Goal: Information Seeking & Learning: Learn about a topic

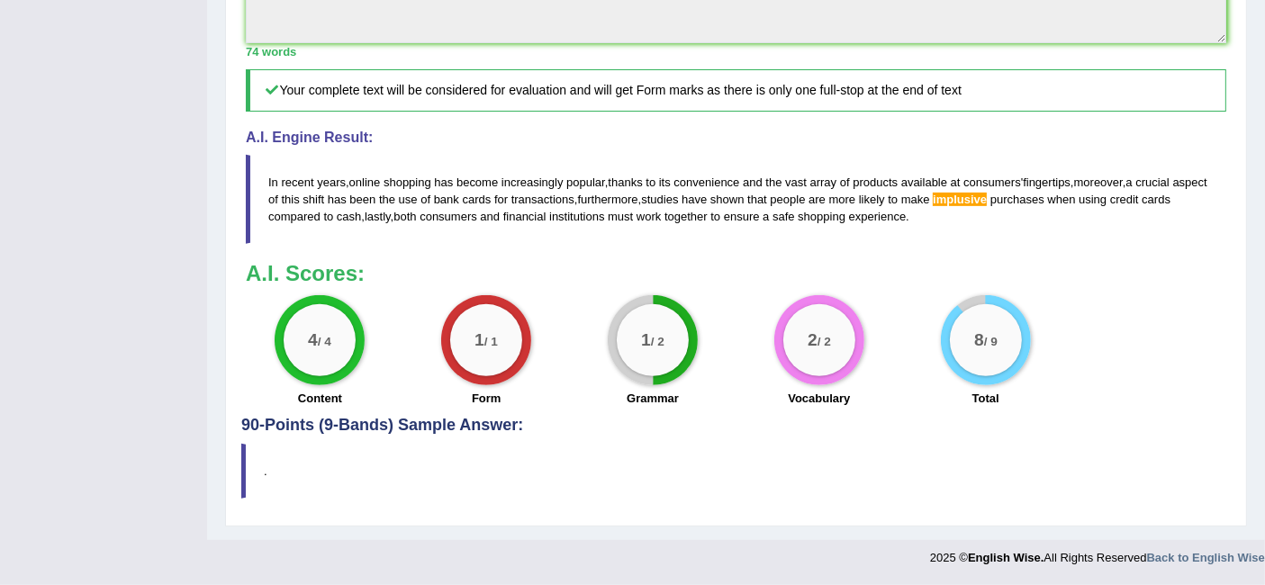
click at [1090, 230] on blockquote "In recent years , online shopping has become increasingly popular , thanks to i…" at bounding box center [736, 199] width 980 height 89
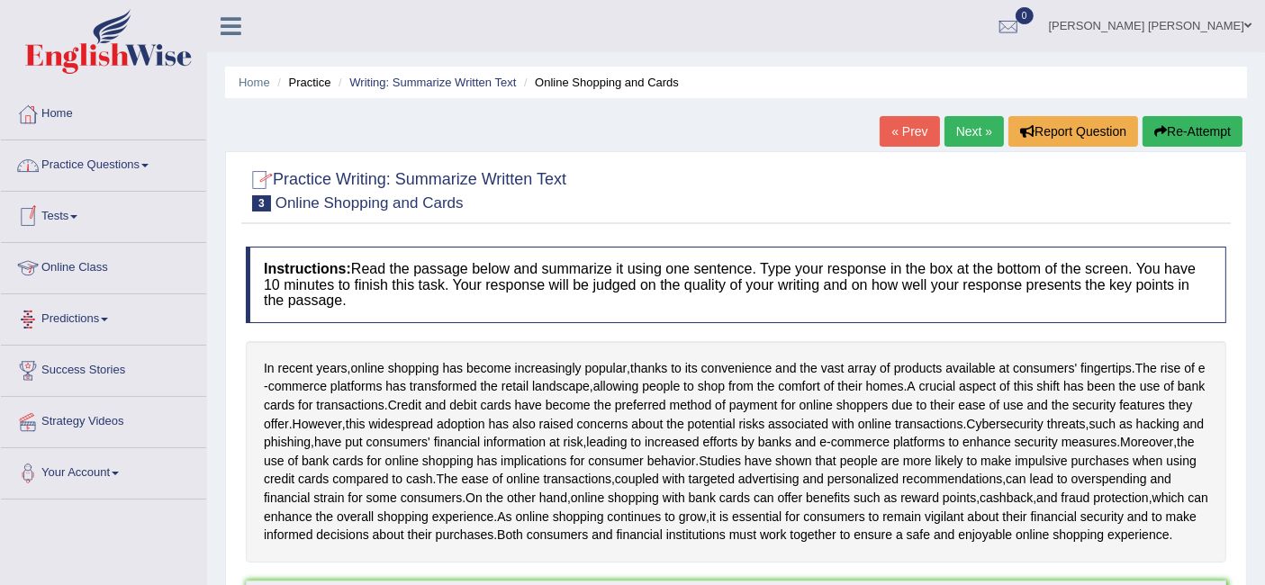
click at [89, 170] on link "Practice Questions" at bounding box center [103, 162] width 205 height 45
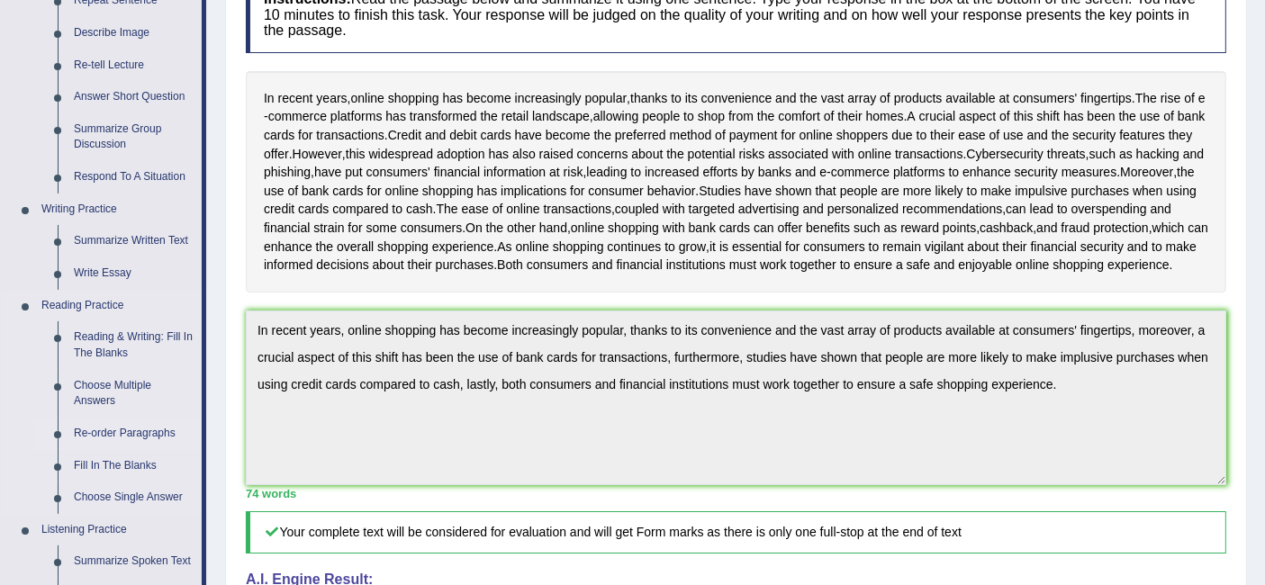
scroll to position [363, 0]
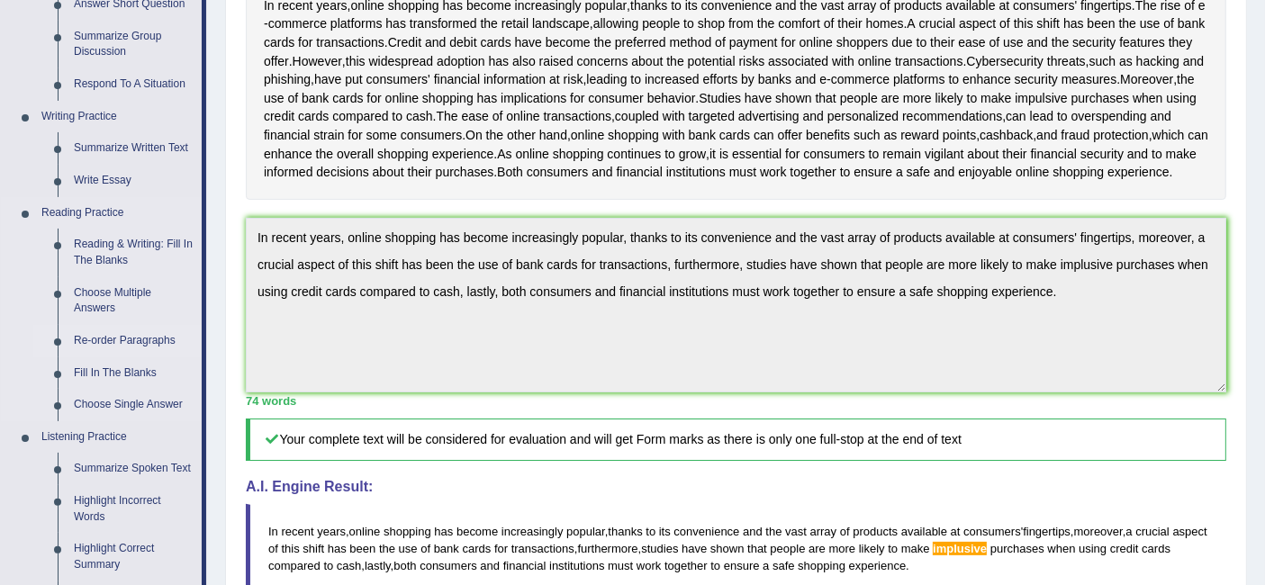
click at [136, 338] on link "Re-order Paragraphs" at bounding box center [134, 341] width 136 height 32
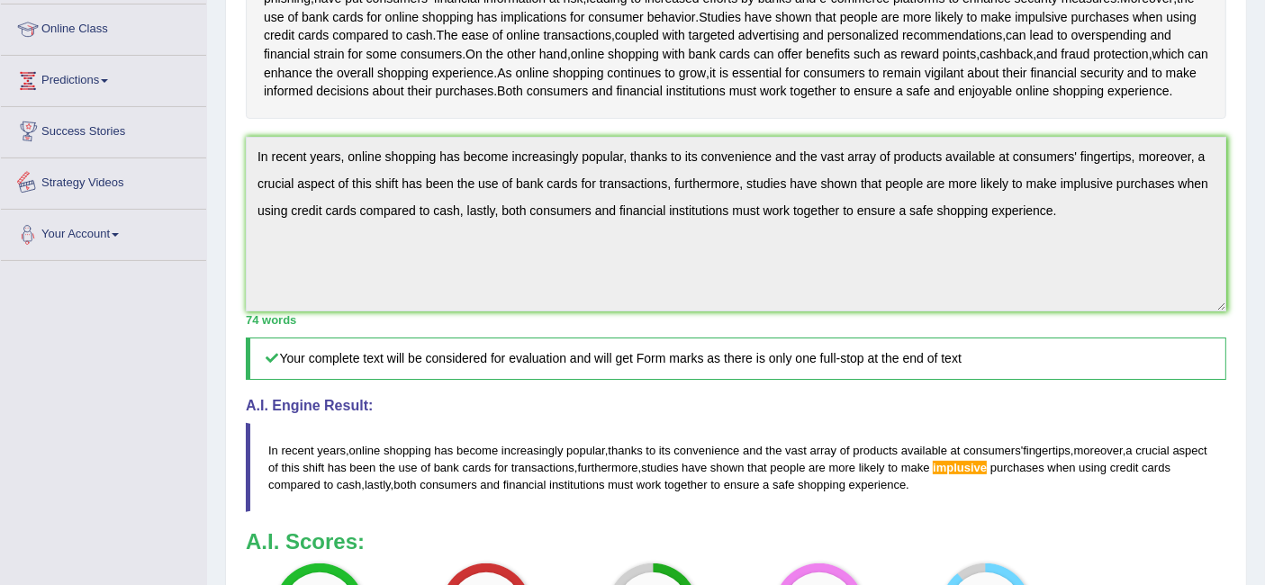
scroll to position [679, 0]
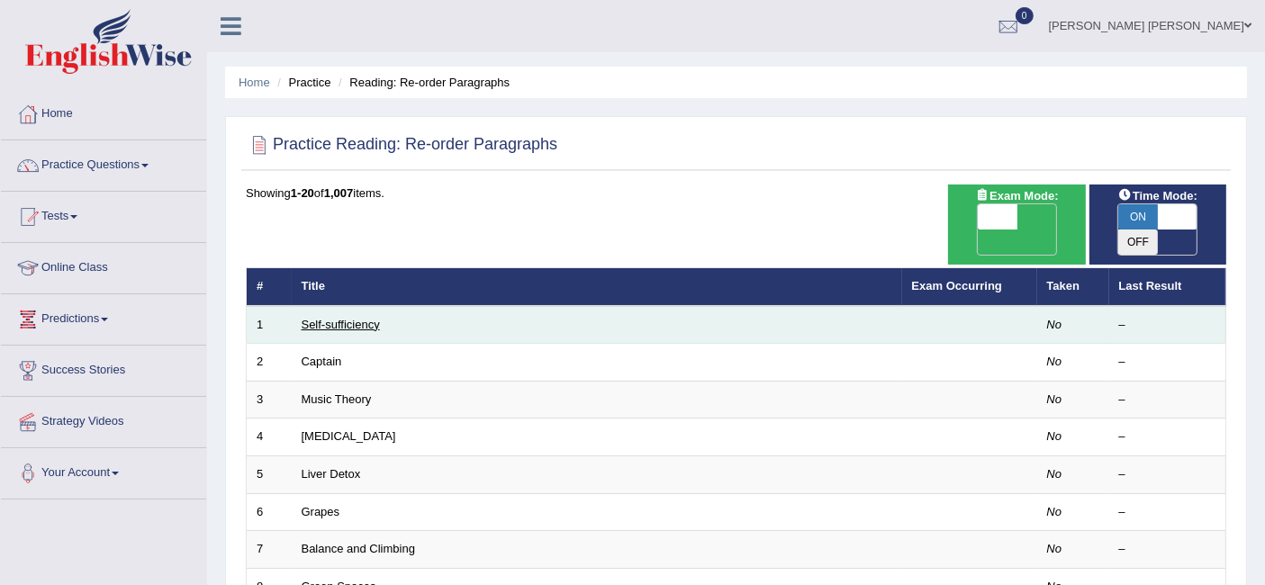
click at [339, 318] on link "Self-sufficiency" at bounding box center [341, 325] width 78 height 14
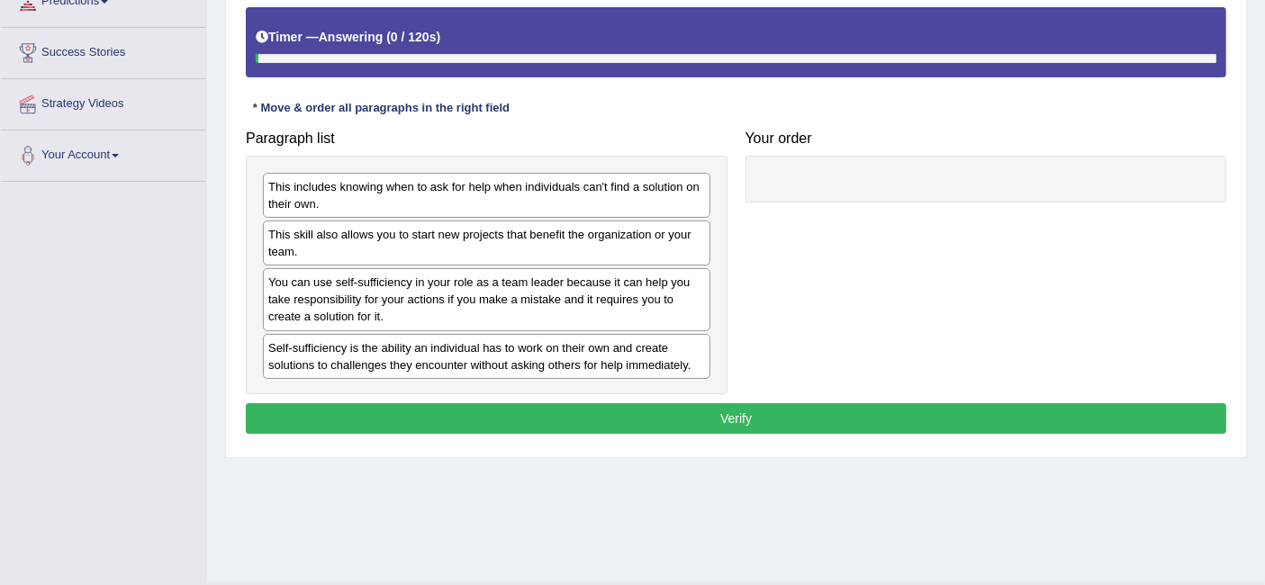
scroll to position [335, 0]
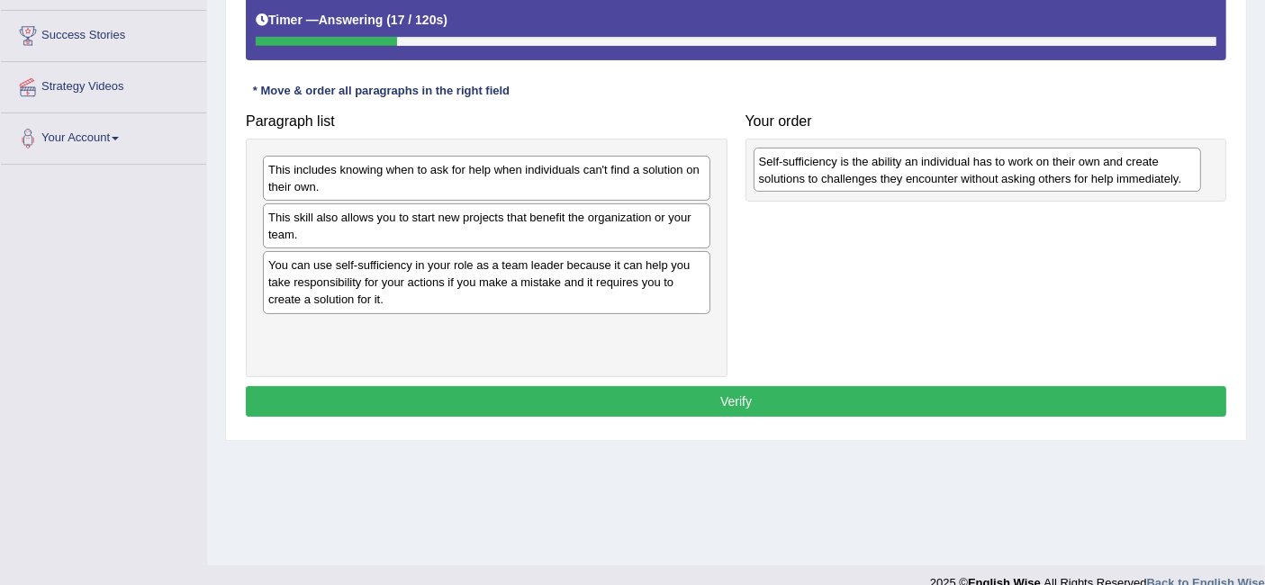
drag, startPoint x: 429, startPoint y: 329, endPoint x: 920, endPoint y: 161, distance: 518.4
click at [920, 161] on div "Self-sufficiency is the ability an individual has to work on their own and crea…" at bounding box center [977, 170] width 447 height 45
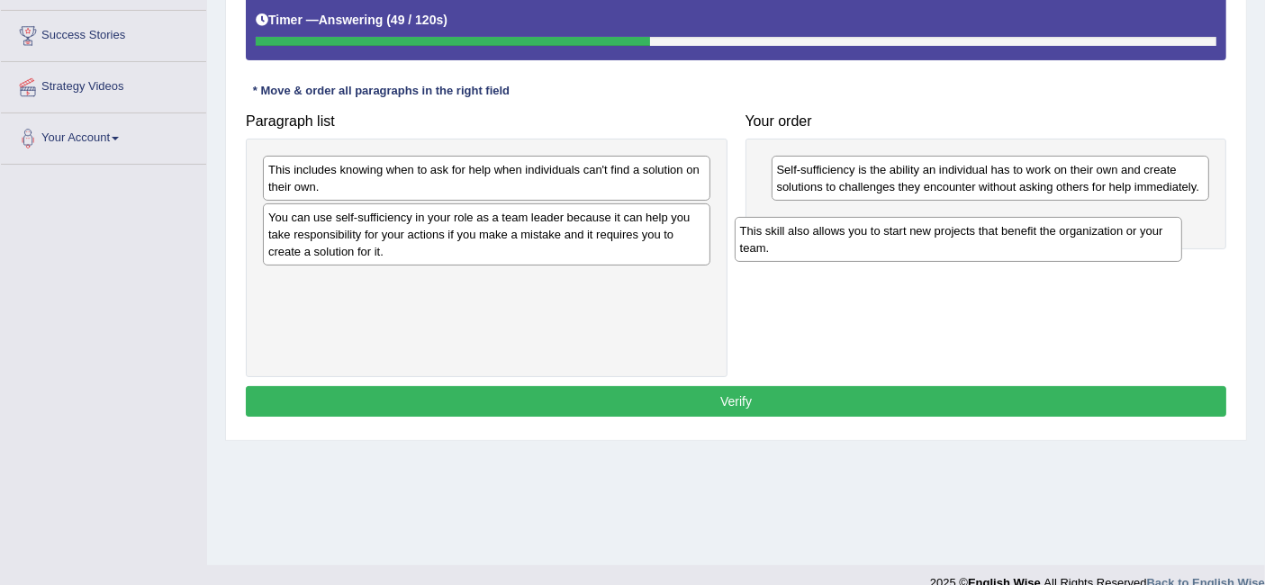
drag, startPoint x: 536, startPoint y: 227, endPoint x: 1013, endPoint y: 239, distance: 477.3
click at [1013, 239] on div "This skill also allows you to start new projects that benefit the organization …" at bounding box center [958, 239] width 447 height 45
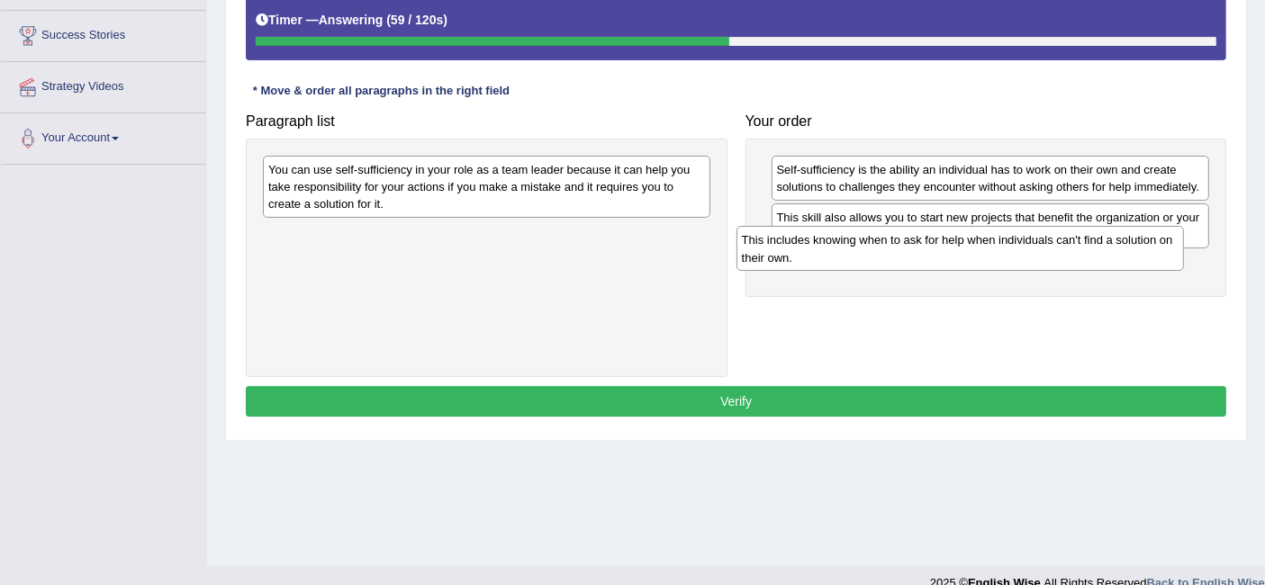
drag, startPoint x: 643, startPoint y: 178, endPoint x: 1137, endPoint y: 248, distance: 499.1
click at [1137, 248] on div "This includes knowing when to ask for help when individuals can't find a soluti…" at bounding box center [959, 248] width 447 height 45
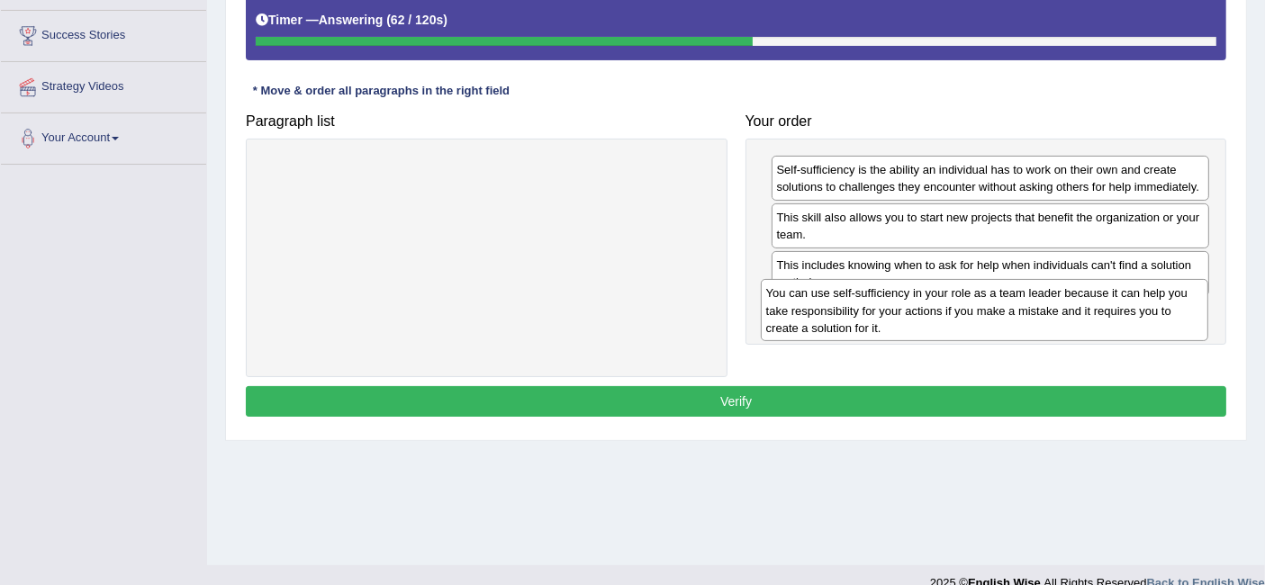
drag, startPoint x: 687, startPoint y: 181, endPoint x: 1178, endPoint y: 304, distance: 505.9
click at [1178, 304] on div "You can use self-sufficiency in your role as a team leader because it can help …" at bounding box center [984, 310] width 447 height 62
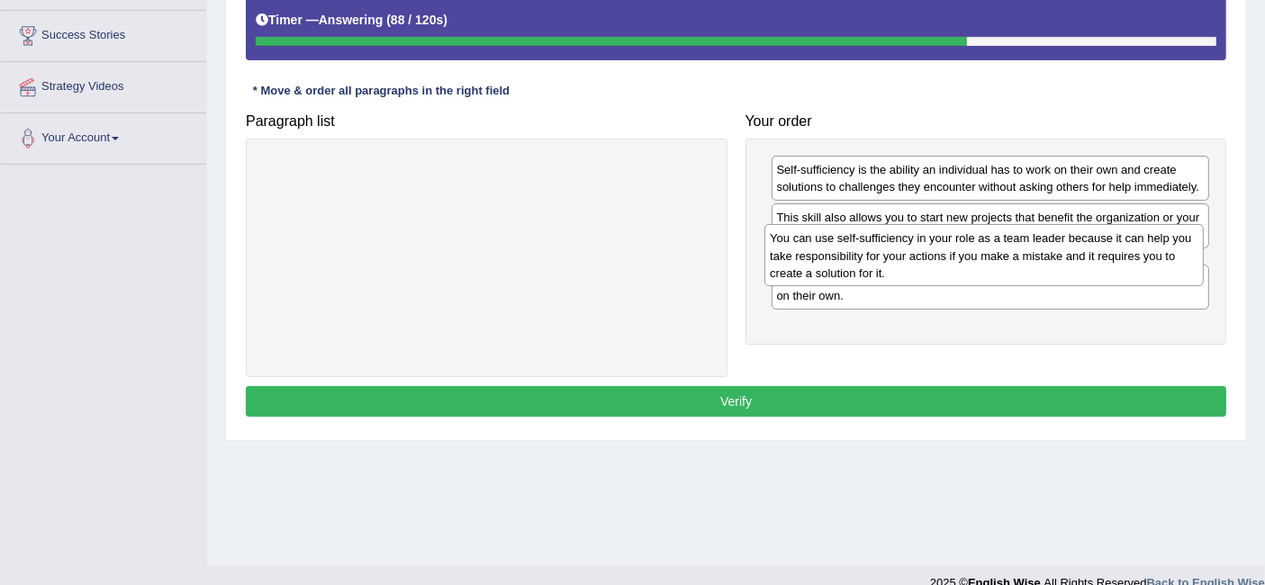
drag, startPoint x: 983, startPoint y: 333, endPoint x: 977, endPoint y: 261, distance: 72.3
click at [977, 261] on div "You can use self-sufficiency in your role as a team leader because it can help …" at bounding box center [983, 255] width 438 height 62
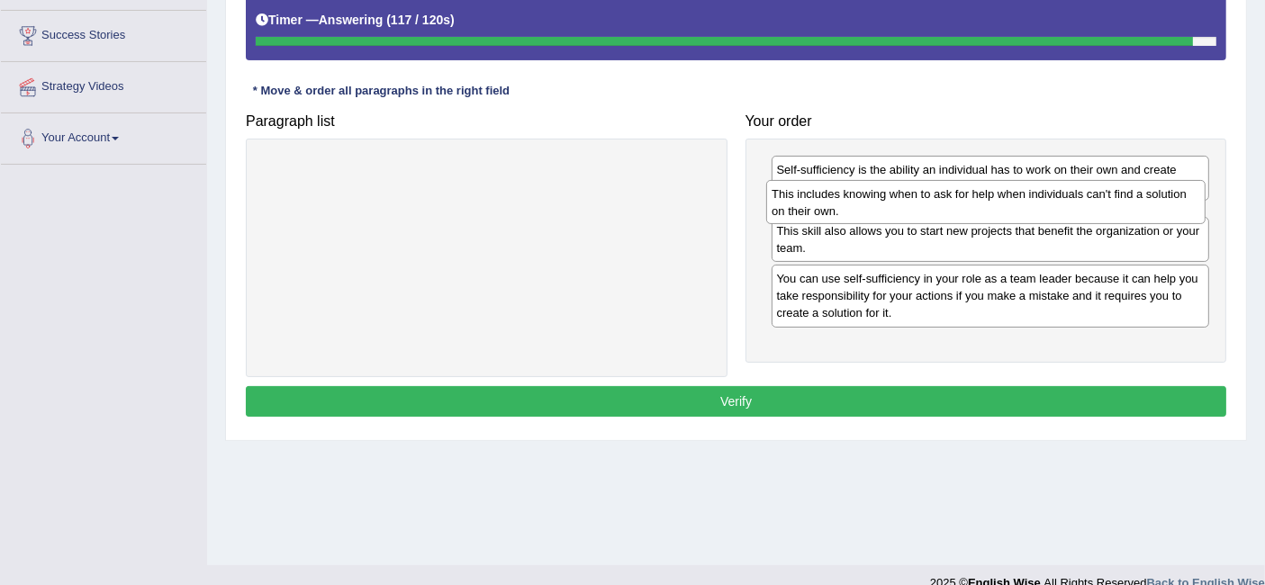
drag, startPoint x: 943, startPoint y: 343, endPoint x: 939, endPoint y: 210, distance: 133.3
click at [939, 210] on div "This includes knowing when to ask for help when individuals can't find a soluti…" at bounding box center [985, 202] width 438 height 45
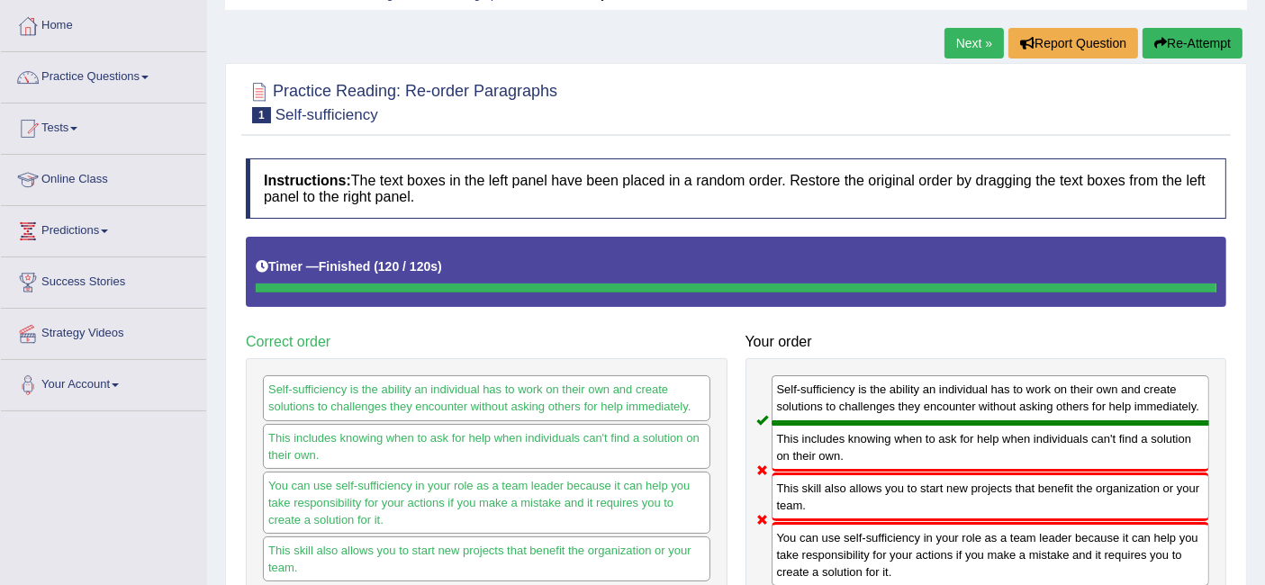
scroll to position [41, 0]
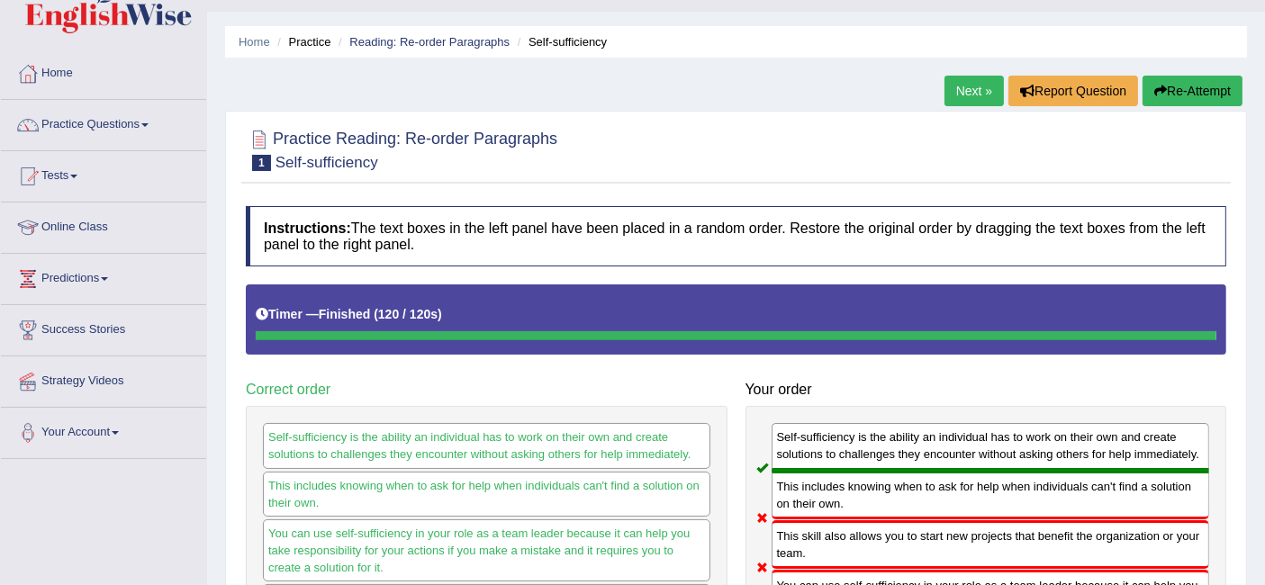
click at [1154, 85] on icon "button" at bounding box center [1160, 91] width 13 height 13
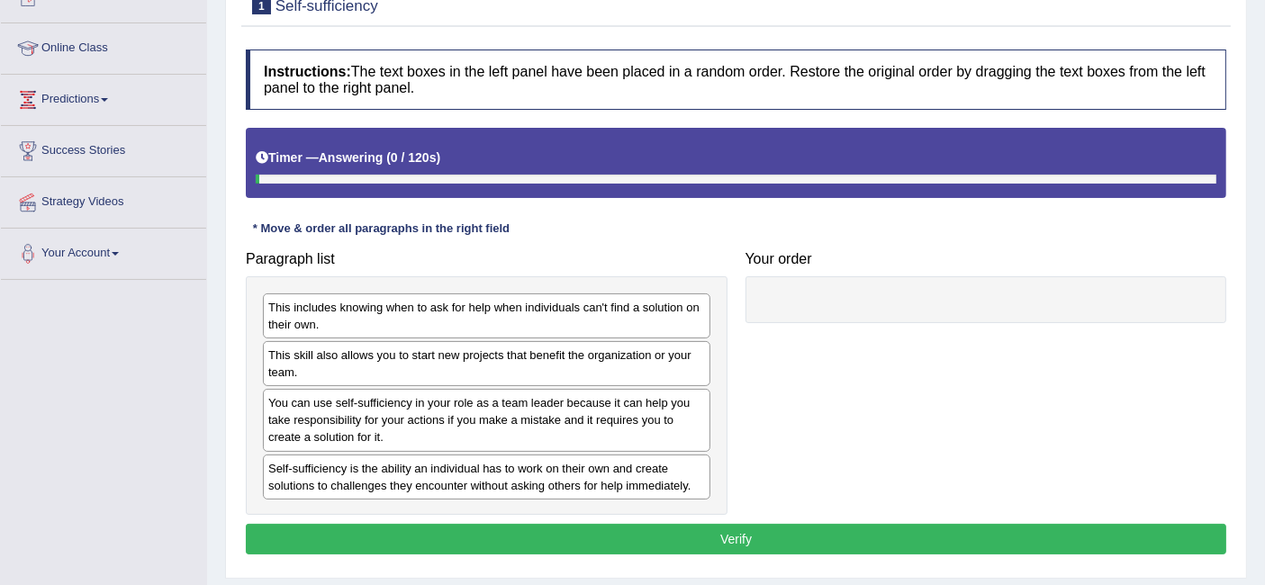
scroll to position [222, 0]
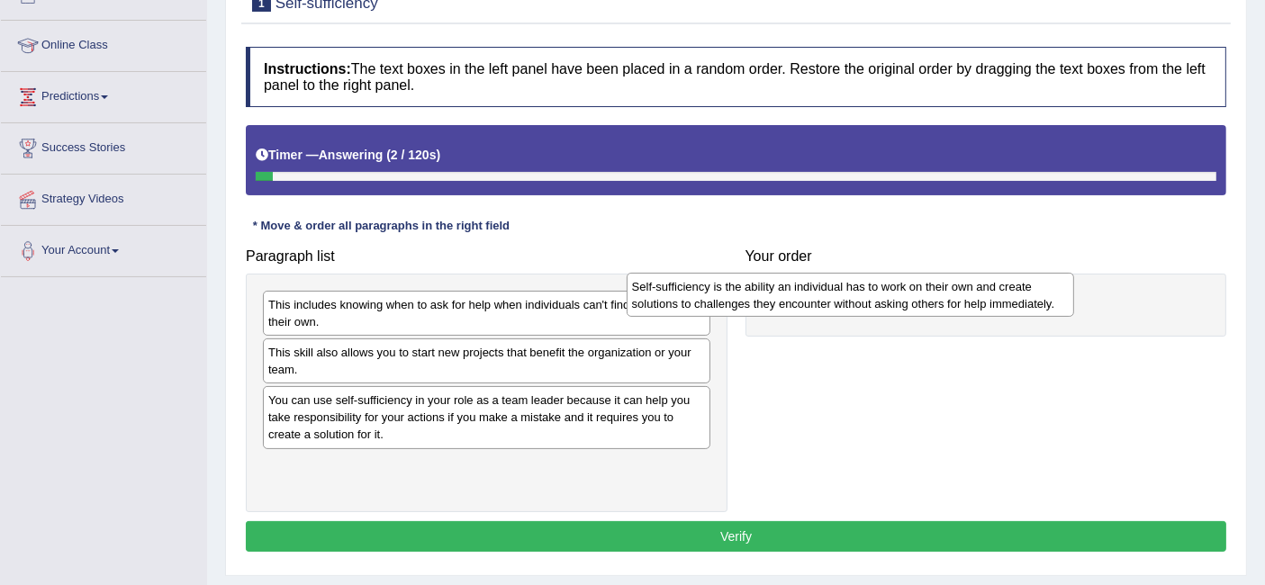
drag, startPoint x: 549, startPoint y: 466, endPoint x: 914, endPoint y: 288, distance: 405.8
click at [914, 288] on div "Self-sufficiency is the ability an individual has to work on their own and crea…" at bounding box center [850, 295] width 447 height 45
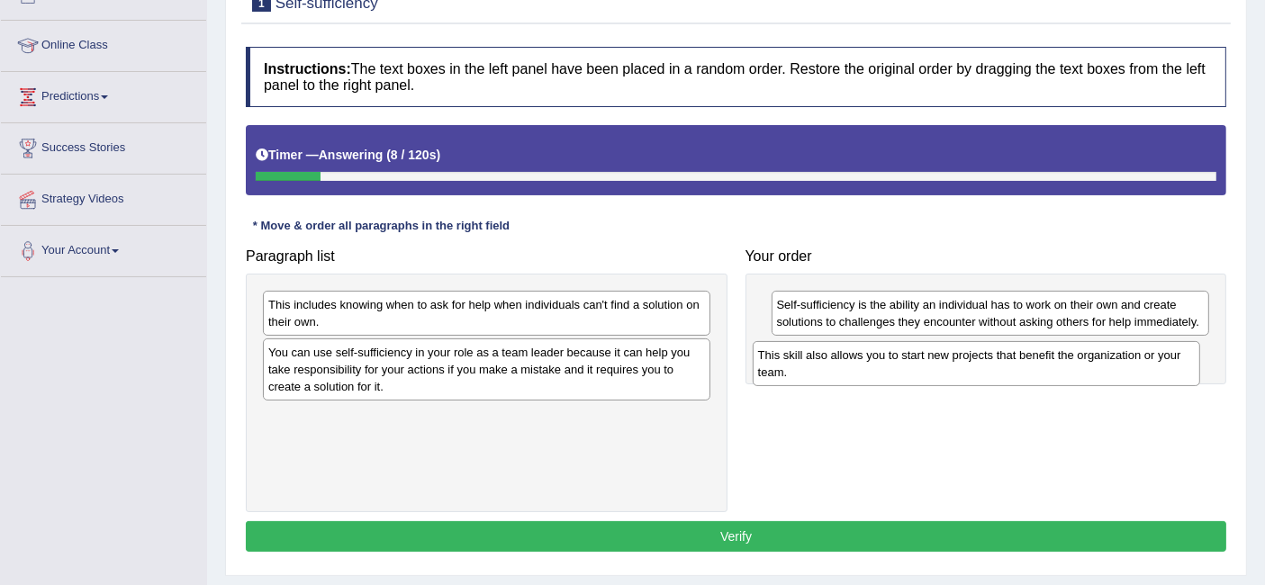
drag, startPoint x: 581, startPoint y: 356, endPoint x: 1070, endPoint y: 358, distance: 489.7
click at [1070, 358] on div "This skill also allows you to start new projects that benefit the organization …" at bounding box center [976, 363] width 447 height 45
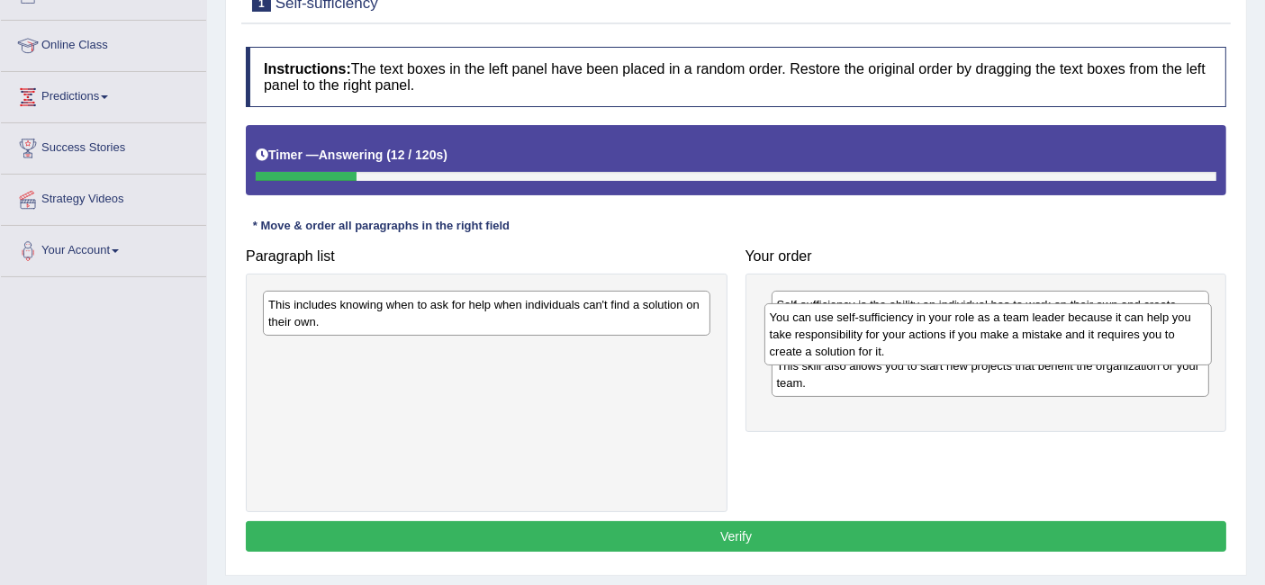
drag, startPoint x: 582, startPoint y: 357, endPoint x: 1083, endPoint y: 322, distance: 502.7
click at [1083, 322] on div "You can use self-sufficiency in your role as a team leader because it can help …" at bounding box center [987, 334] width 447 height 62
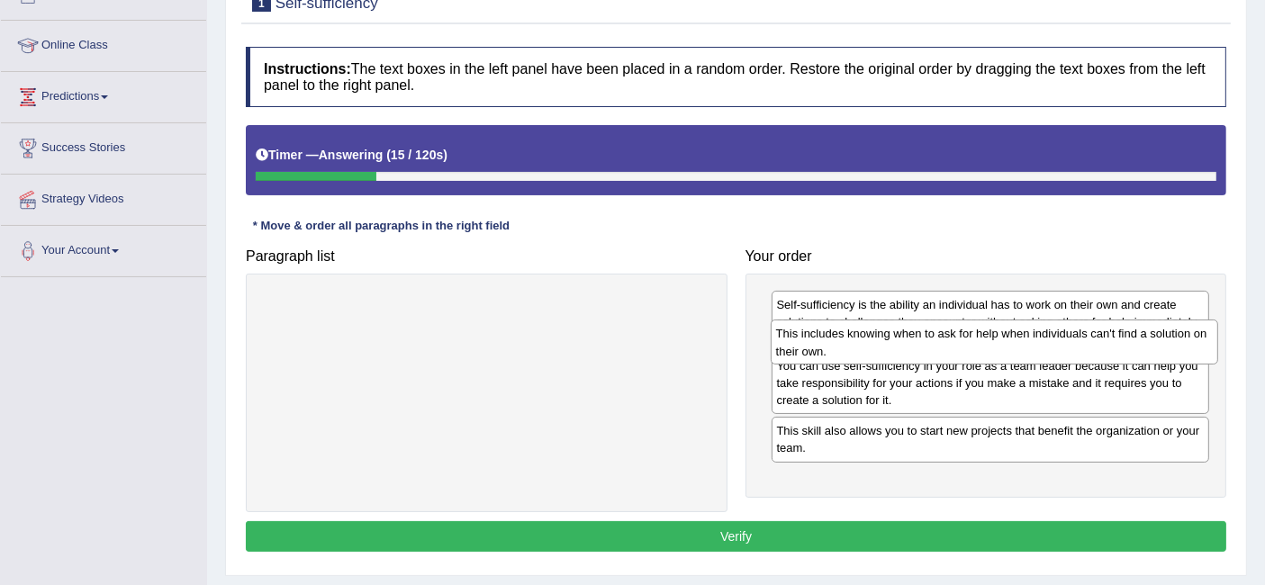
drag, startPoint x: 583, startPoint y: 308, endPoint x: 1089, endPoint y: 335, distance: 506.7
click at [1090, 335] on div "This includes knowing when to ask for help when individuals can't find a soluti…" at bounding box center [994, 342] width 447 height 45
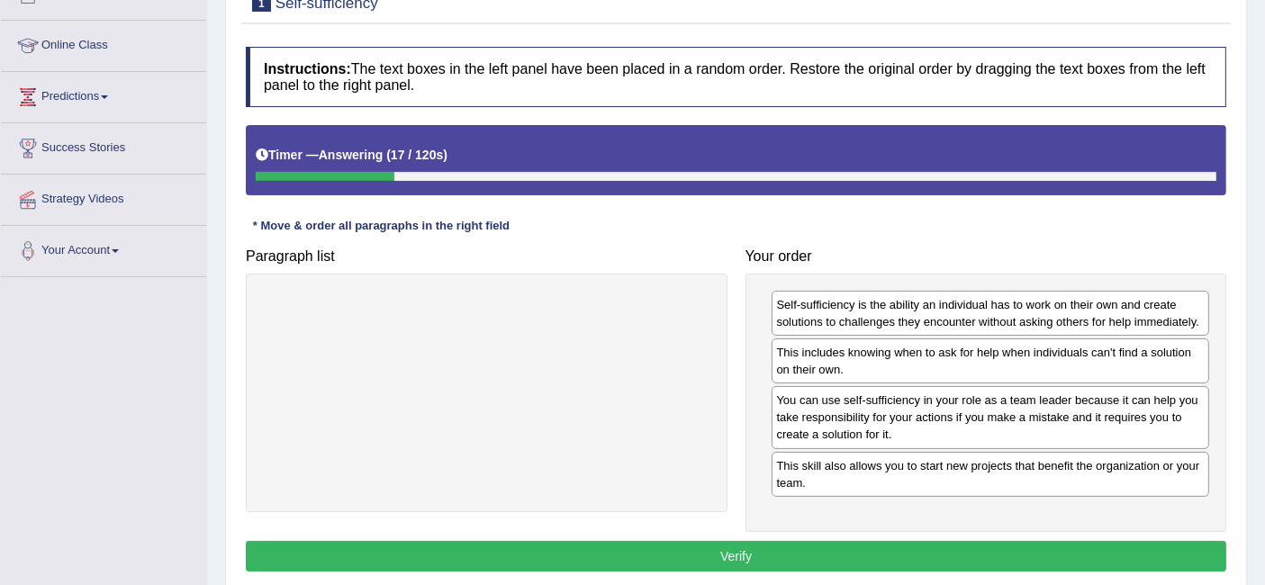
click at [816, 549] on button "Verify" at bounding box center [736, 556] width 980 height 31
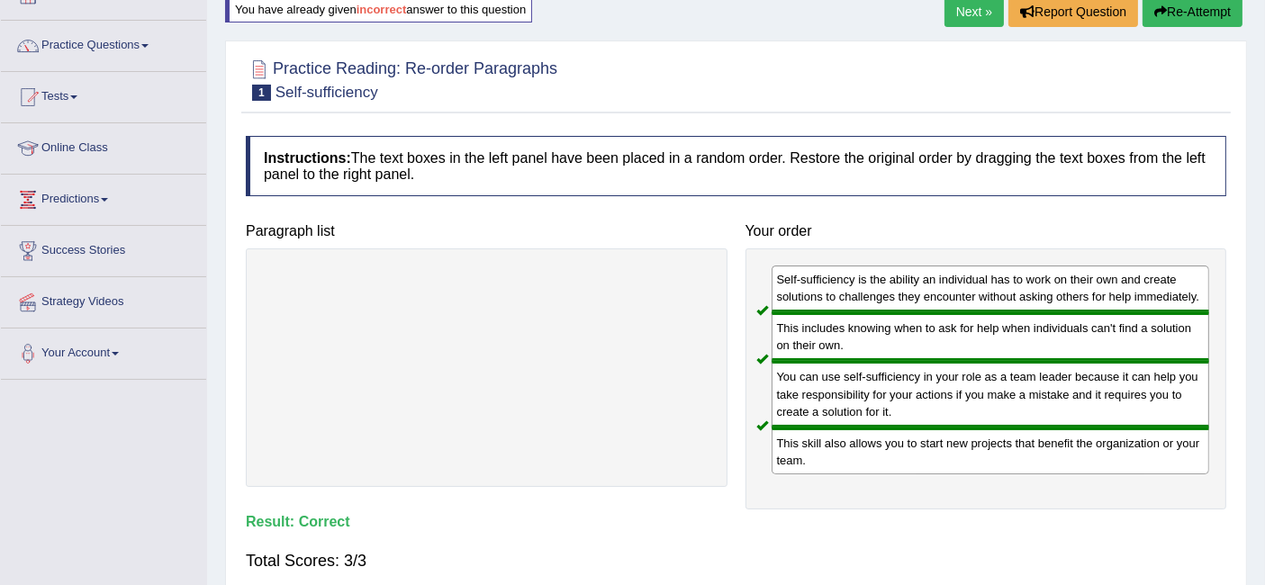
scroll to position [0, 0]
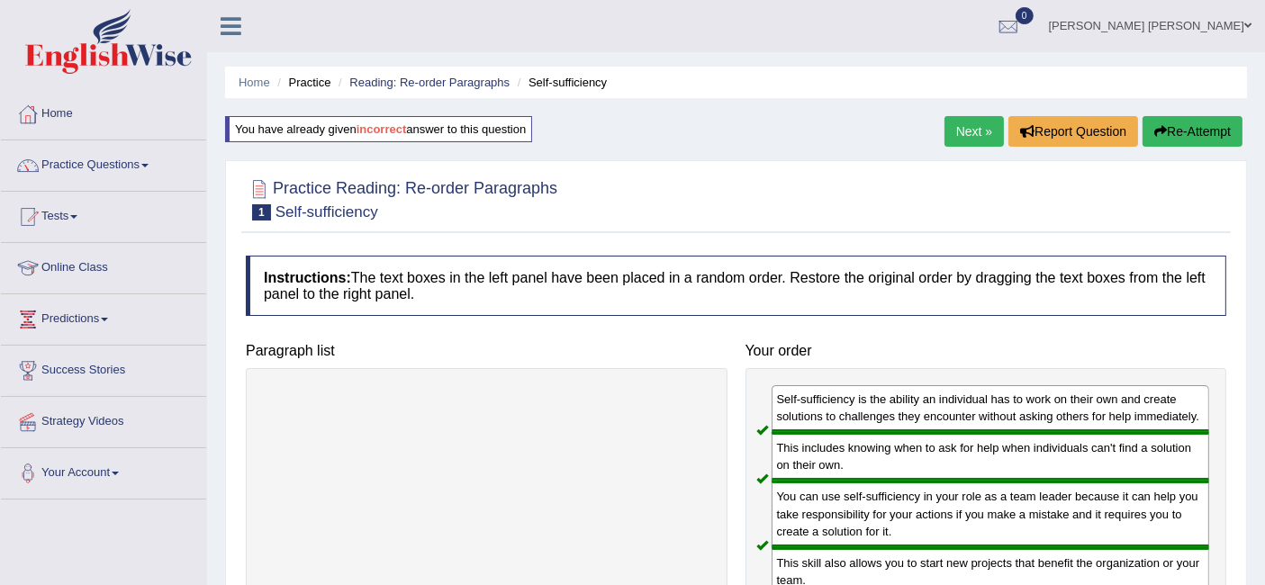
click at [968, 129] on link "Next »" at bounding box center [973, 131] width 59 height 31
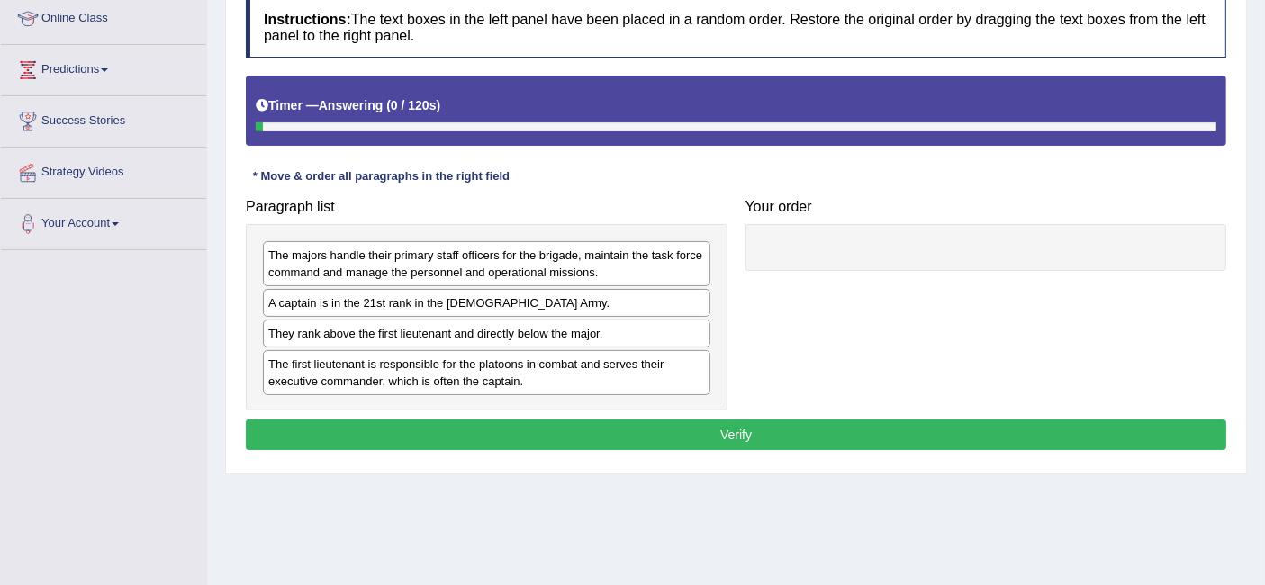
scroll to position [253, 0]
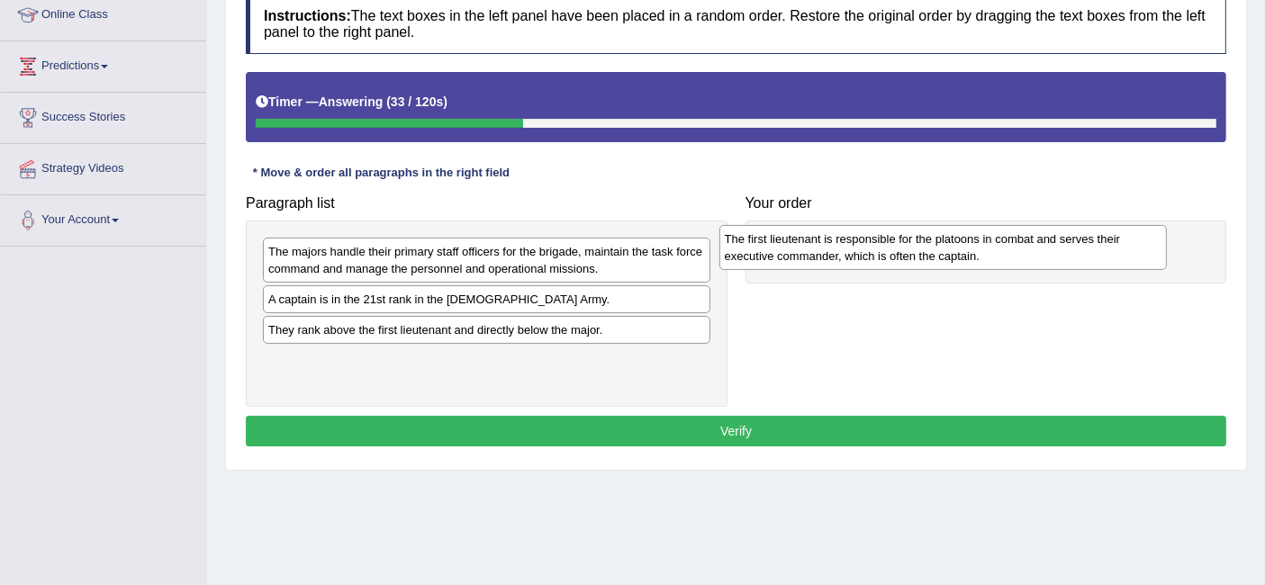
drag, startPoint x: 560, startPoint y: 377, endPoint x: 1016, endPoint y: 257, distance: 471.9
click at [1016, 257] on div "The first lieutenant is responsible for the platoons in combat and serves their…" at bounding box center [942, 247] width 447 height 45
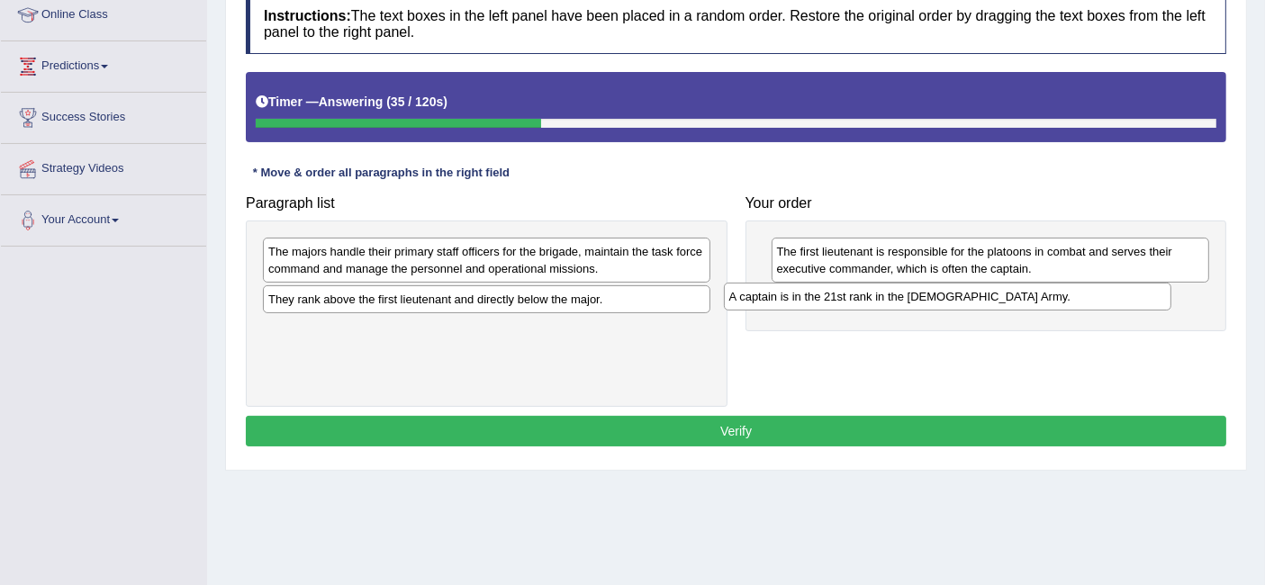
drag, startPoint x: 645, startPoint y: 297, endPoint x: 1109, endPoint y: 292, distance: 463.7
click at [1109, 292] on div "A captain is in the 21st rank in the [DEMOGRAPHIC_DATA] Army." at bounding box center [947, 297] width 447 height 28
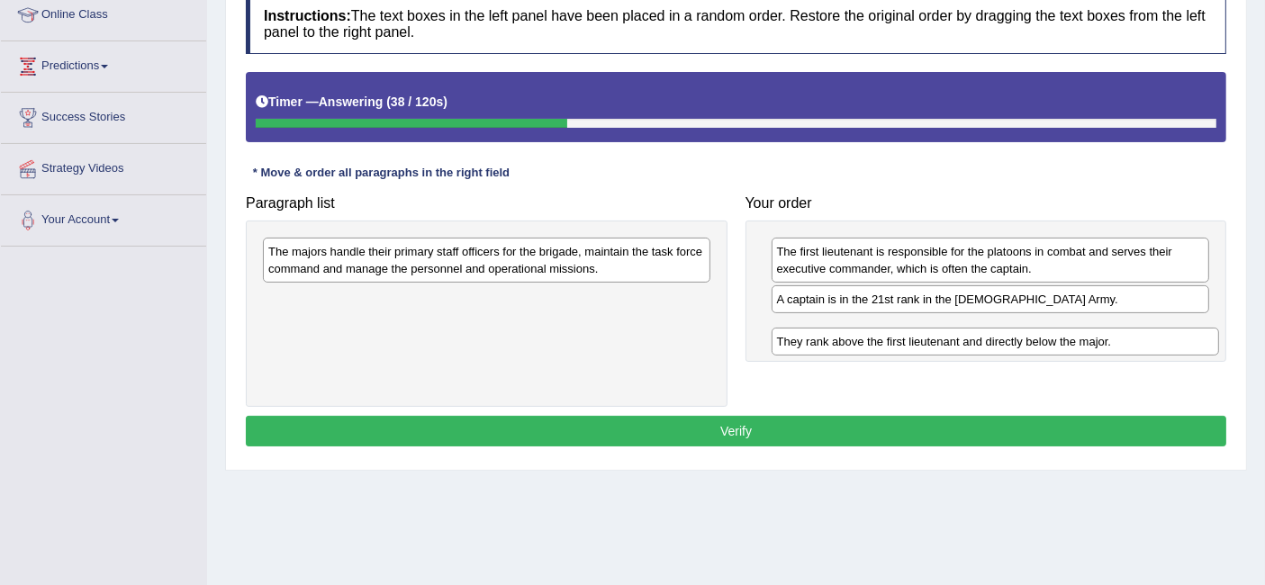
drag, startPoint x: 635, startPoint y: 293, endPoint x: 1143, endPoint y: 336, distance: 510.4
click at [1143, 336] on div "They rank above the first lieutenant and directly below the major." at bounding box center [995, 342] width 447 height 28
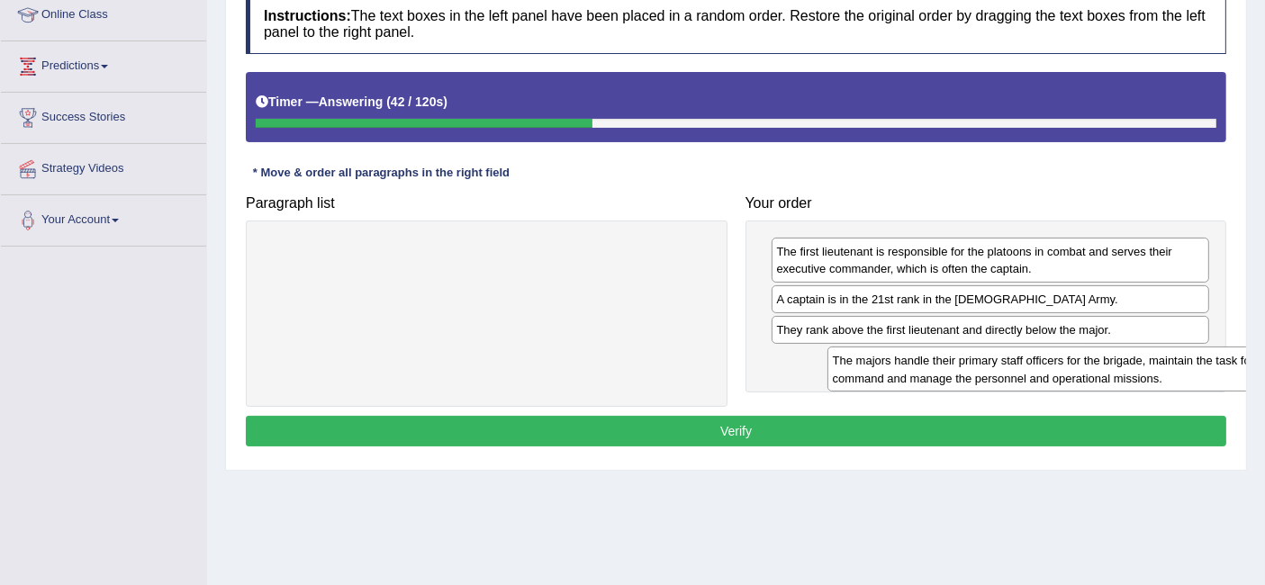
drag, startPoint x: 561, startPoint y: 254, endPoint x: 1106, endPoint y: 351, distance: 554.2
click at [1106, 351] on div "The majors handle their primary staff officers for the brigade, maintain the ta…" at bounding box center [1050, 369] width 447 height 45
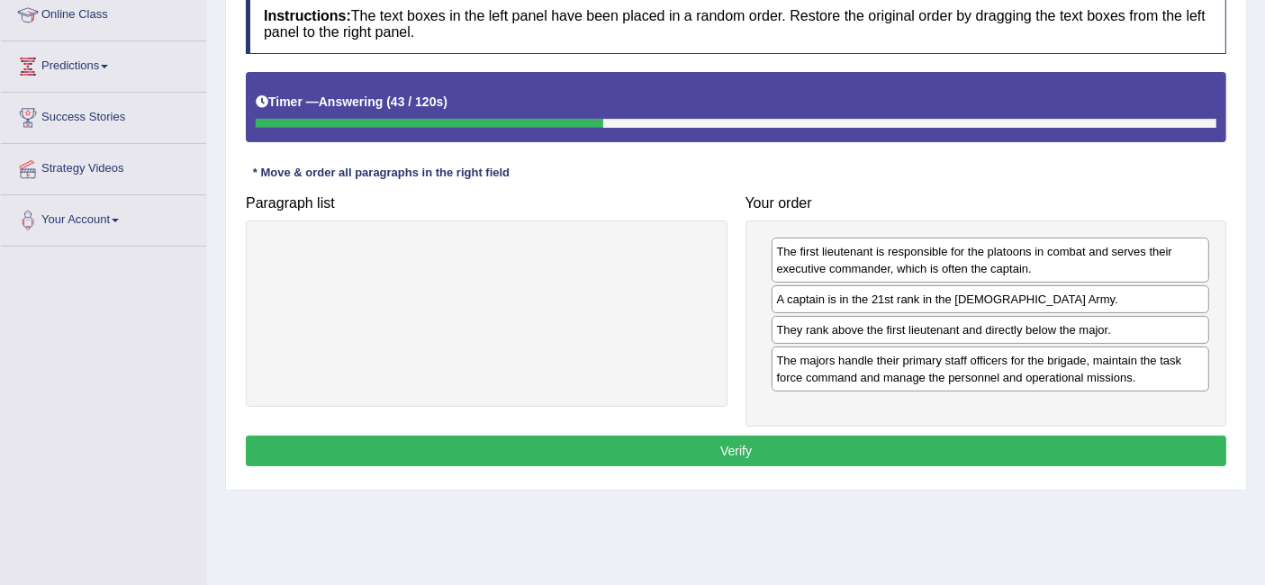
click at [798, 436] on button "Verify" at bounding box center [736, 451] width 980 height 31
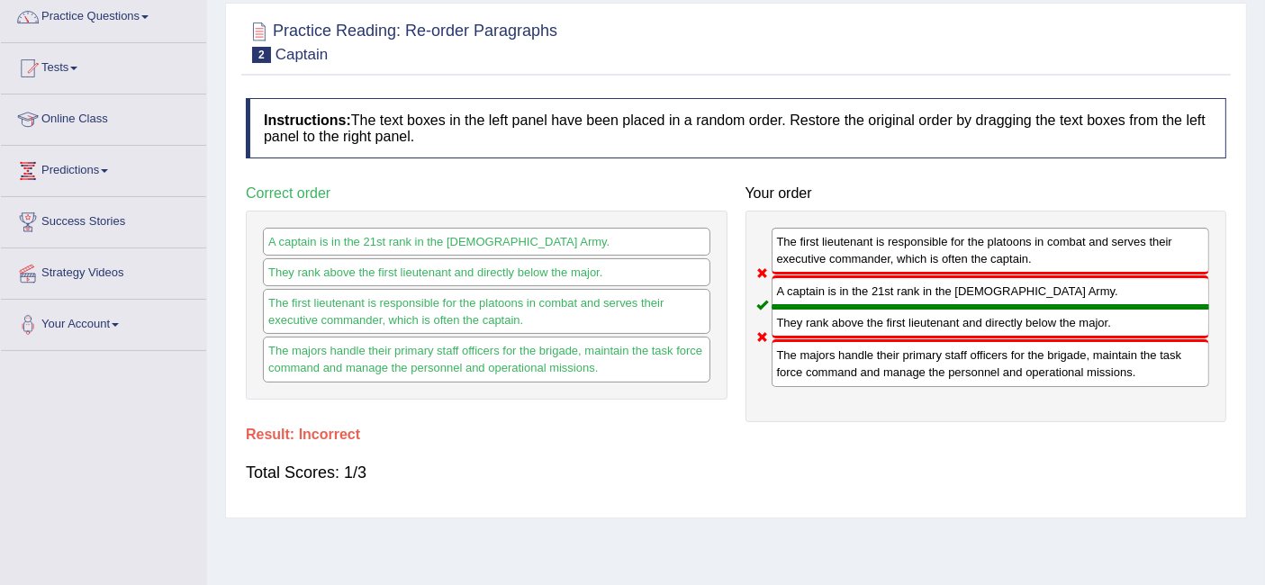
scroll to position [0, 0]
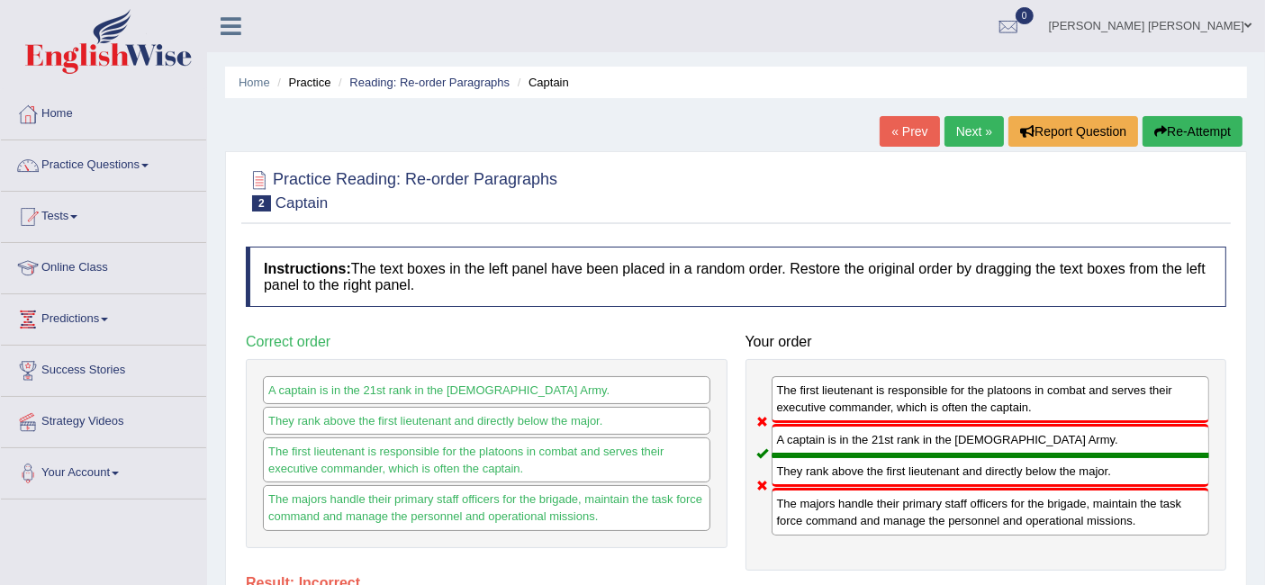
click at [1197, 128] on button "Re-Attempt" at bounding box center [1192, 131] width 100 height 31
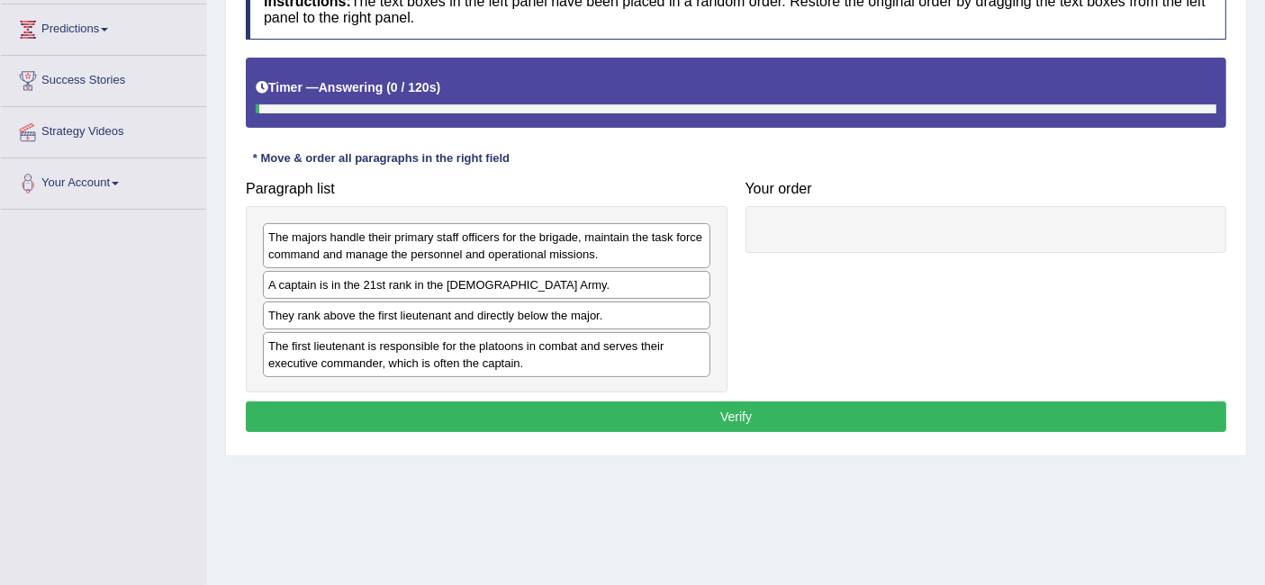
scroll to position [292, 0]
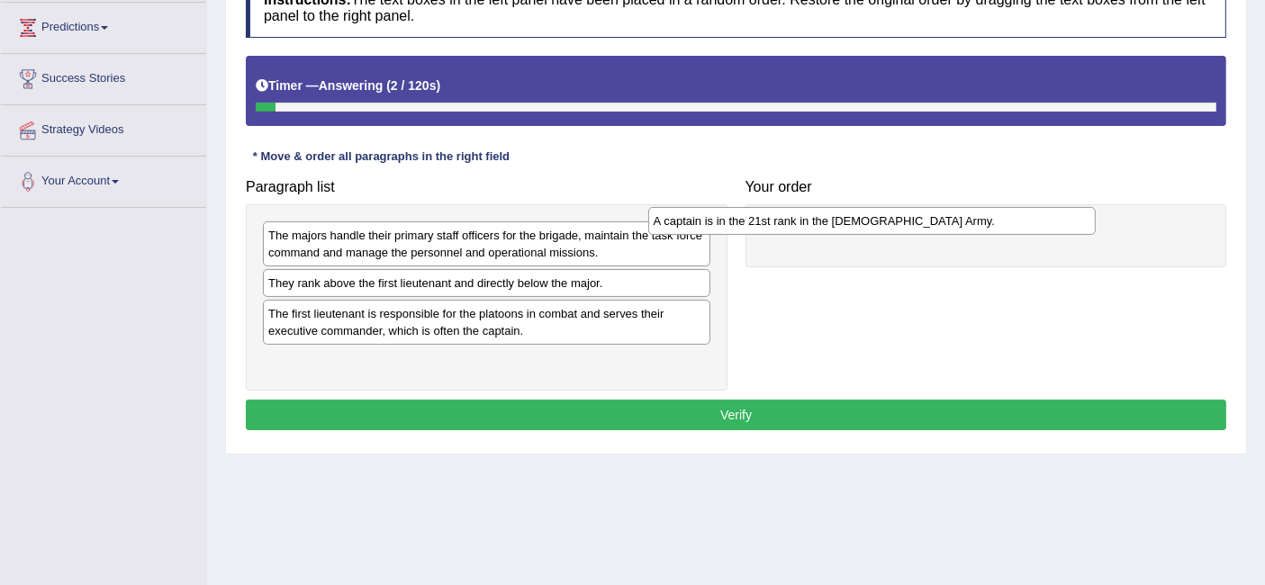
drag, startPoint x: 622, startPoint y: 284, endPoint x: 1012, endPoint y: 221, distance: 394.9
click at [1012, 221] on div "A captain is in the 21st rank in the [DEMOGRAPHIC_DATA] Army." at bounding box center [871, 221] width 447 height 28
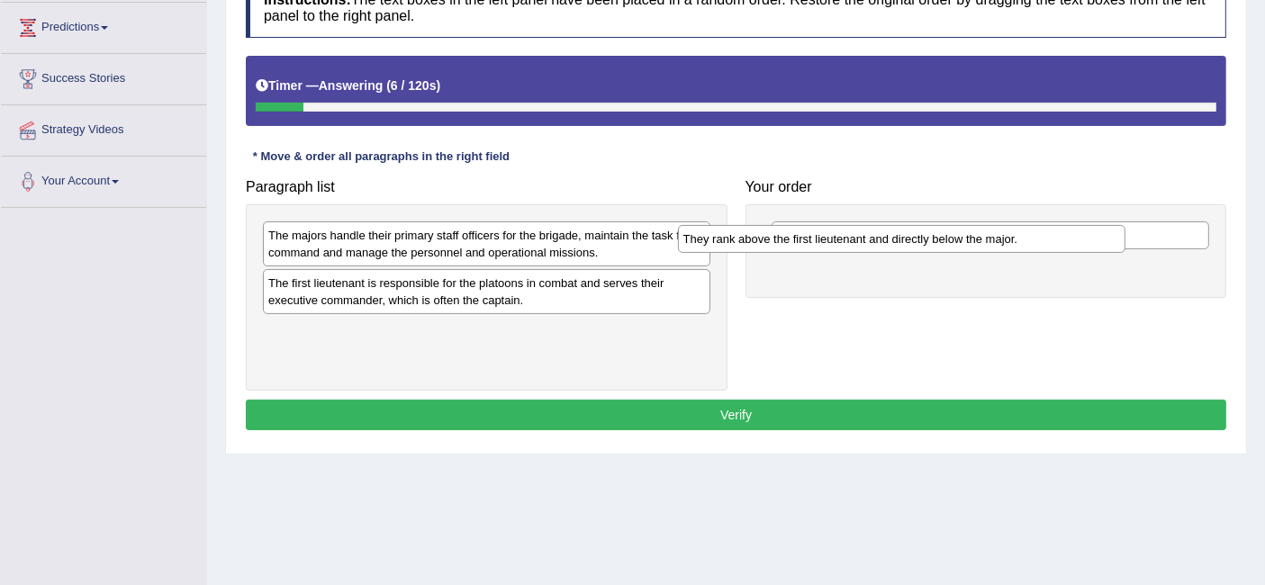
drag, startPoint x: 630, startPoint y: 281, endPoint x: 1045, endPoint y: 238, distance: 417.3
click at [1045, 238] on div "They rank above the first lieutenant and directly below the major." at bounding box center [901, 239] width 447 height 28
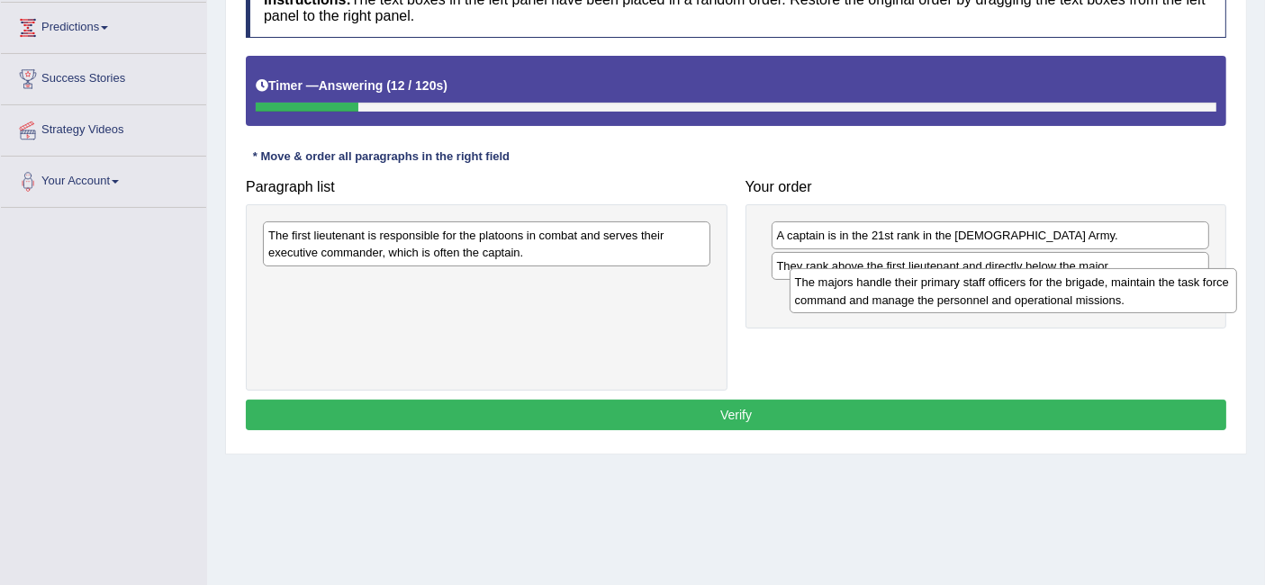
drag, startPoint x: 615, startPoint y: 243, endPoint x: 1138, endPoint y: 294, distance: 525.6
click at [1138, 294] on div "The majors handle their primary staff officers for the brigade, maintain the ta…" at bounding box center [1013, 290] width 447 height 45
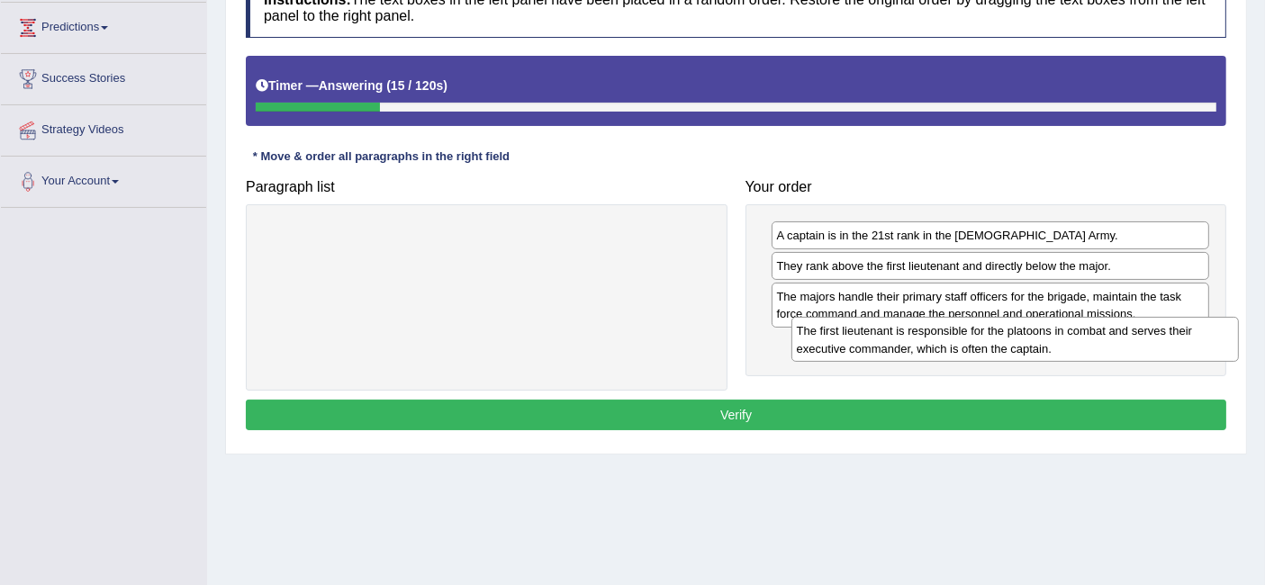
drag, startPoint x: 621, startPoint y: 249, endPoint x: 1145, endPoint y: 348, distance: 533.2
click at [1145, 348] on div "The first lieutenant is responsible for the platoons in combat and serves their…" at bounding box center [1014, 339] width 447 height 45
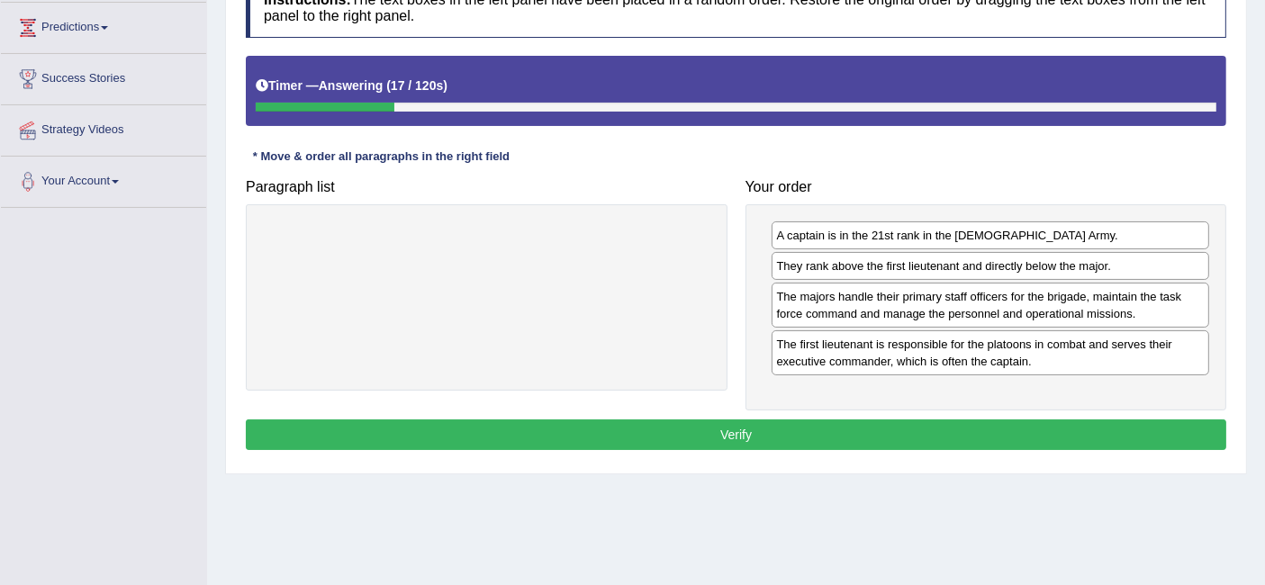
click at [882, 420] on button "Verify" at bounding box center [736, 435] width 980 height 31
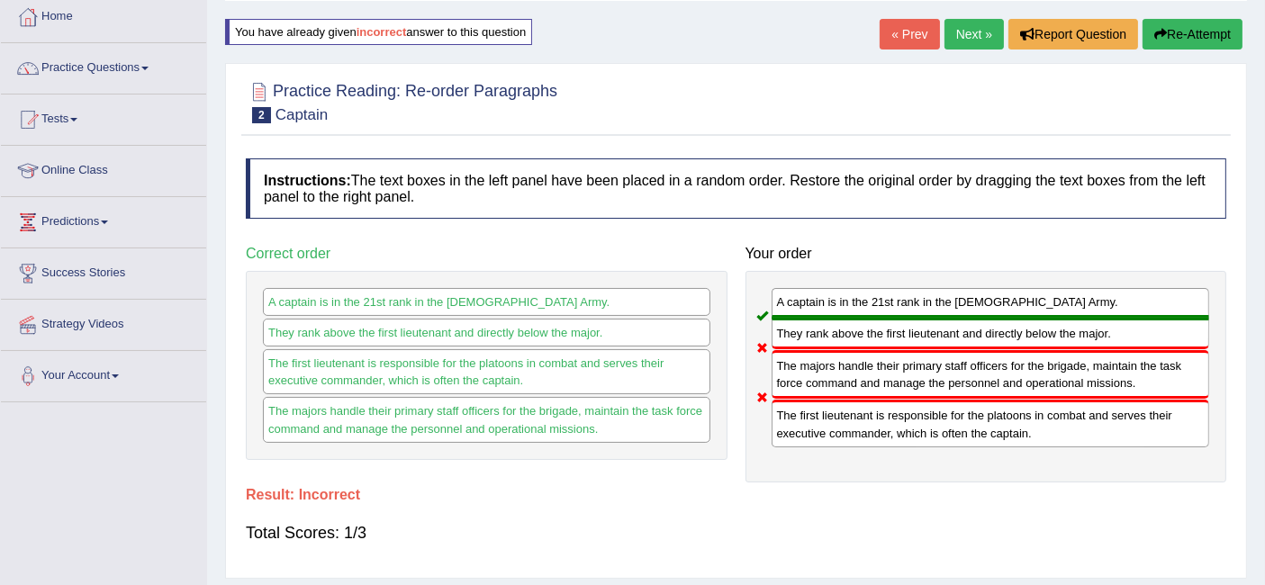
scroll to position [95, 0]
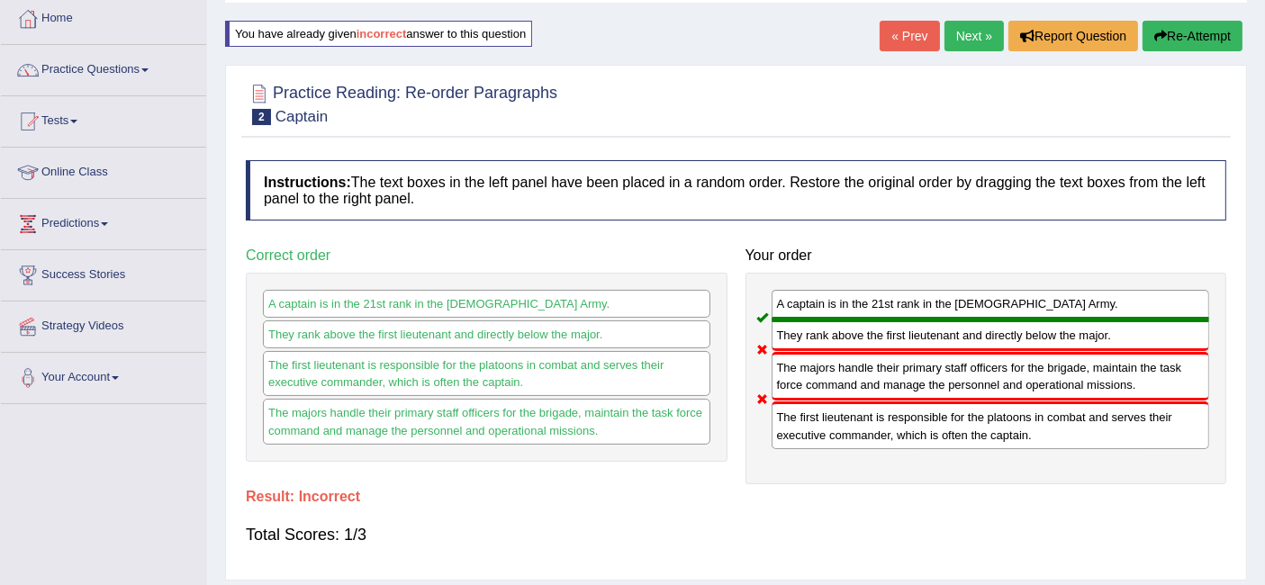
click at [1192, 34] on button "Re-Attempt" at bounding box center [1192, 36] width 100 height 31
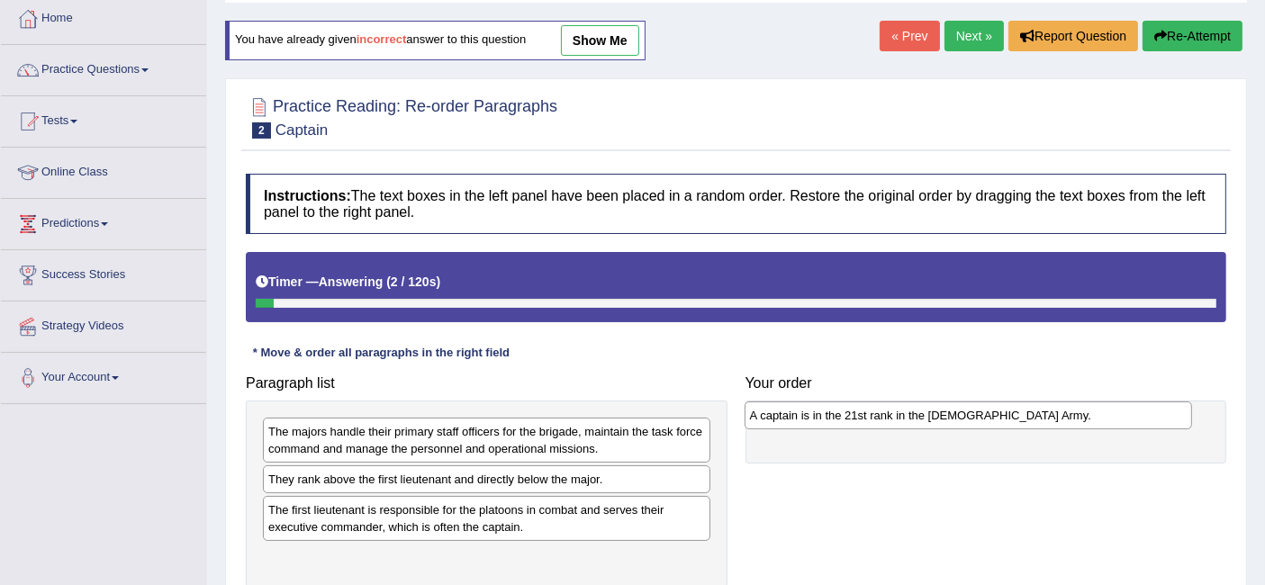
drag, startPoint x: 480, startPoint y: 484, endPoint x: 952, endPoint y: 420, distance: 476.0
click at [952, 420] on div "A captain is in the 21st rank in the [DEMOGRAPHIC_DATA] Army." at bounding box center [968, 416] width 447 height 28
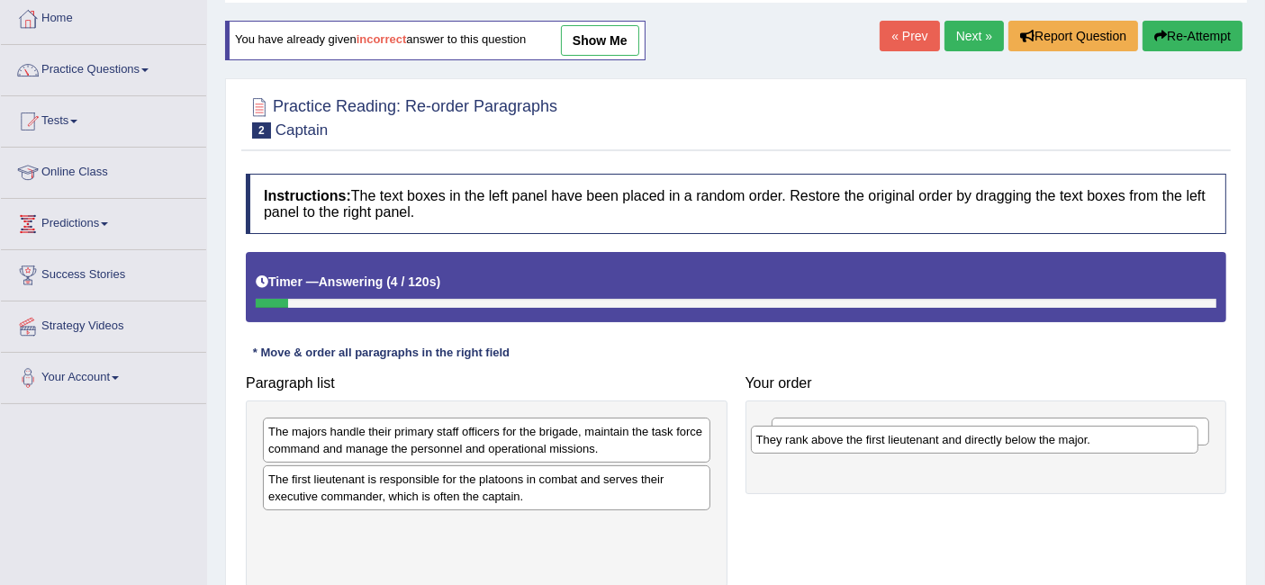
drag, startPoint x: 600, startPoint y: 479, endPoint x: 1084, endPoint y: 447, distance: 485.4
click at [1084, 447] on div "They rank above the first lieutenant and directly below the major." at bounding box center [974, 440] width 447 height 28
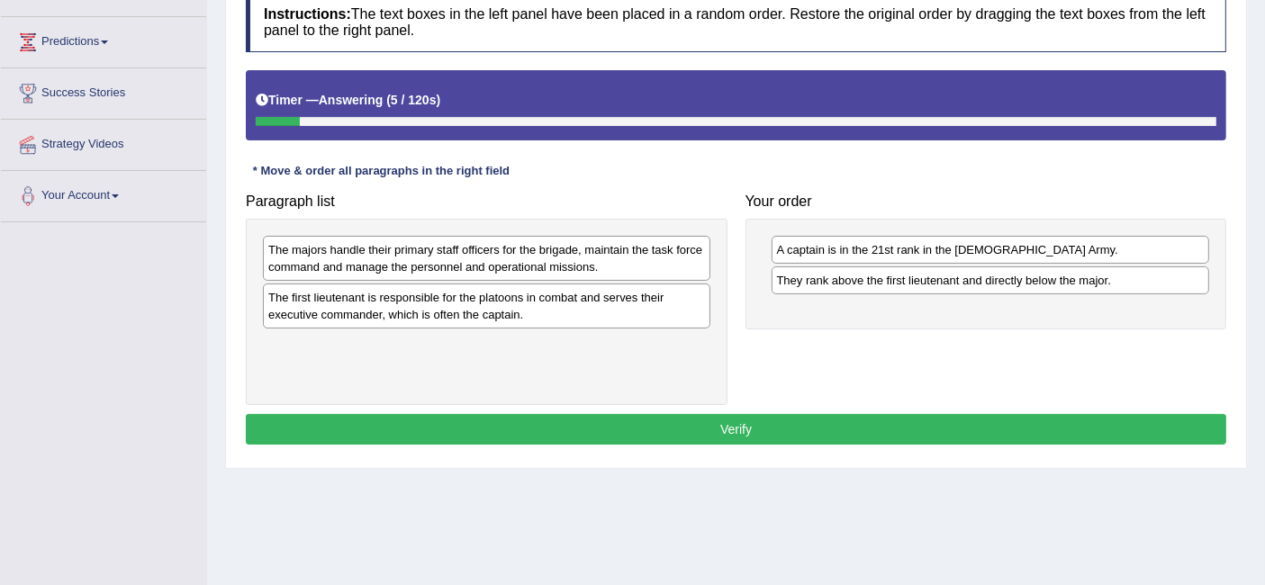
scroll to position [280, 0]
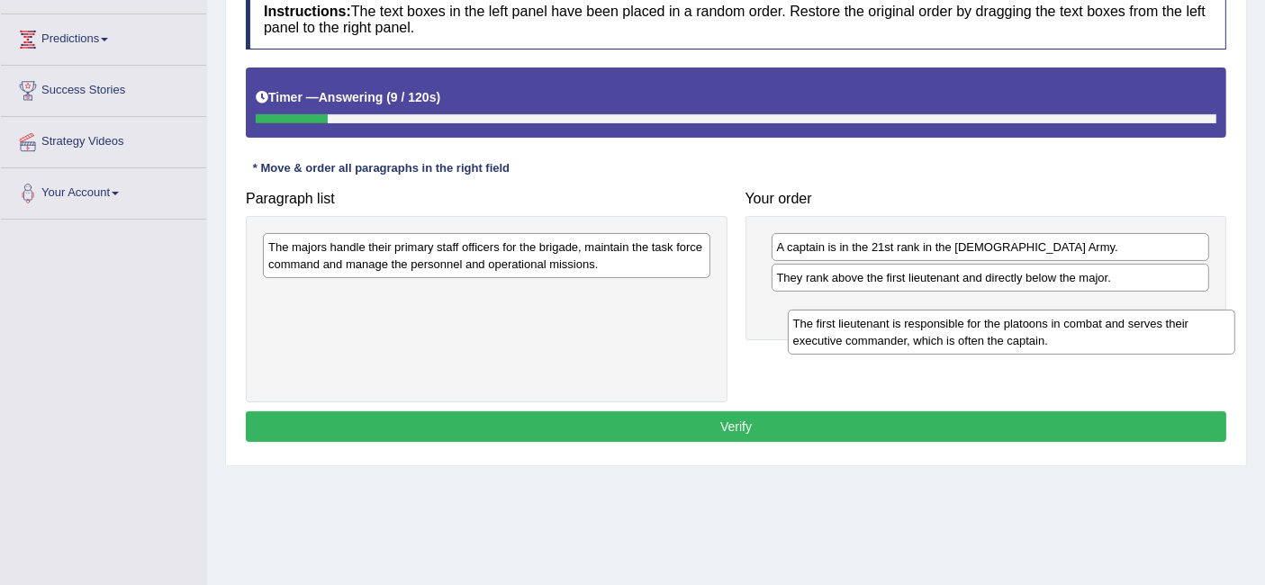
drag, startPoint x: 578, startPoint y: 294, endPoint x: 1093, endPoint y: 333, distance: 516.4
click at [1093, 333] on div "The first lieutenant is responsible for the platoons in combat and serves their…" at bounding box center [1011, 332] width 447 height 45
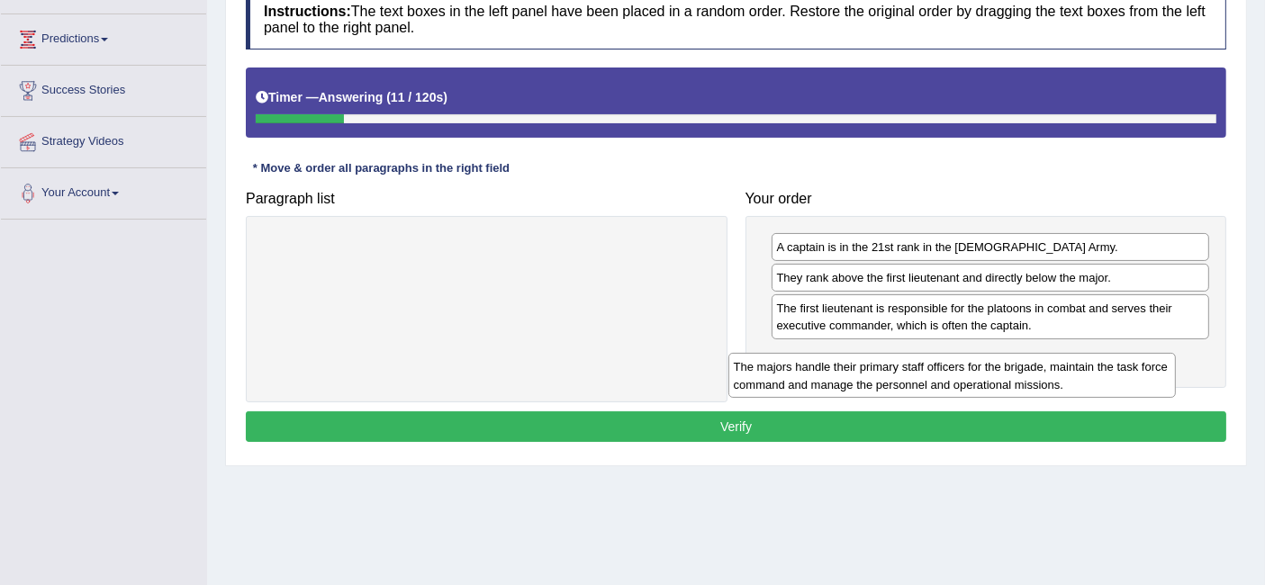
drag, startPoint x: 627, startPoint y: 255, endPoint x: 1100, endPoint y: 359, distance: 484.0
click at [1100, 359] on div "The majors handle their primary staff officers for the brigade, maintain the ta…" at bounding box center [951, 375] width 447 height 45
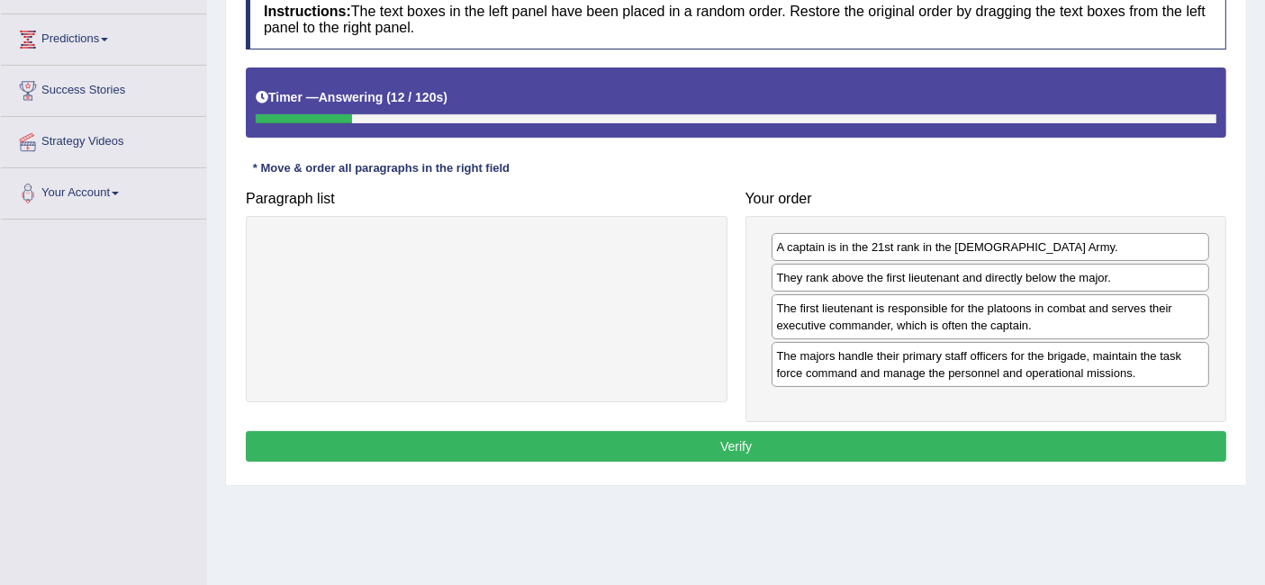
click at [925, 440] on button "Verify" at bounding box center [736, 446] width 980 height 31
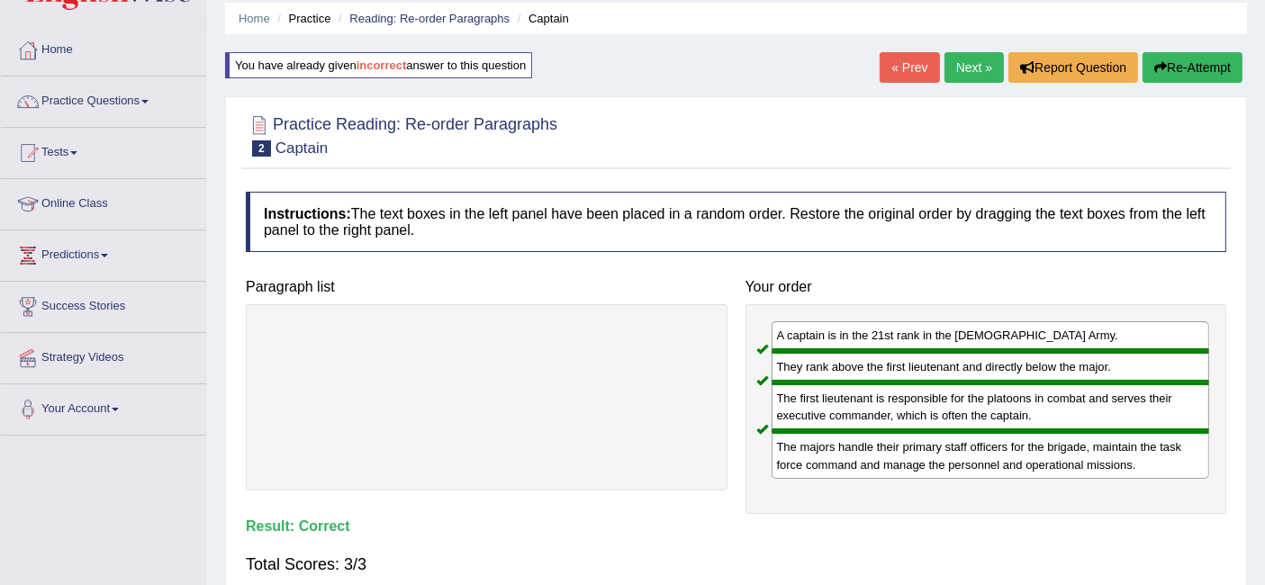
scroll to position [59, 0]
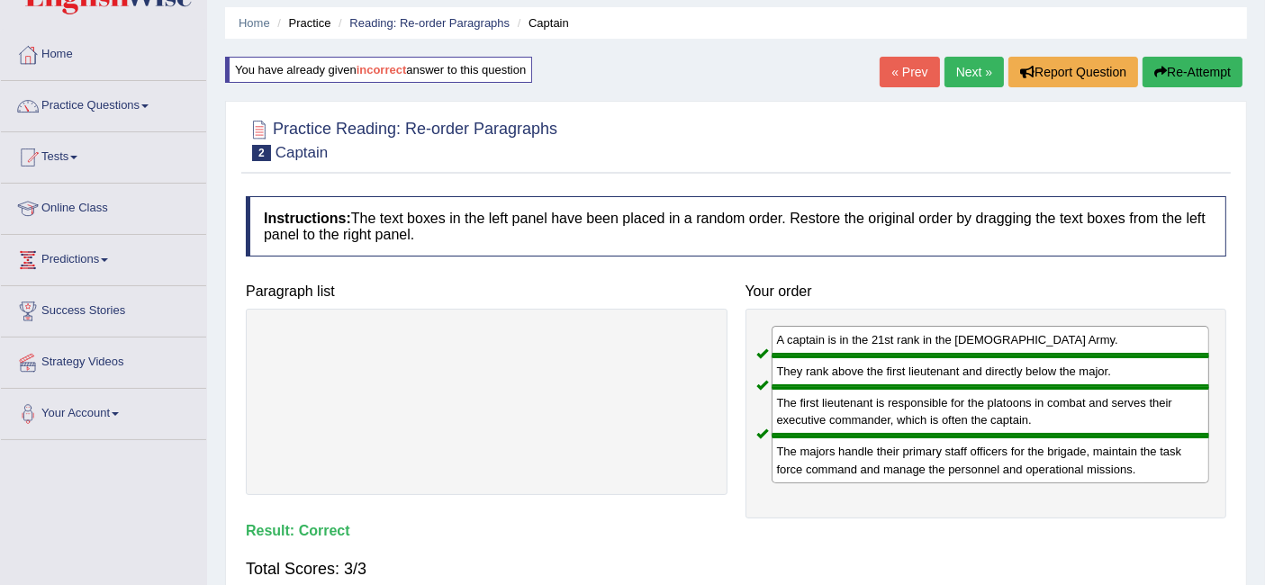
click at [971, 72] on link "Next »" at bounding box center [973, 72] width 59 height 31
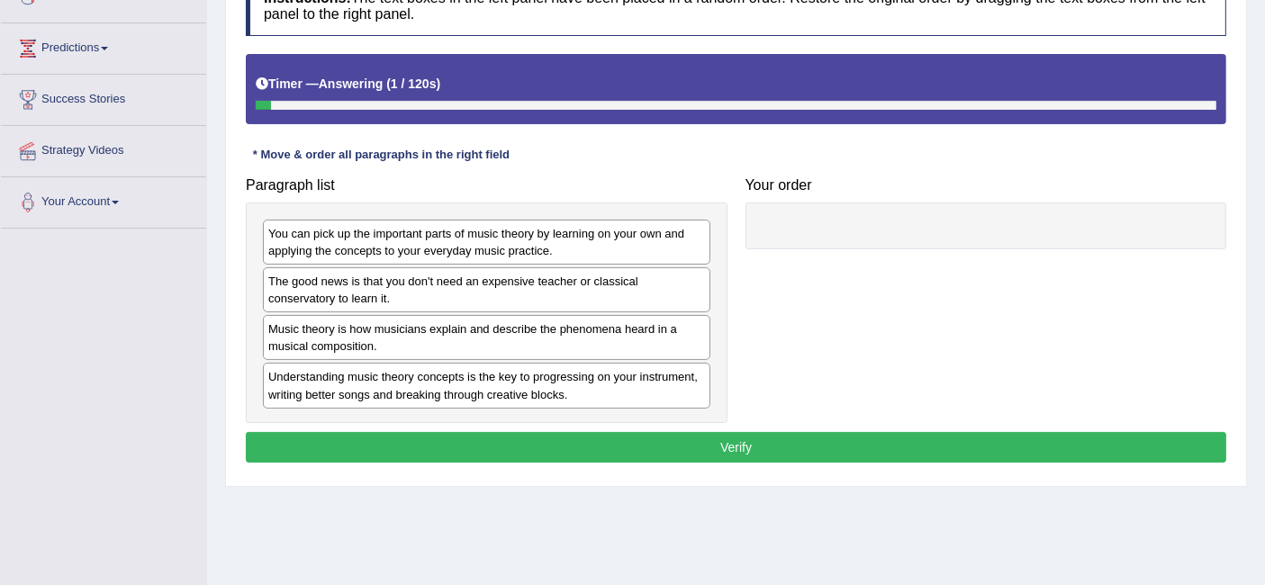
scroll to position [272, 0]
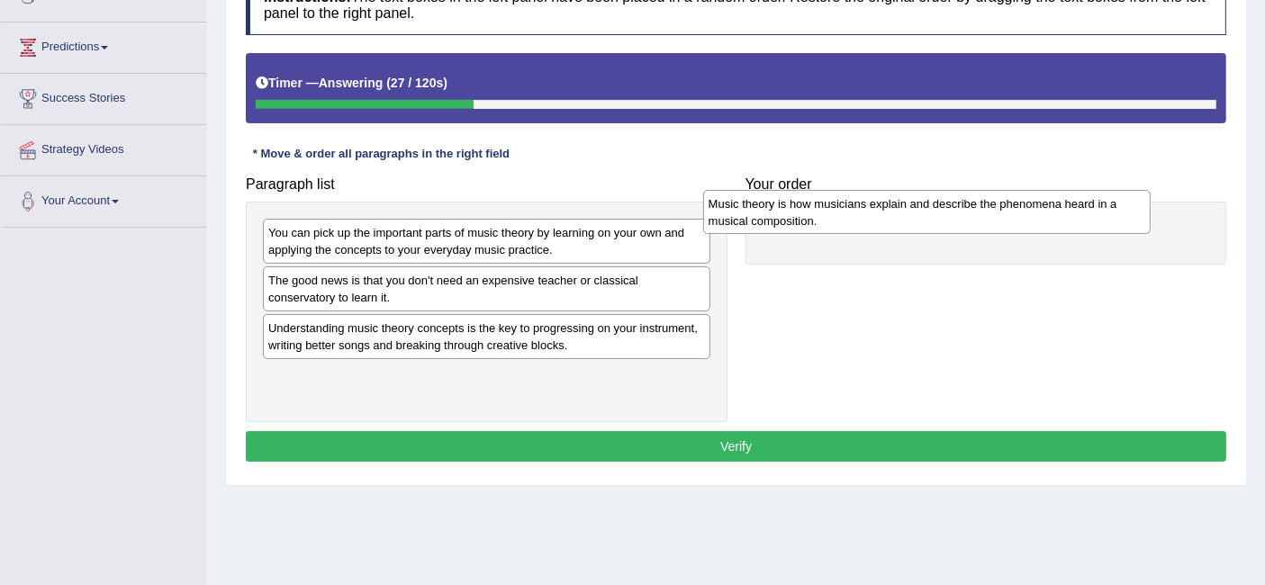
drag, startPoint x: 521, startPoint y: 343, endPoint x: 960, endPoint y: 219, distance: 455.7
click at [960, 219] on div "Music theory is how musicians explain and describe the phenomena heard in a mus…" at bounding box center [926, 212] width 447 height 45
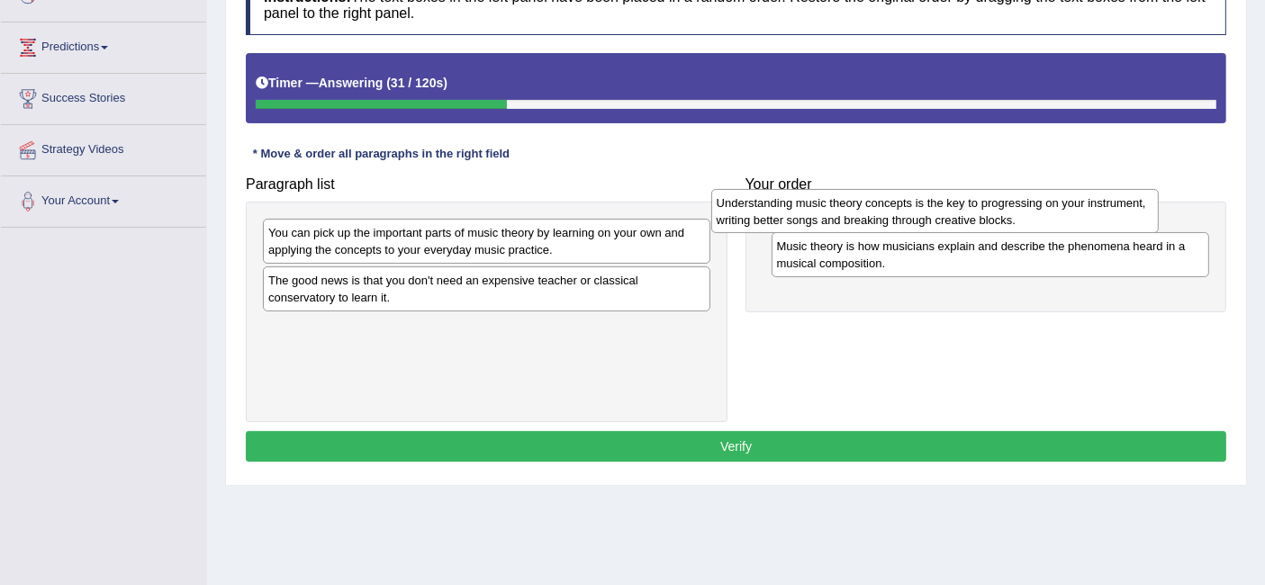
drag, startPoint x: 593, startPoint y: 339, endPoint x: 1045, endPoint y: 217, distance: 468.2
click at [1045, 217] on div "Understanding music theory concepts is the key to progressing on your instrumen…" at bounding box center [934, 211] width 447 height 45
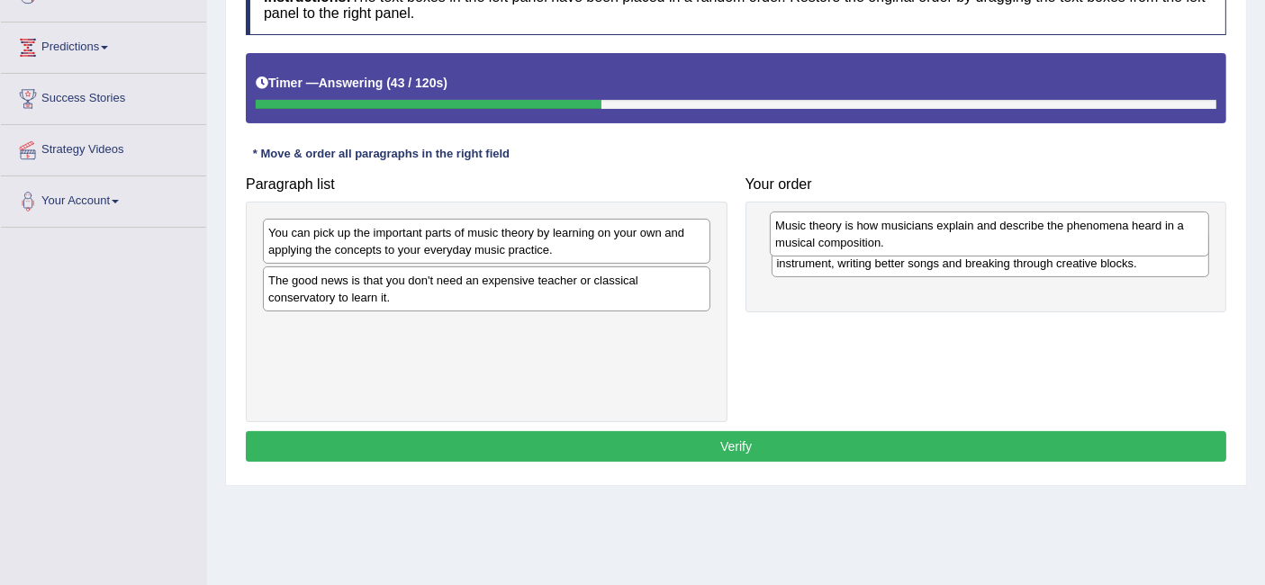
drag, startPoint x: 946, startPoint y: 284, endPoint x: 944, endPoint y: 228, distance: 56.7
click at [944, 228] on div "Music theory is how musicians explain and describe the phenomena heard in a mus…" at bounding box center [989, 234] width 438 height 45
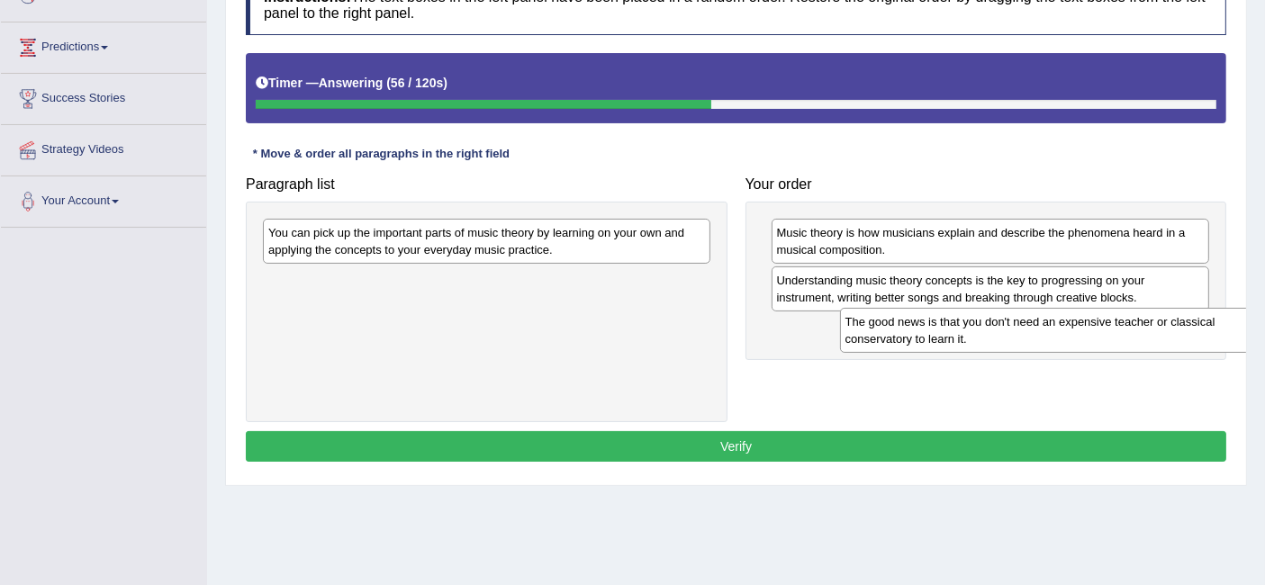
drag, startPoint x: 626, startPoint y: 297, endPoint x: 1203, endPoint y: 339, distance: 578.6
click at [1203, 339] on div "The good news is that you don't need an expensive teacher or classical conserva…" at bounding box center [1063, 330] width 447 height 45
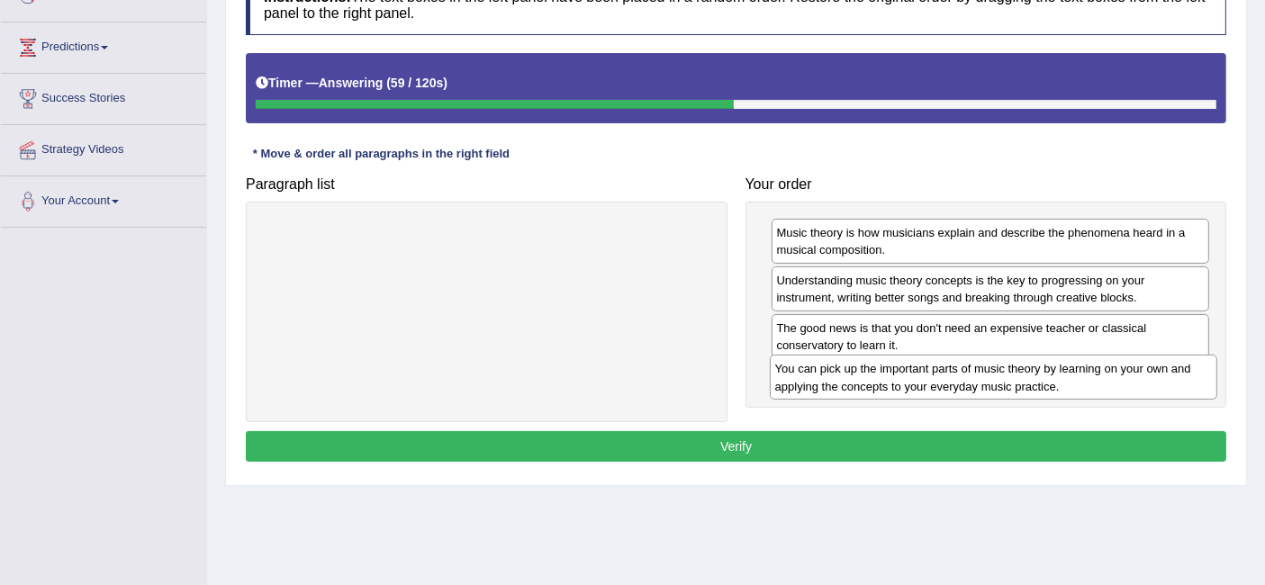
drag, startPoint x: 661, startPoint y: 248, endPoint x: 1157, endPoint y: 387, distance: 515.3
click at [1157, 387] on div "You can pick up the important parts of music theory by learning on your own and…" at bounding box center [993, 377] width 447 height 45
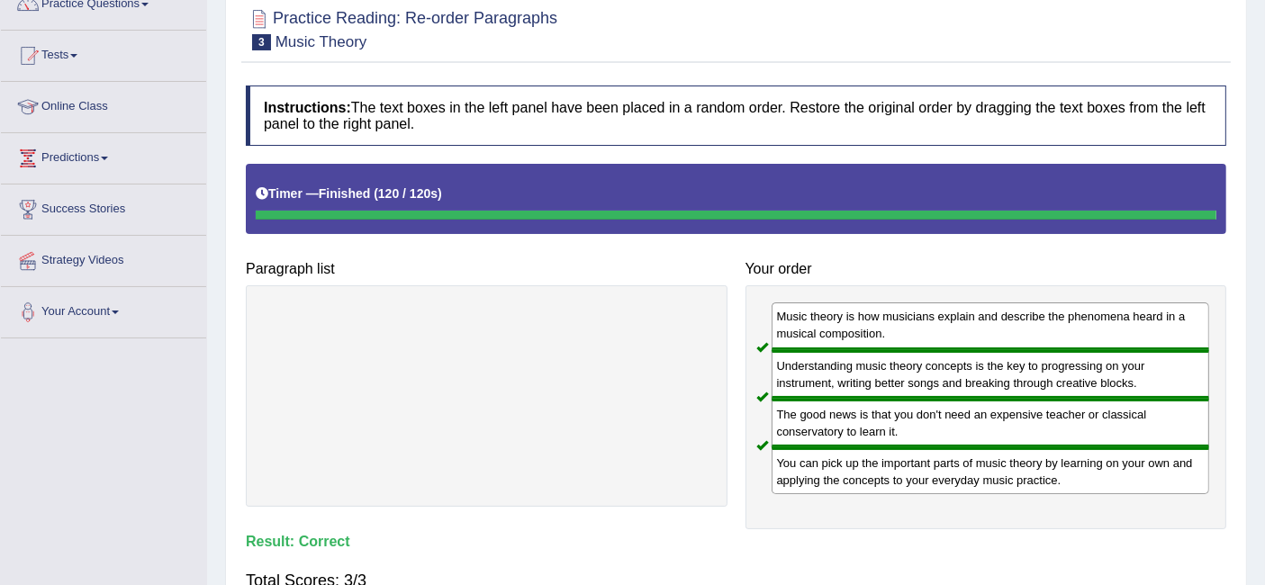
scroll to position [69, 0]
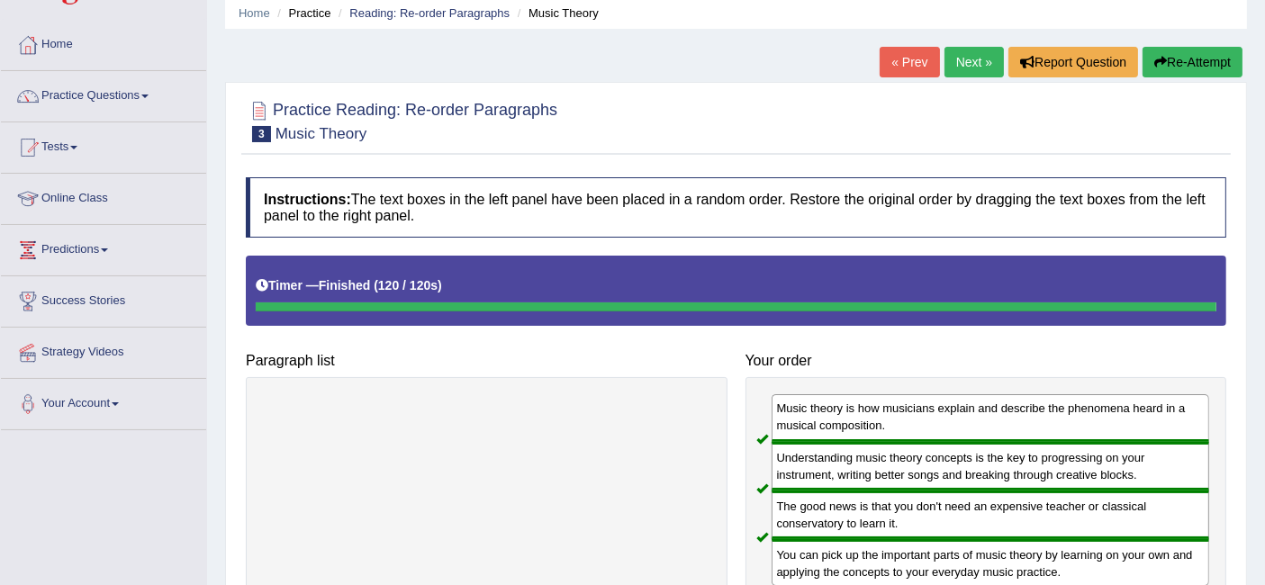
click at [973, 68] on link "Next »" at bounding box center [973, 62] width 59 height 31
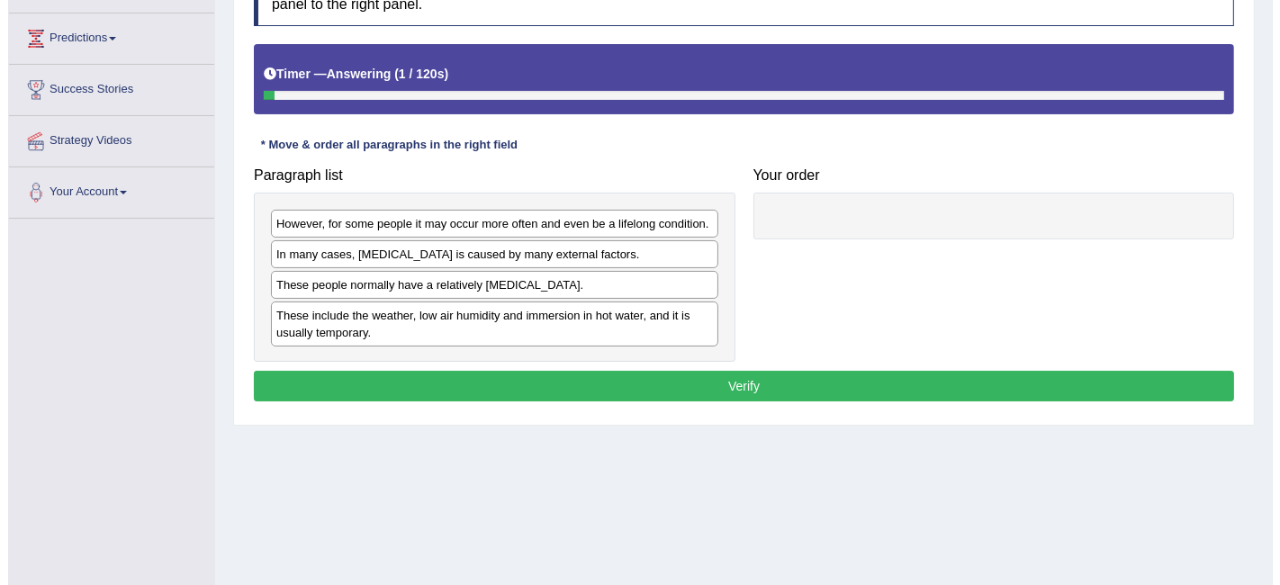
scroll to position [282, 0]
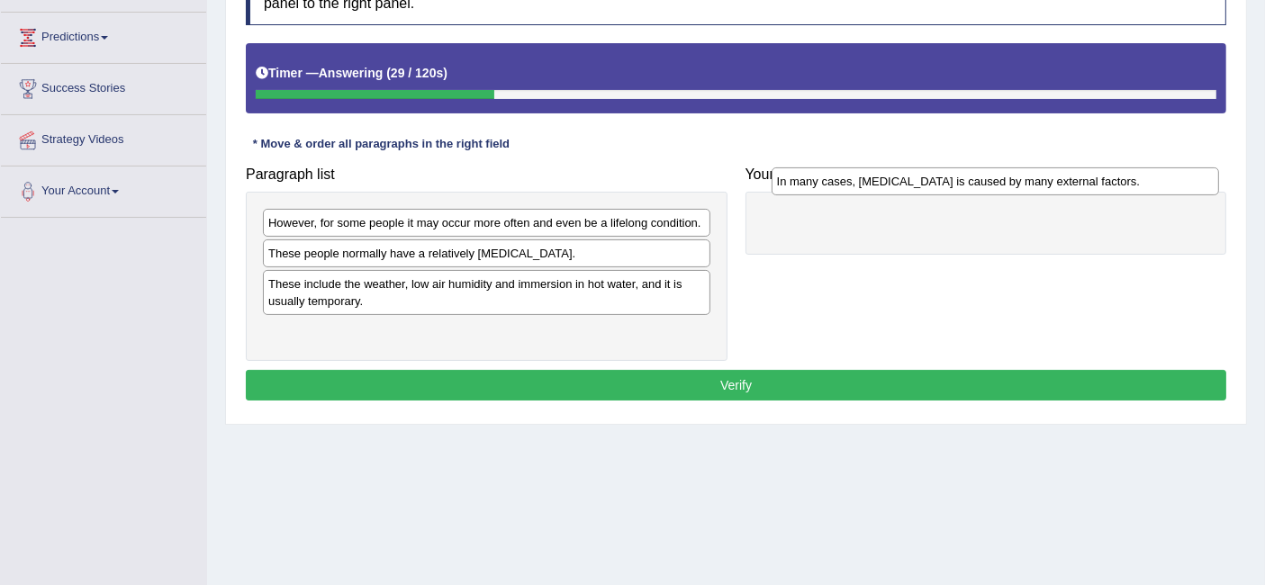
drag, startPoint x: 546, startPoint y: 249, endPoint x: 1002, endPoint y: 189, distance: 459.5
click at [1002, 189] on div "In many cases, [MEDICAL_DATA] is caused by many external factors." at bounding box center [995, 181] width 447 height 28
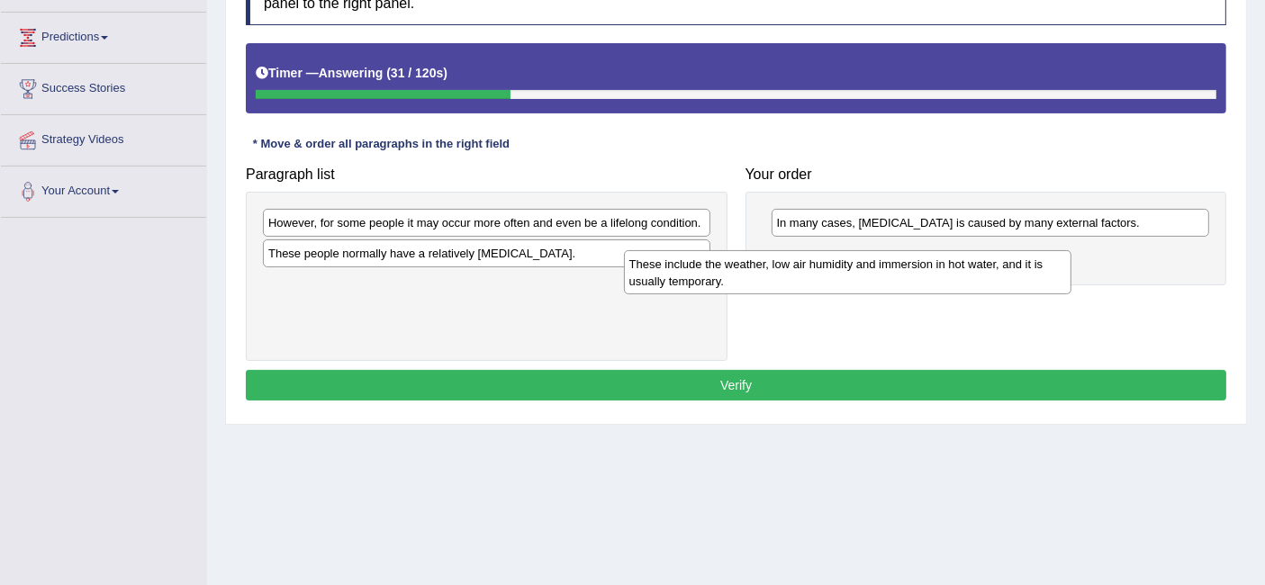
drag, startPoint x: 639, startPoint y: 275, endPoint x: 1073, endPoint y: 245, distance: 434.9
click at [1039, 256] on div "These include the weather, low air humidity and immersion in hot water, and it …" at bounding box center [847, 272] width 447 height 45
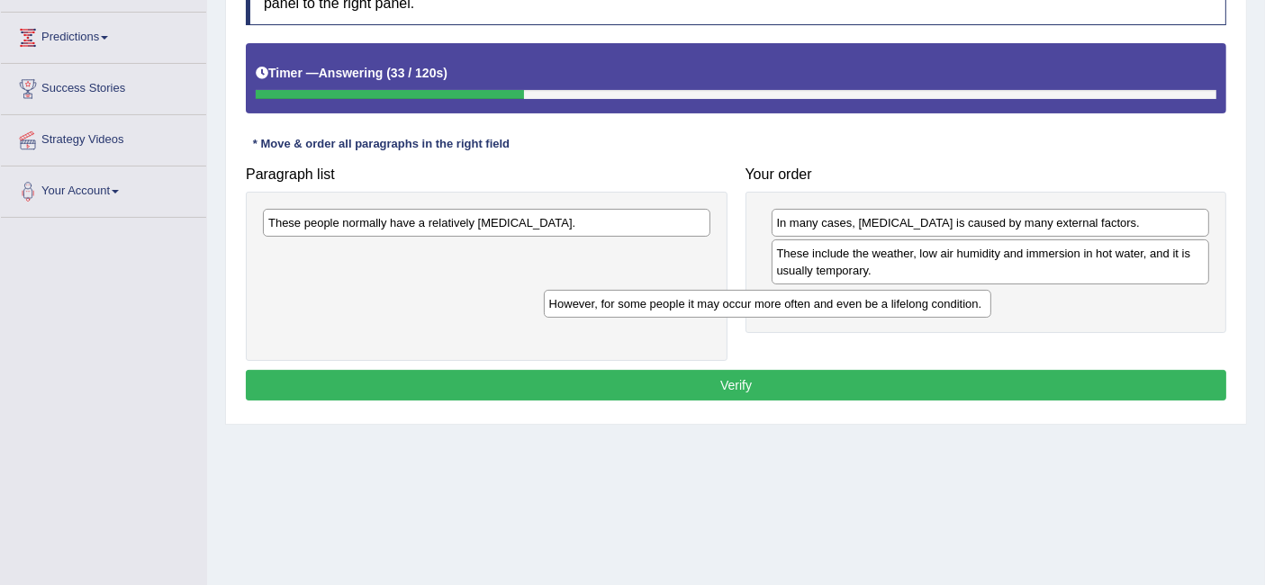
drag, startPoint x: 650, startPoint y: 212, endPoint x: 1097, endPoint y: 312, distance: 457.8
click at [991, 312] on div "However, for some people it may occur more often and even be a lifelong conditi…" at bounding box center [767, 304] width 447 height 28
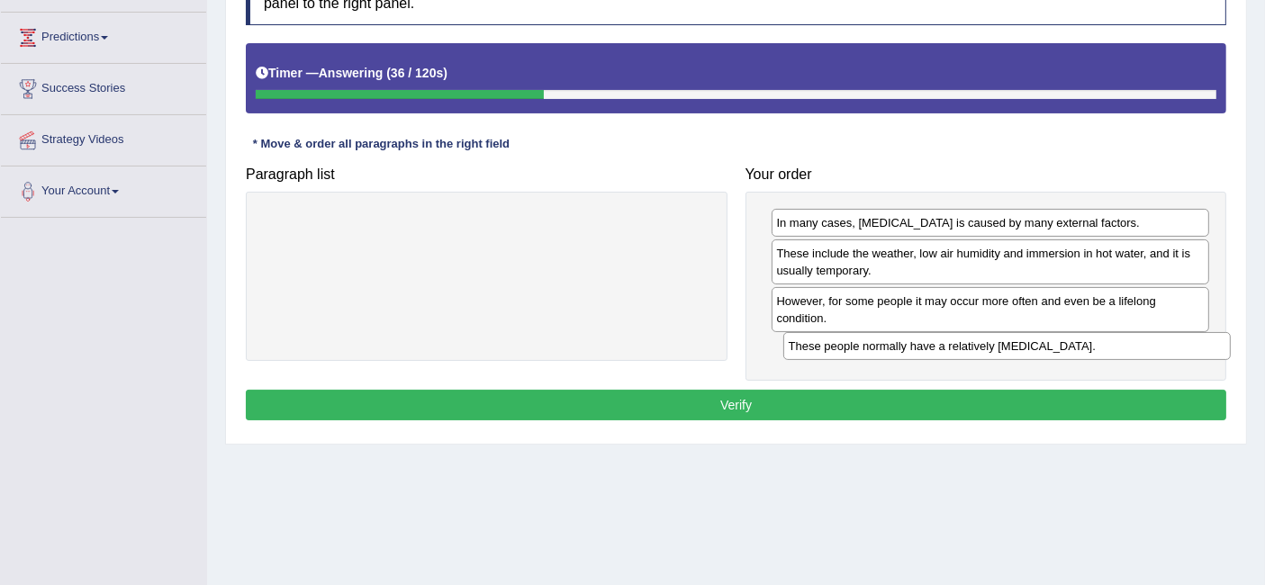
drag, startPoint x: 656, startPoint y: 220, endPoint x: 1178, endPoint y: 343, distance: 535.6
click at [1178, 343] on div "These people normally have a relatively [MEDICAL_DATA]." at bounding box center [1006, 346] width 447 height 28
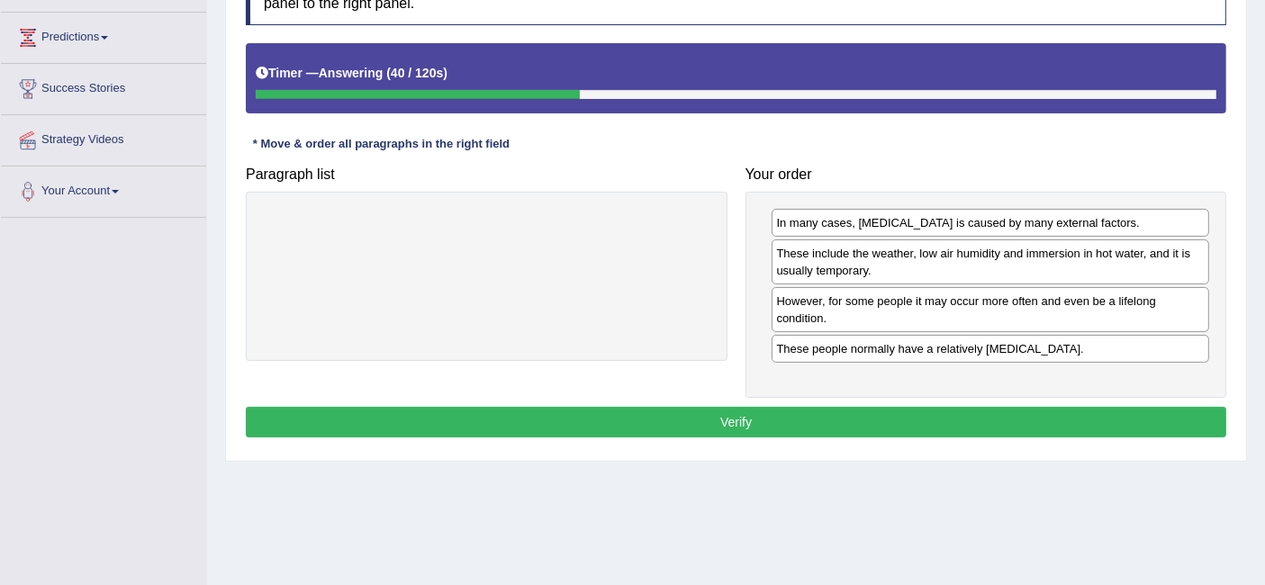
click at [880, 414] on button "Verify" at bounding box center [736, 422] width 980 height 31
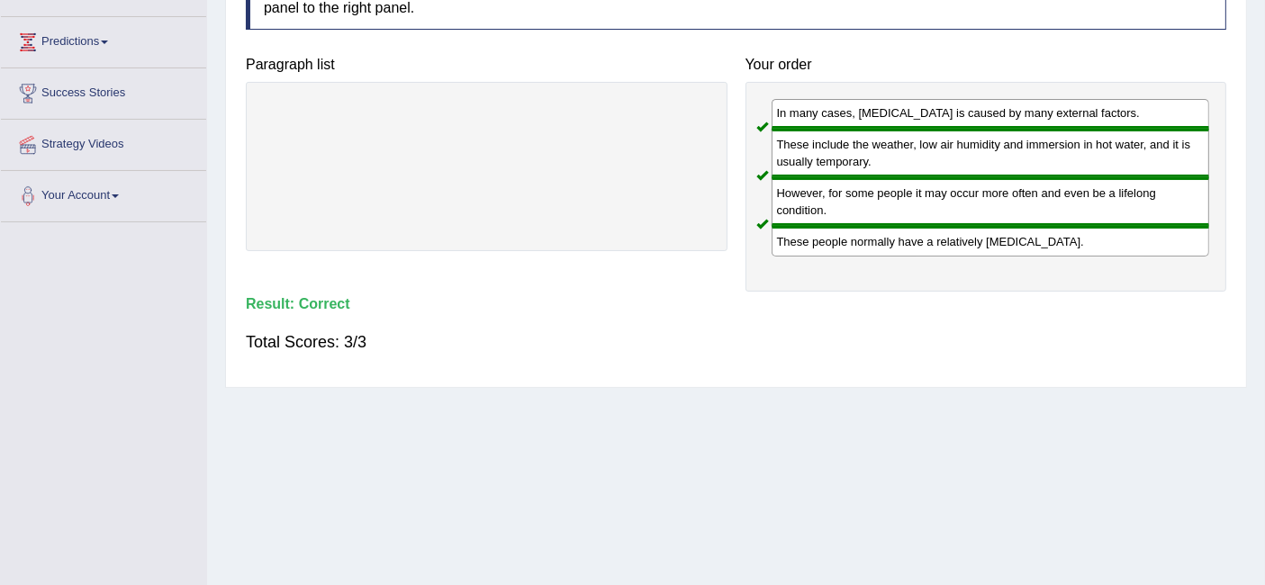
scroll to position [0, 0]
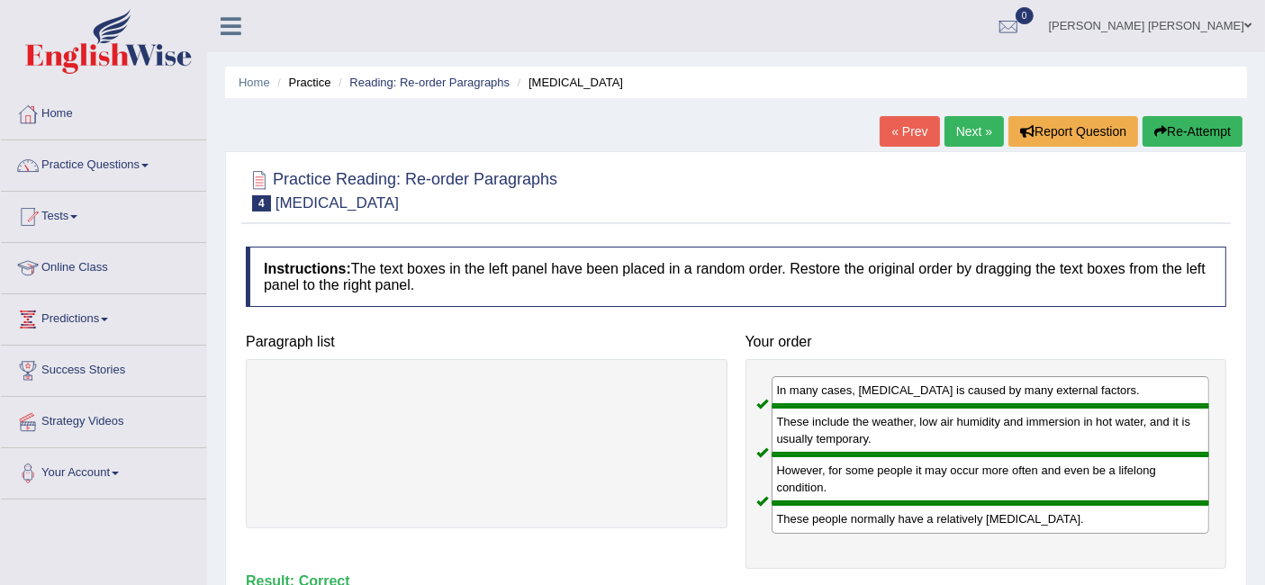
click at [975, 130] on link "Next »" at bounding box center [973, 131] width 59 height 31
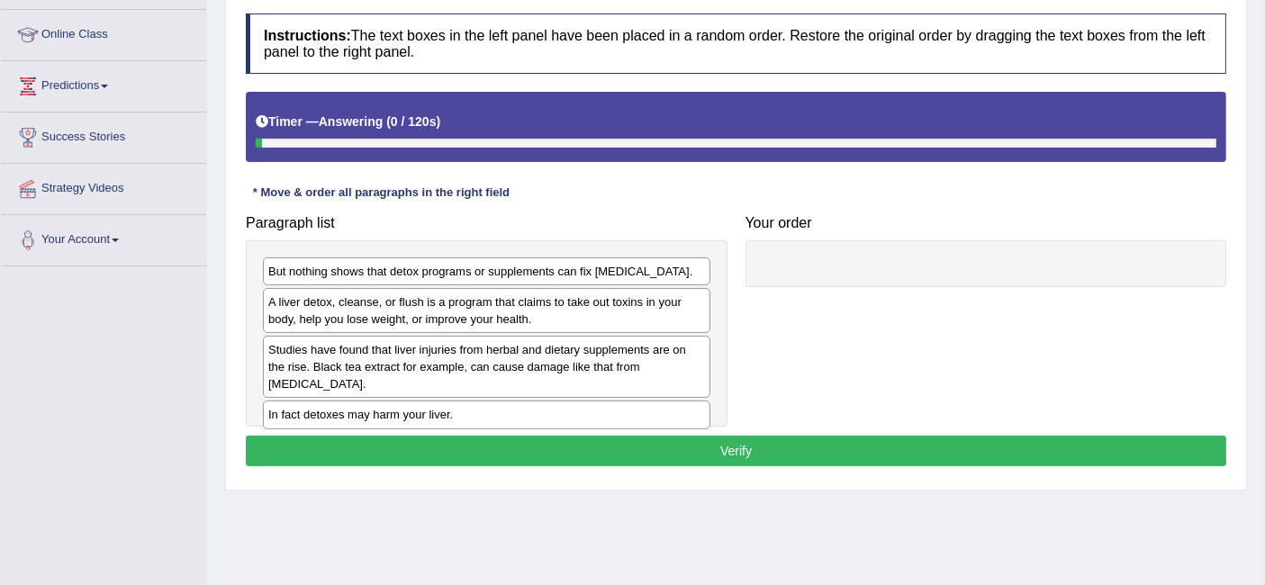
scroll to position [236, 0]
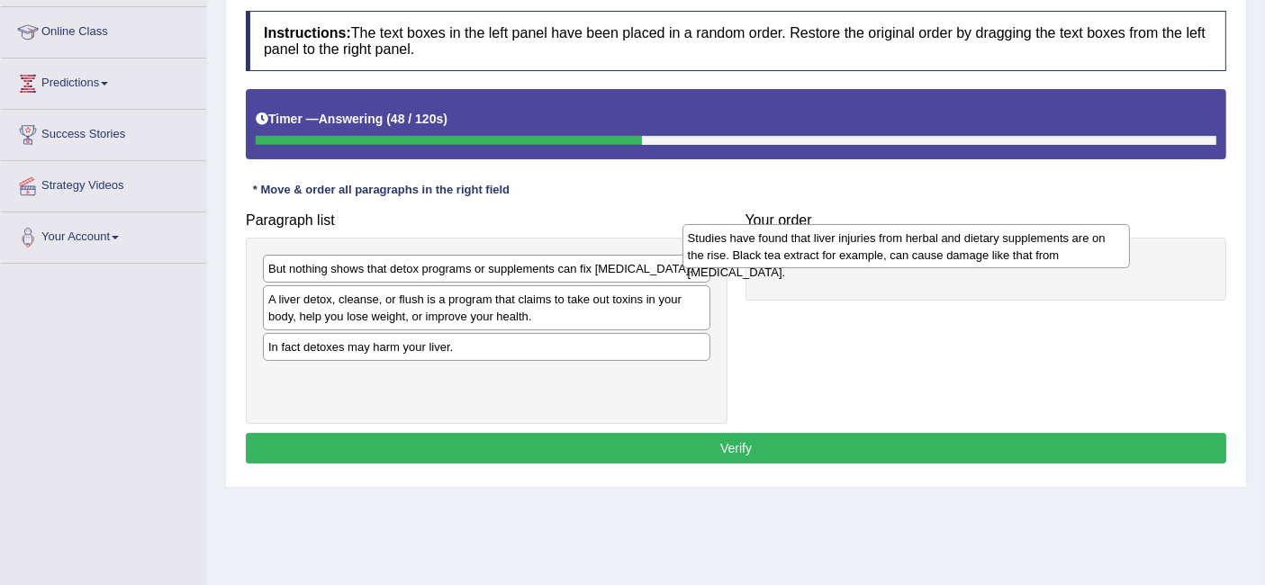
drag, startPoint x: 570, startPoint y: 358, endPoint x: 990, endPoint y: 251, distance: 433.9
click at [990, 251] on div "Studies have found that liver injuries from herbal and dietary supplements are …" at bounding box center [905, 246] width 447 height 45
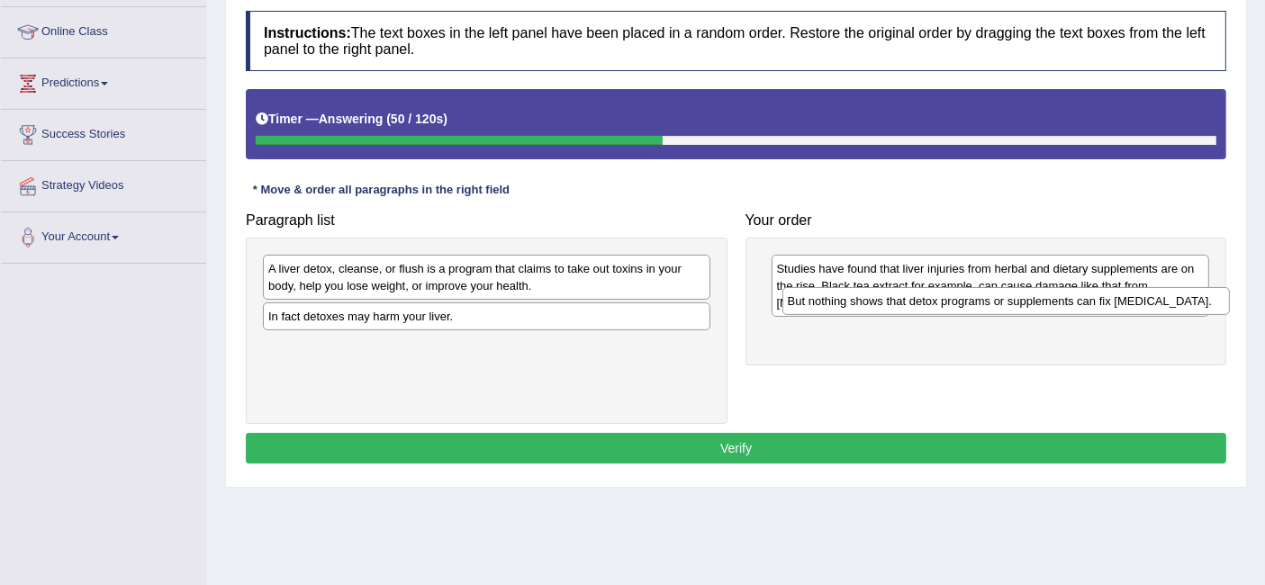
drag, startPoint x: 601, startPoint y: 266, endPoint x: 1121, endPoint y: 299, distance: 520.5
click at [1121, 299] on div "But nothing shows that detox programs or supplements can fix liver damage." at bounding box center [1005, 301] width 447 height 28
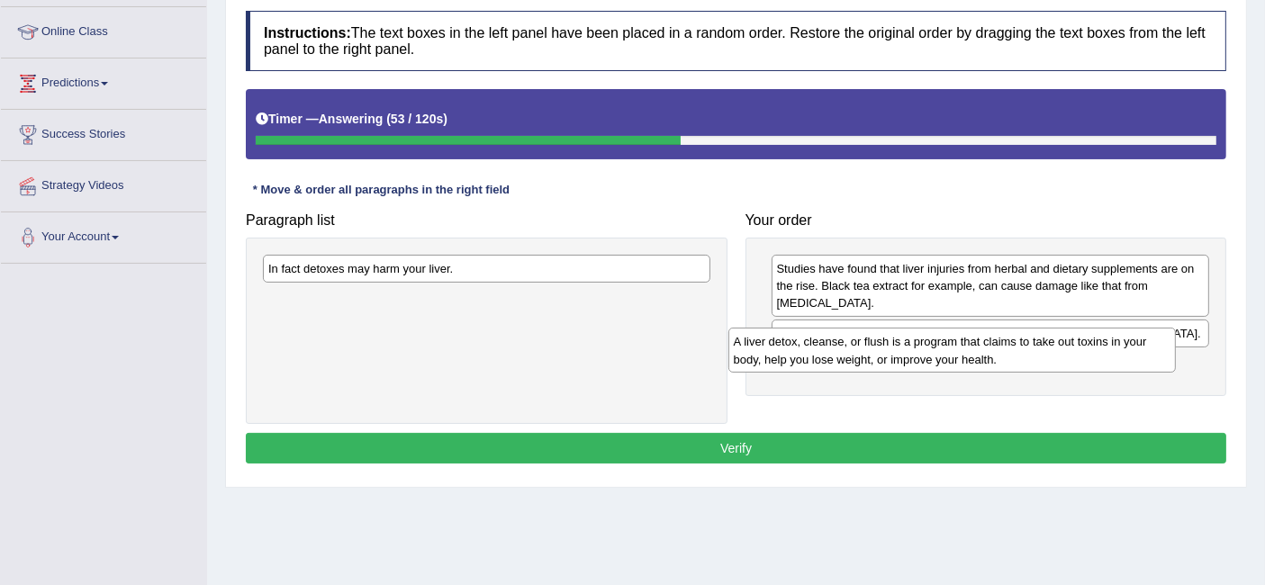
drag, startPoint x: 604, startPoint y: 267, endPoint x: 1073, endPoint y: 340, distance: 474.7
click at [1073, 340] on div "A liver detox, cleanse, or flush is a program that claims to take out toxins in…" at bounding box center [951, 350] width 447 height 45
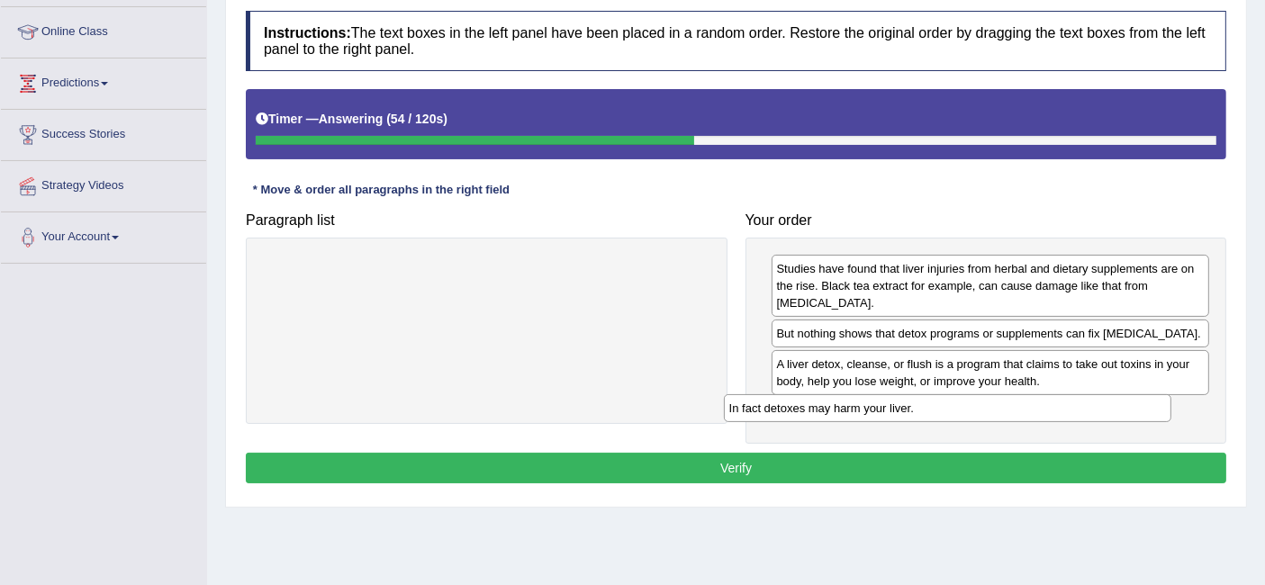
drag, startPoint x: 635, startPoint y: 271, endPoint x: 1107, endPoint y: 416, distance: 494.4
click at [1106, 417] on div "In fact detoxes may harm your liver." at bounding box center [947, 408] width 447 height 28
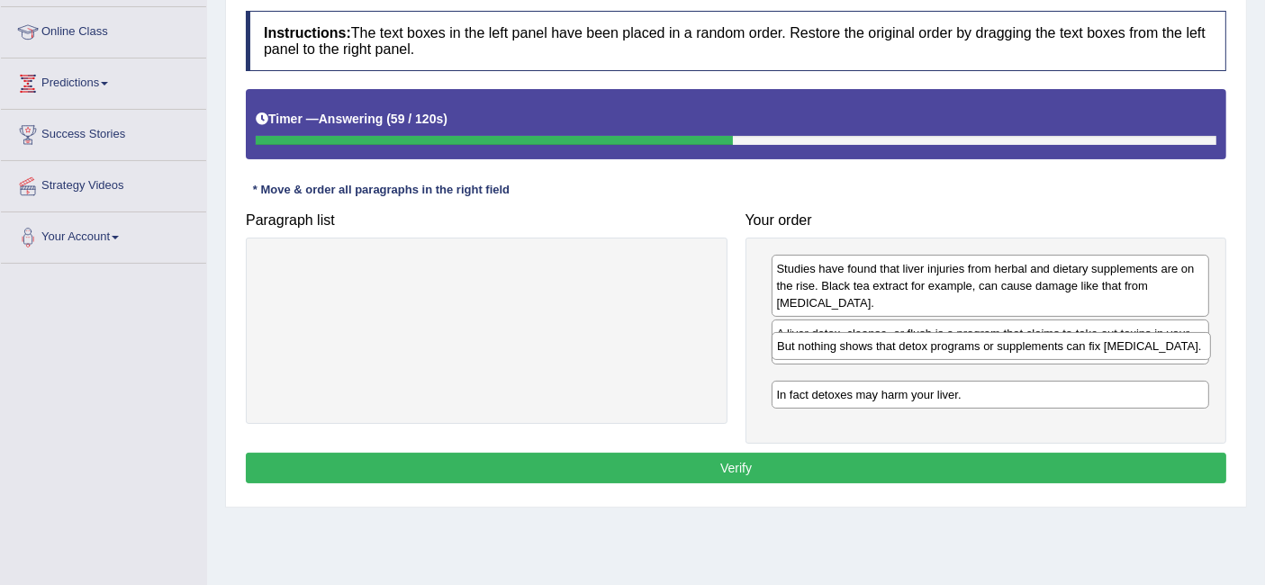
drag, startPoint x: 1084, startPoint y: 313, endPoint x: 1085, endPoint y: 344, distance: 30.6
click at [1085, 344] on div "But nothing shows that detox programs or supplements can fix liver damage." at bounding box center [991, 346] width 438 height 28
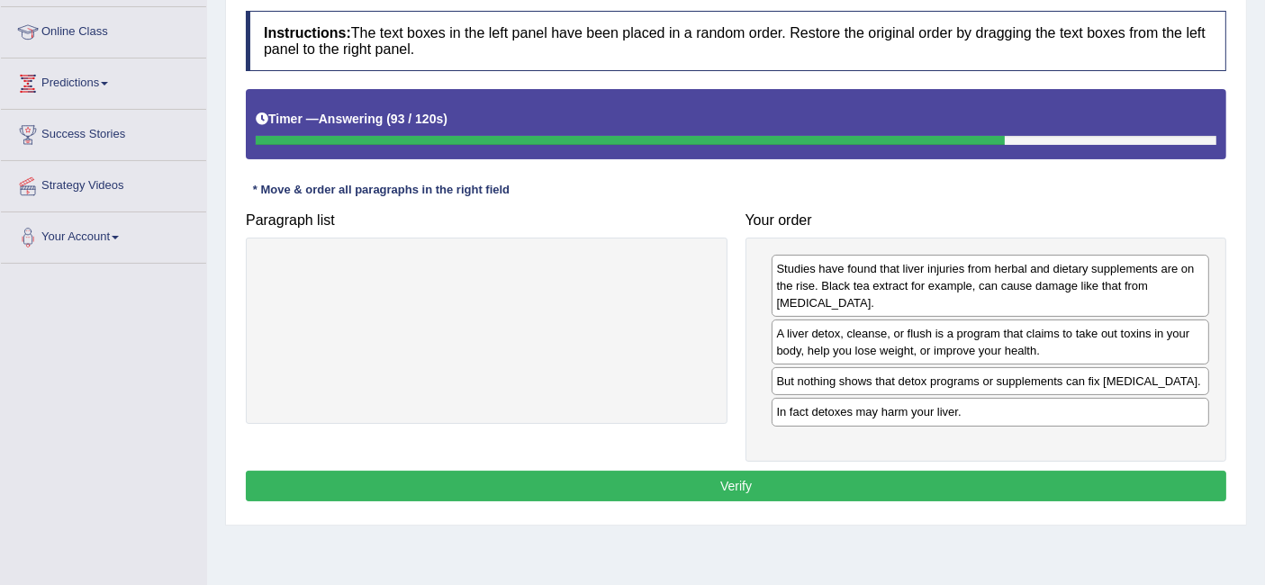
click at [986, 373] on div "But nothing shows that detox programs or supplements can fix liver damage." at bounding box center [991, 381] width 438 height 28
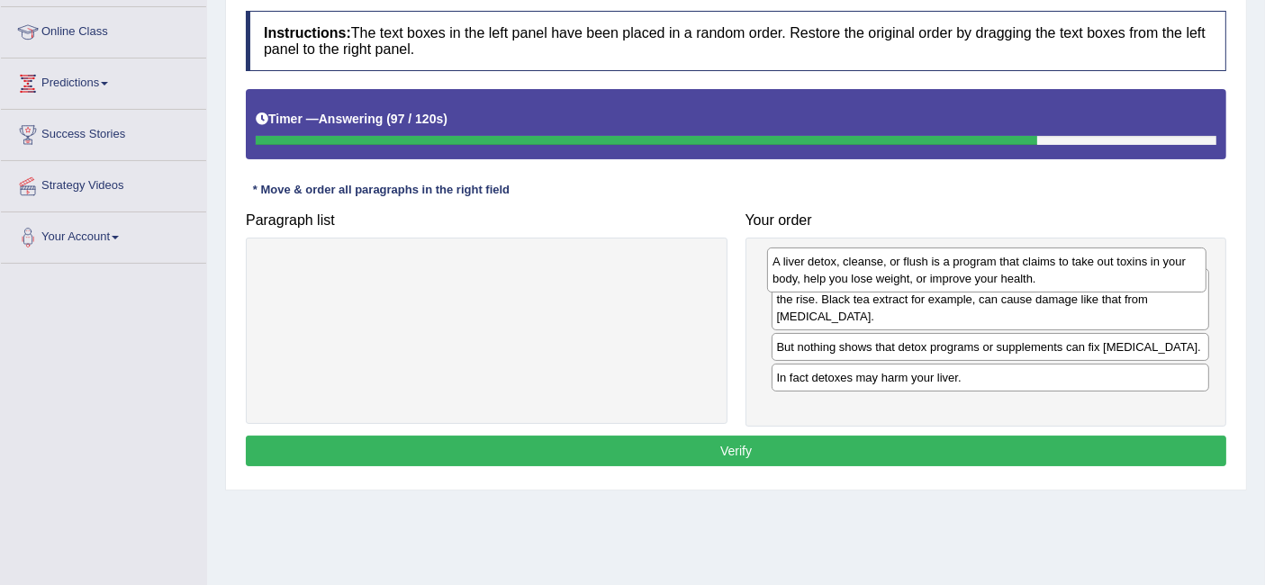
drag, startPoint x: 988, startPoint y: 323, endPoint x: 984, endPoint y: 266, distance: 57.7
click at [984, 266] on div "A liver detox, cleanse, or flush is a program that claims to take out toxins in…" at bounding box center [986, 270] width 438 height 45
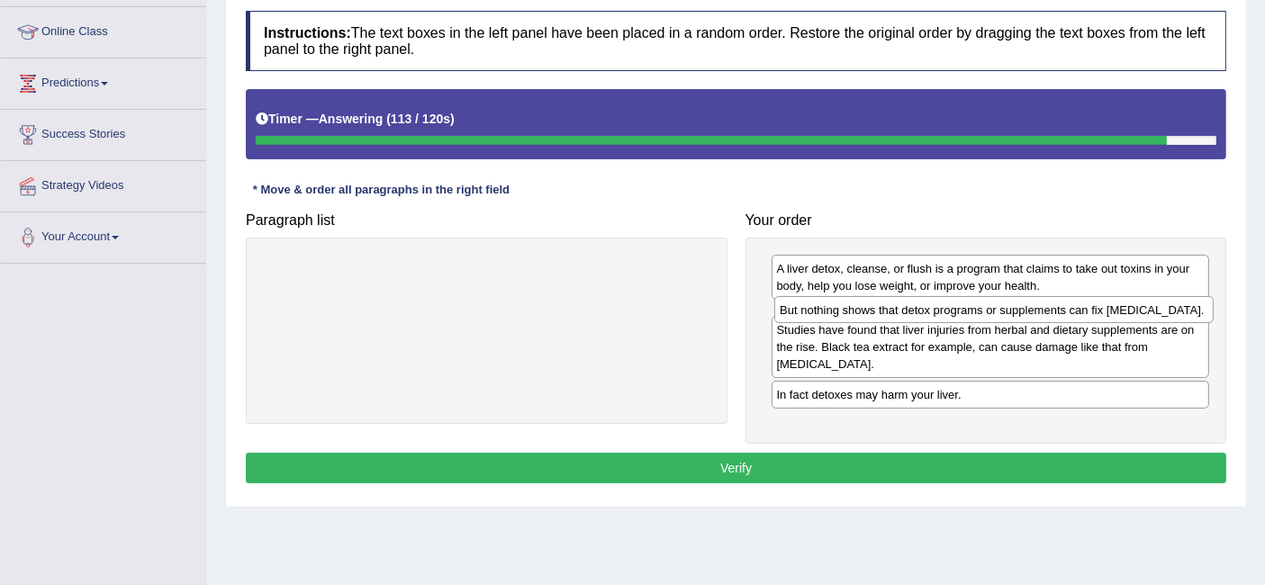
drag, startPoint x: 967, startPoint y: 358, endPoint x: 970, endPoint y: 306, distance: 52.3
click at [970, 306] on div "But nothing shows that detox programs or supplements can fix liver damage." at bounding box center [993, 310] width 438 height 28
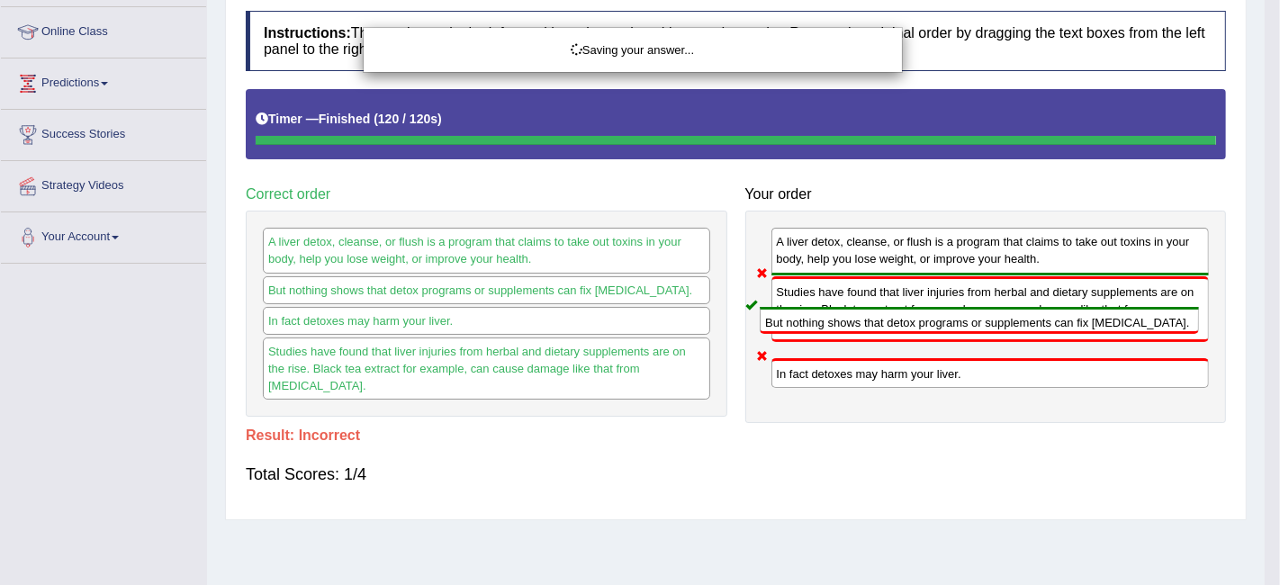
drag, startPoint x: 970, startPoint y: 306, endPoint x: 960, endPoint y: 338, distance: 34.2
click at [960, 339] on body "Toggle navigation Home Practice Questions Speaking Practice Read Aloud Repeat S…" at bounding box center [640, 56] width 1280 height 585
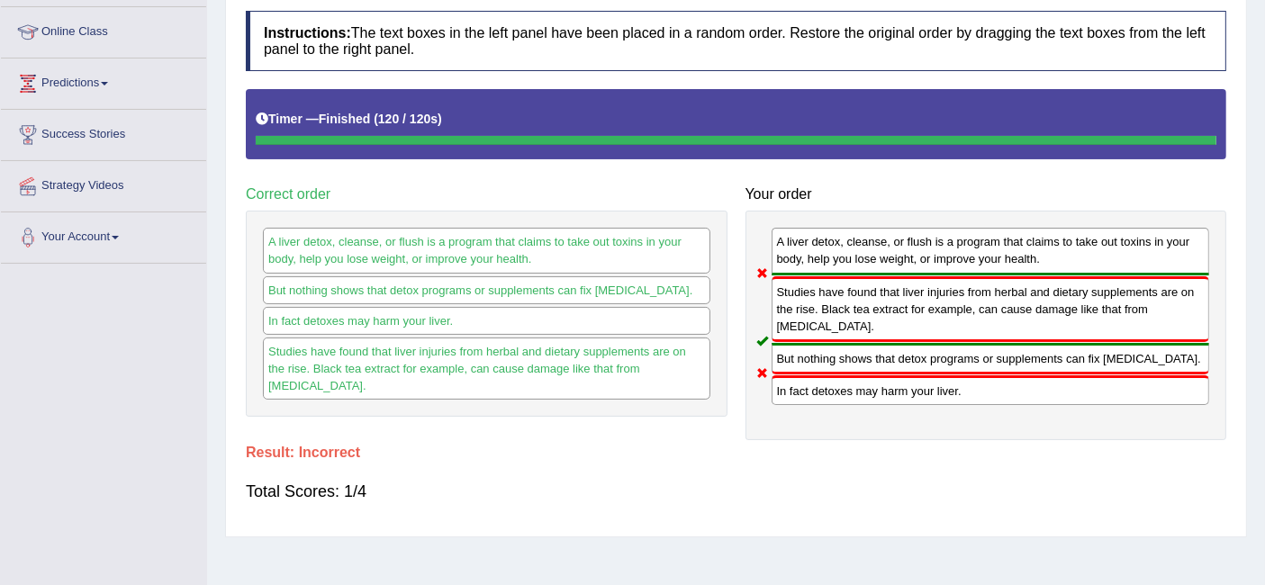
drag, startPoint x: 960, startPoint y: 338, endPoint x: 952, endPoint y: 274, distance: 65.2
click at [952, 274] on div "A liver detox, cleanse, or flush is a program that claims to take out toxins in…" at bounding box center [986, 326] width 482 height 230
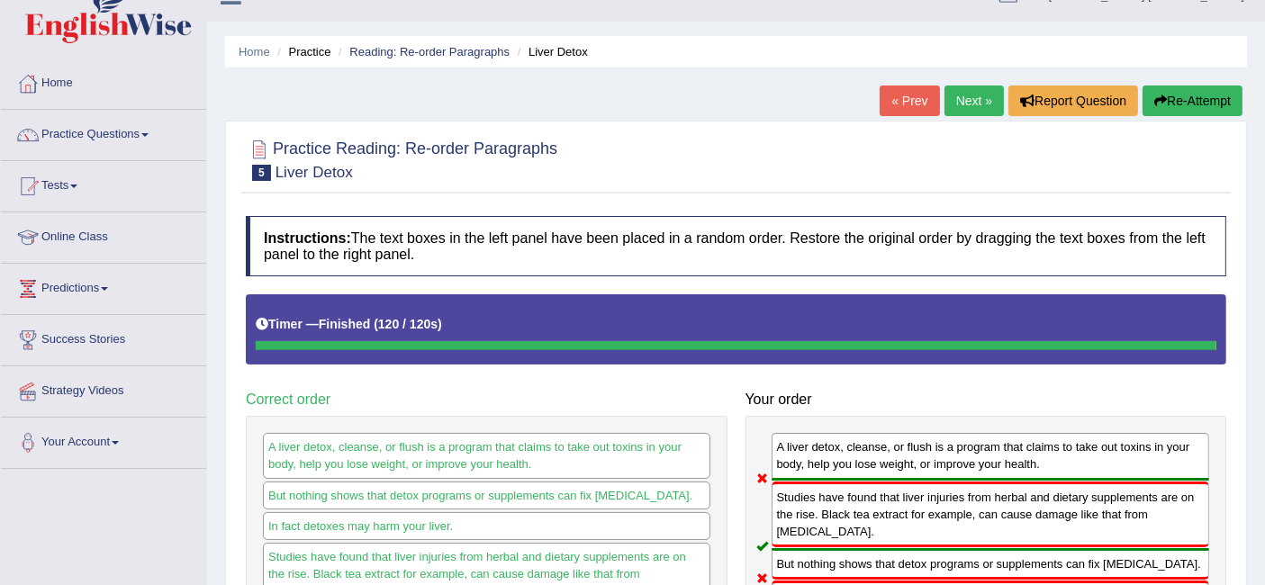
scroll to position [30, 0]
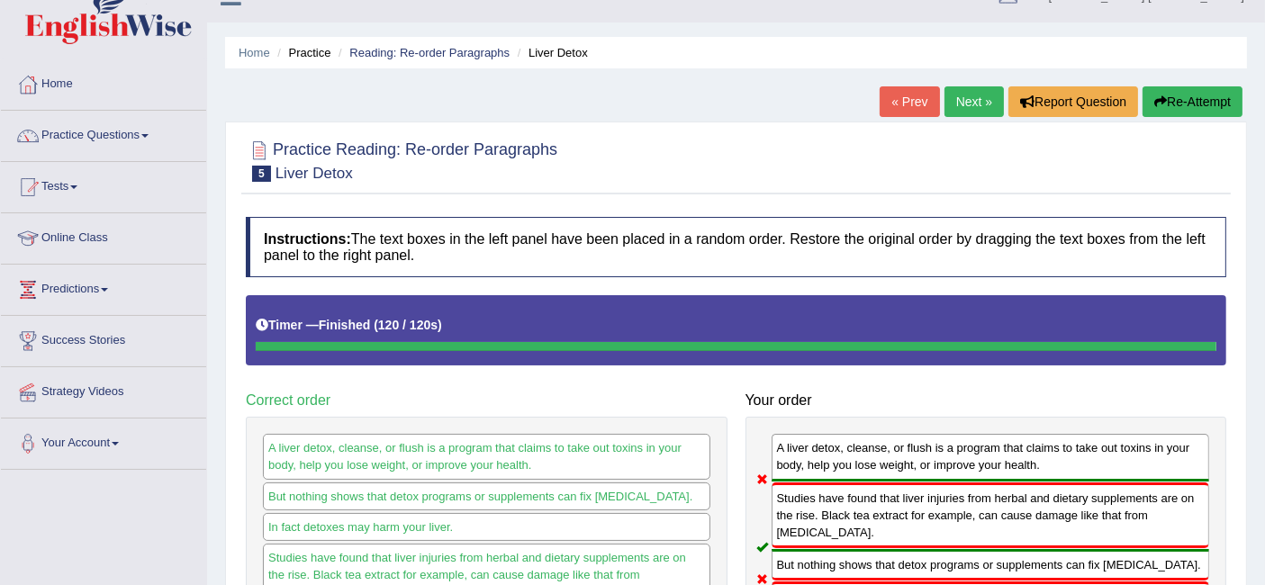
click at [969, 103] on link "Next »" at bounding box center [973, 101] width 59 height 31
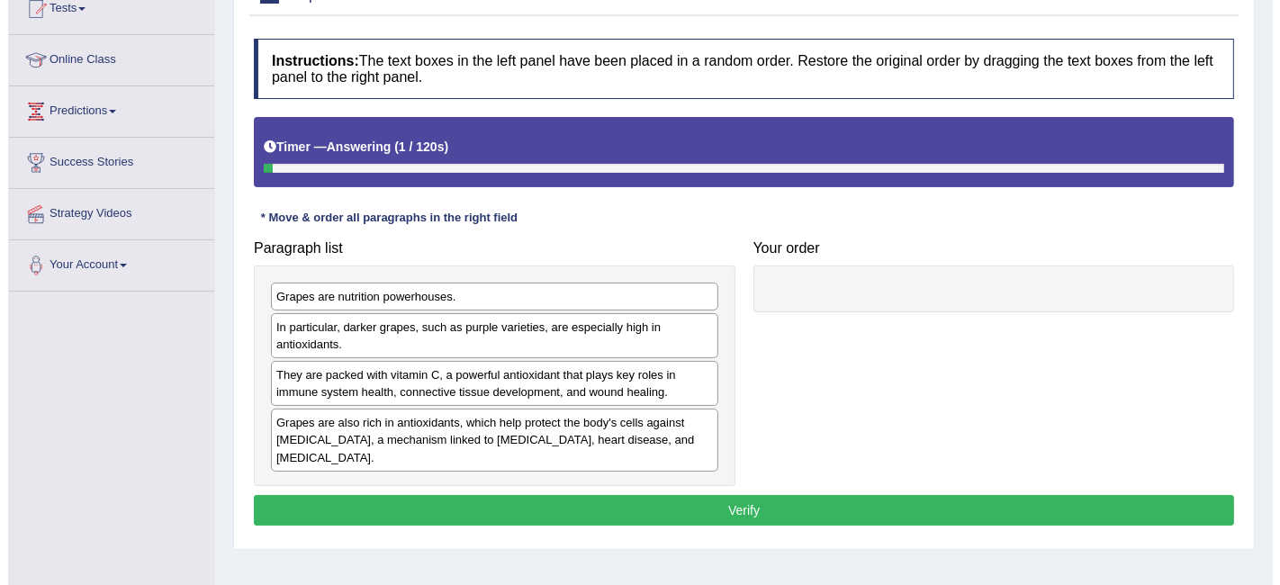
scroll to position [293, 0]
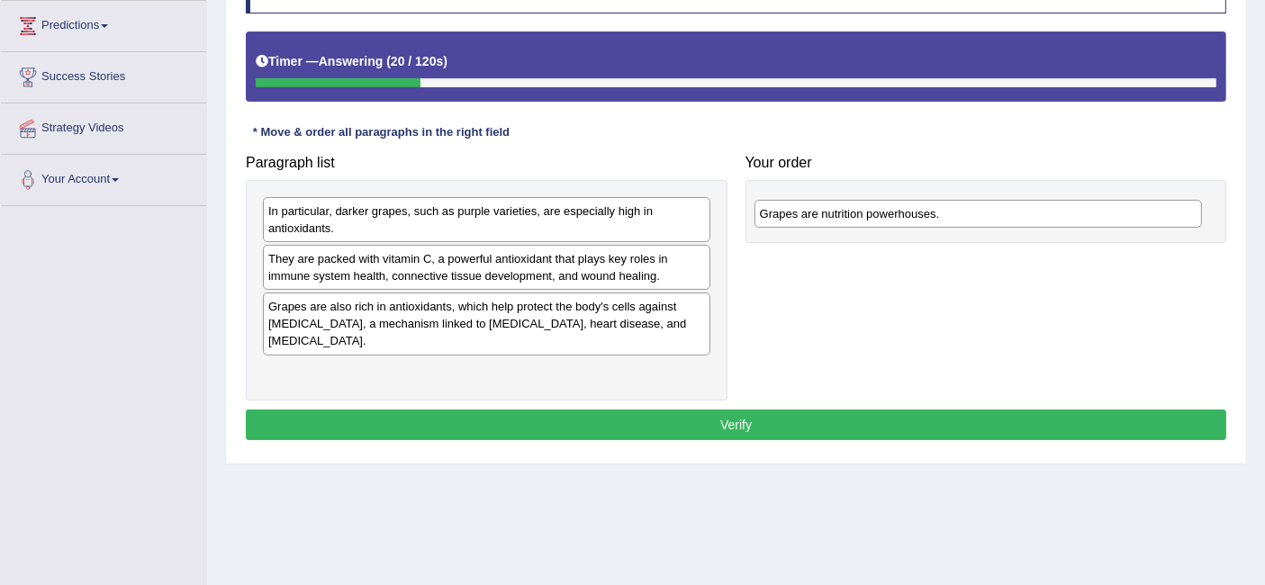
drag, startPoint x: 558, startPoint y: 204, endPoint x: 1051, endPoint y: 209, distance: 492.5
click at [1051, 209] on div "Grapes are nutrition powerhouses." at bounding box center [977, 214] width 447 height 28
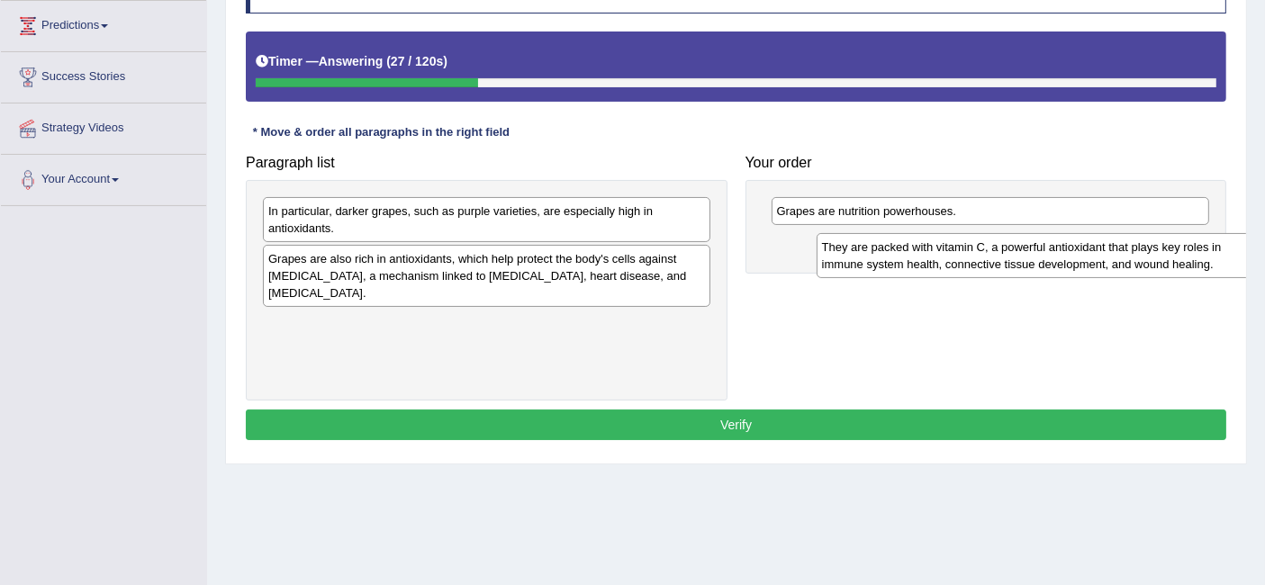
drag, startPoint x: 600, startPoint y: 259, endPoint x: 1147, endPoint y: 243, distance: 547.6
click at [1147, 242] on div "They are packed with vitamin C, a powerful antioxidant that plays key roles in …" at bounding box center [1040, 255] width 447 height 45
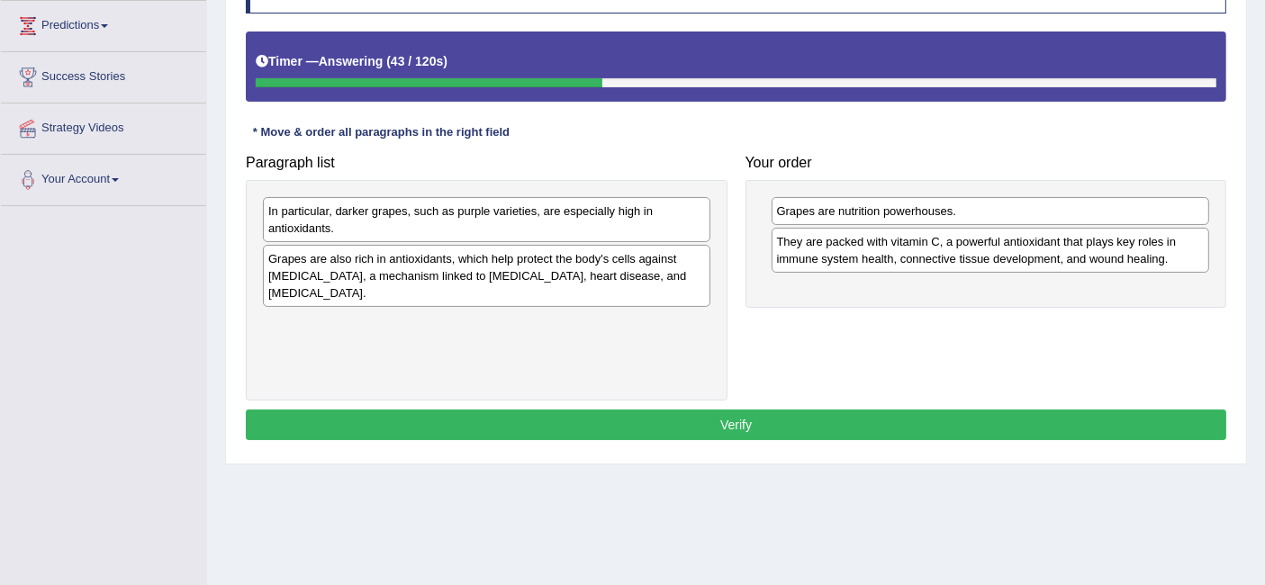
click at [630, 216] on div "In particular, darker grapes, such as purple varieties, are especially high in …" at bounding box center [486, 219] width 447 height 45
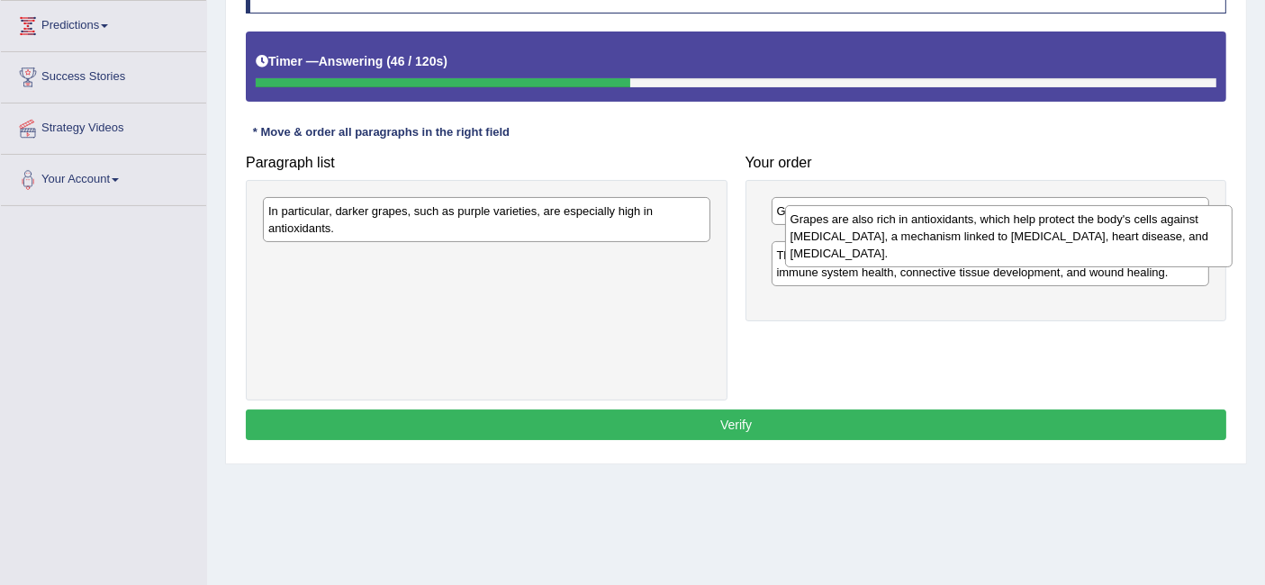
drag, startPoint x: 635, startPoint y: 278, endPoint x: 1155, endPoint y: 239, distance: 521.8
click at [1155, 239] on div "Grapes are also rich in antioxidants, which help protect the body's cells again…" at bounding box center [1008, 236] width 447 height 62
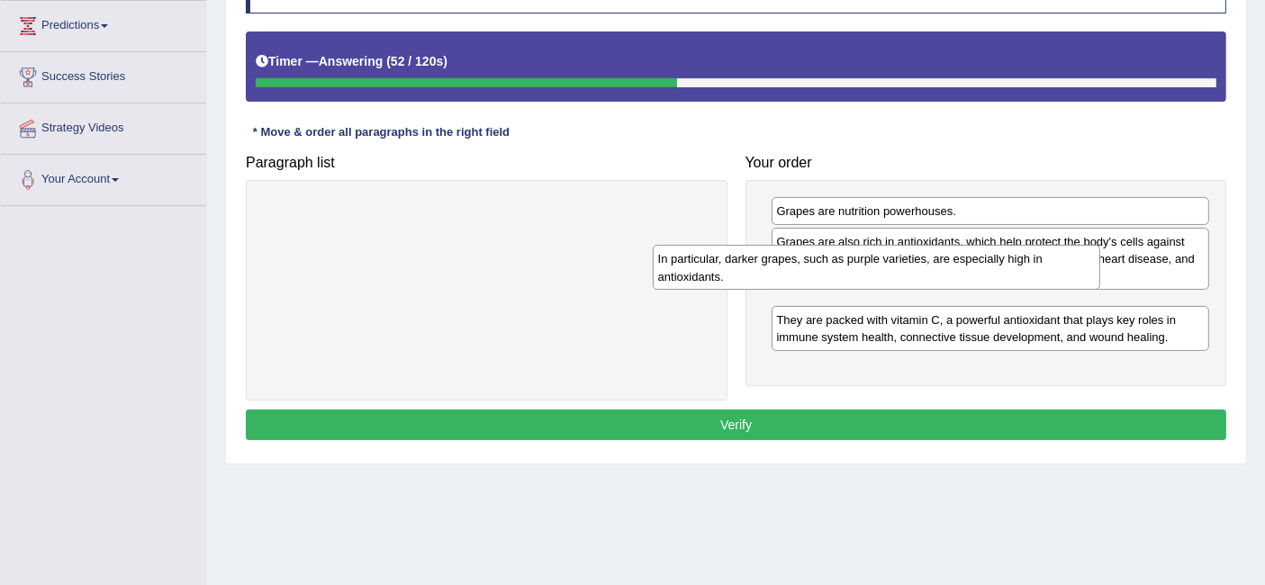
drag, startPoint x: 663, startPoint y: 217, endPoint x: 1065, endPoint y: 266, distance: 405.4
click at [1065, 266] on div "In particular, darker grapes, such as purple varieties, are especially high in …" at bounding box center [876, 267] width 447 height 45
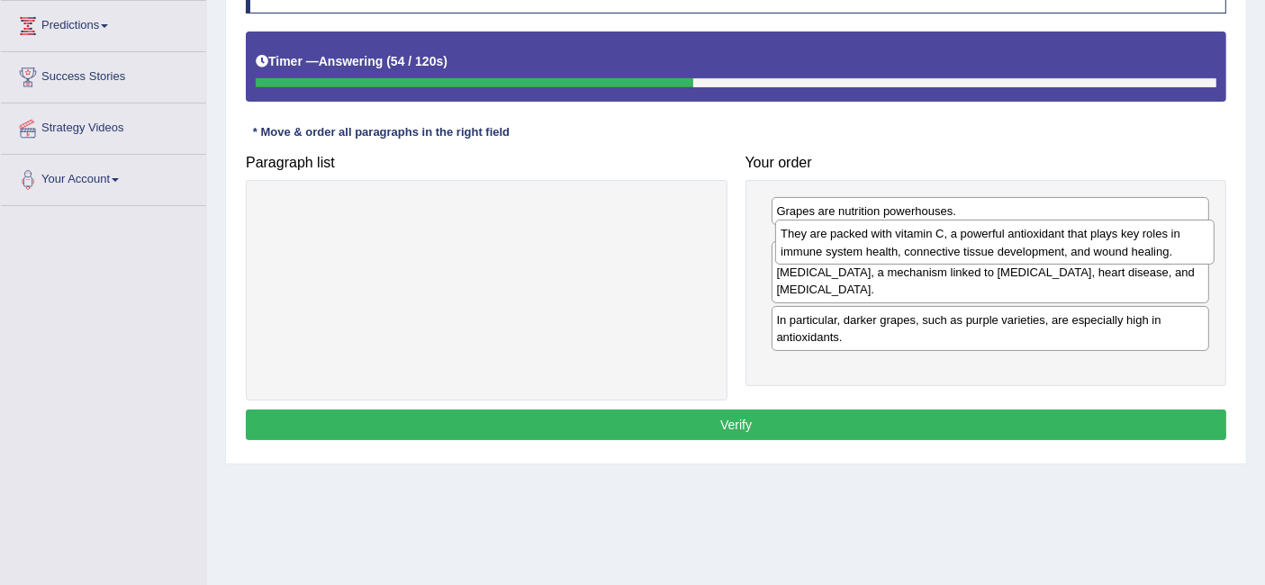
drag, startPoint x: 1008, startPoint y: 353, endPoint x: 1010, endPoint y: 232, distance: 120.6
click at [1010, 232] on div "They are packed with vitamin C, a powerful antioxidant that plays key roles in …" at bounding box center [994, 242] width 438 height 45
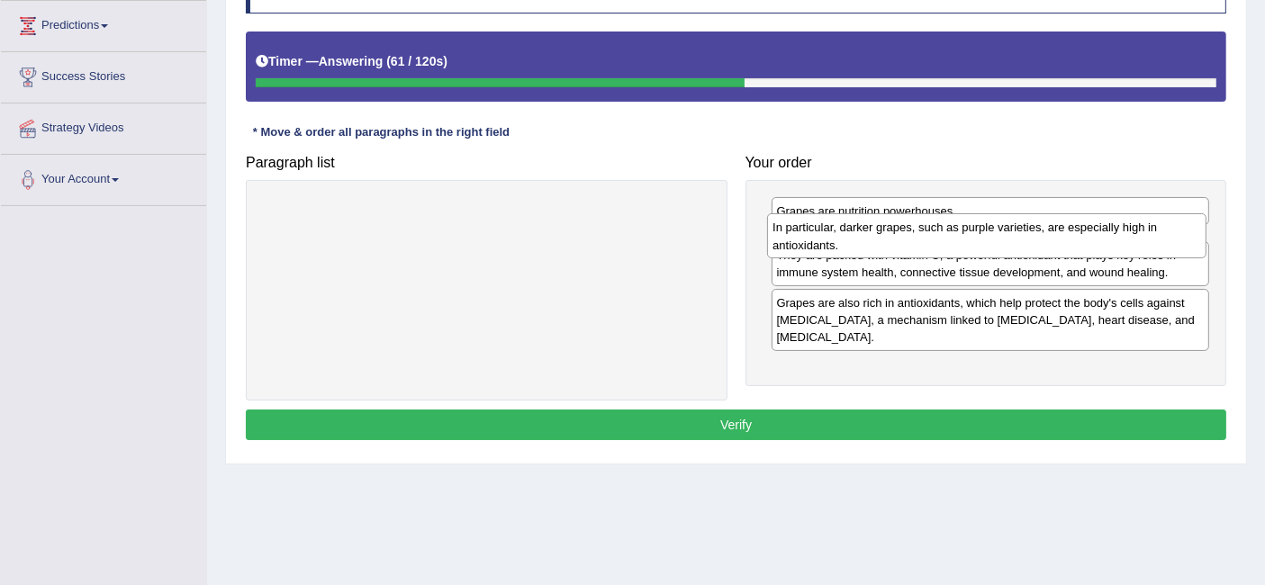
drag, startPoint x: 1049, startPoint y: 357, endPoint x: 1047, endPoint y: 232, distance: 125.1
click at [1047, 232] on div "In particular, darker grapes, such as purple varieties, are especially high in …" at bounding box center [986, 235] width 438 height 45
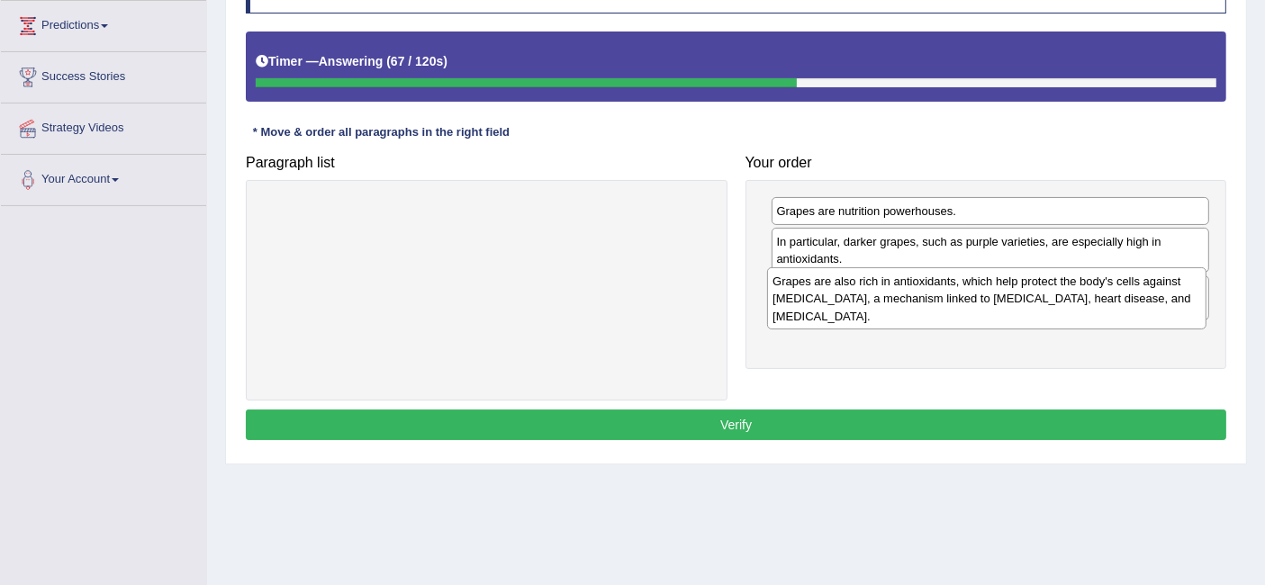
drag, startPoint x: 1000, startPoint y: 353, endPoint x: 997, endPoint y: 293, distance: 59.5
click at [997, 293] on div "Grapes are also rich in antioxidants, which help protect the body's cells again…" at bounding box center [986, 298] width 438 height 62
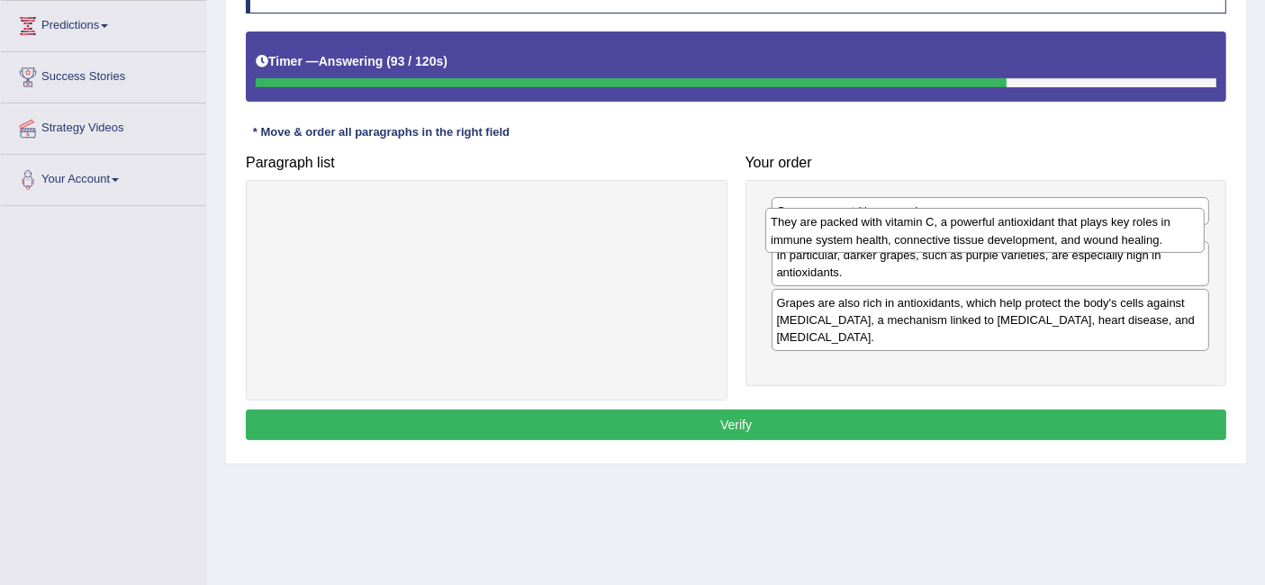
drag, startPoint x: 997, startPoint y: 365, endPoint x: 991, endPoint y: 234, distance: 130.6
click at [991, 234] on div "They are packed with vitamin C, a powerful antioxidant that plays key roles in …" at bounding box center [984, 230] width 438 height 45
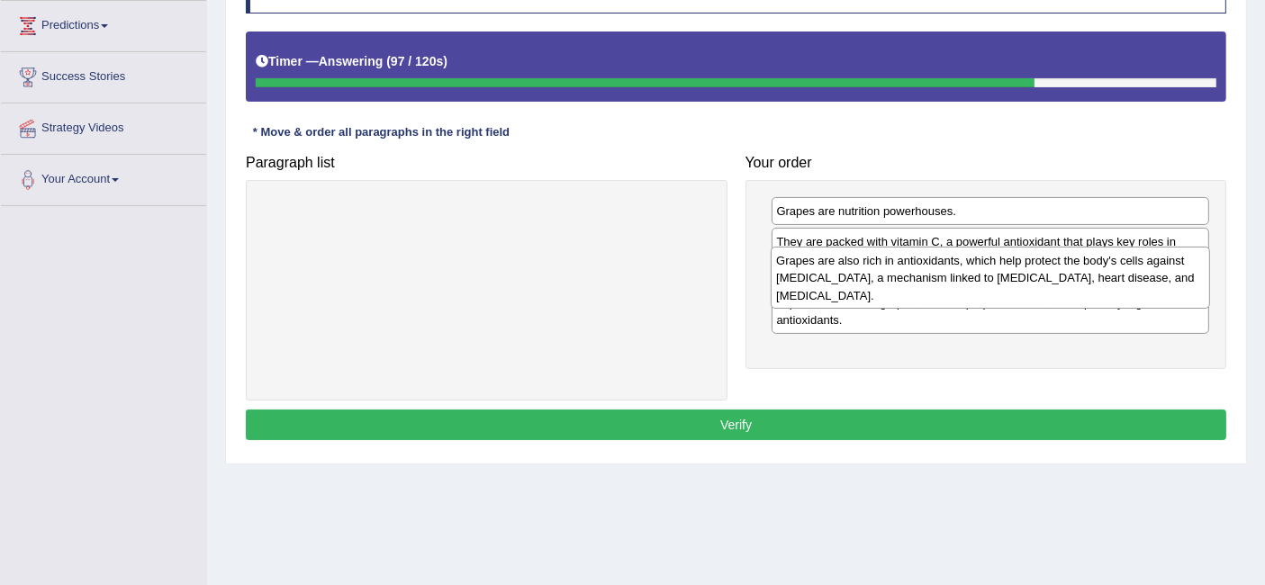
drag, startPoint x: 985, startPoint y: 342, endPoint x: 985, endPoint y: 266, distance: 75.6
click at [985, 266] on div "Grapes are also rich in antioxidants, which help protect the body's cells again…" at bounding box center [990, 278] width 438 height 62
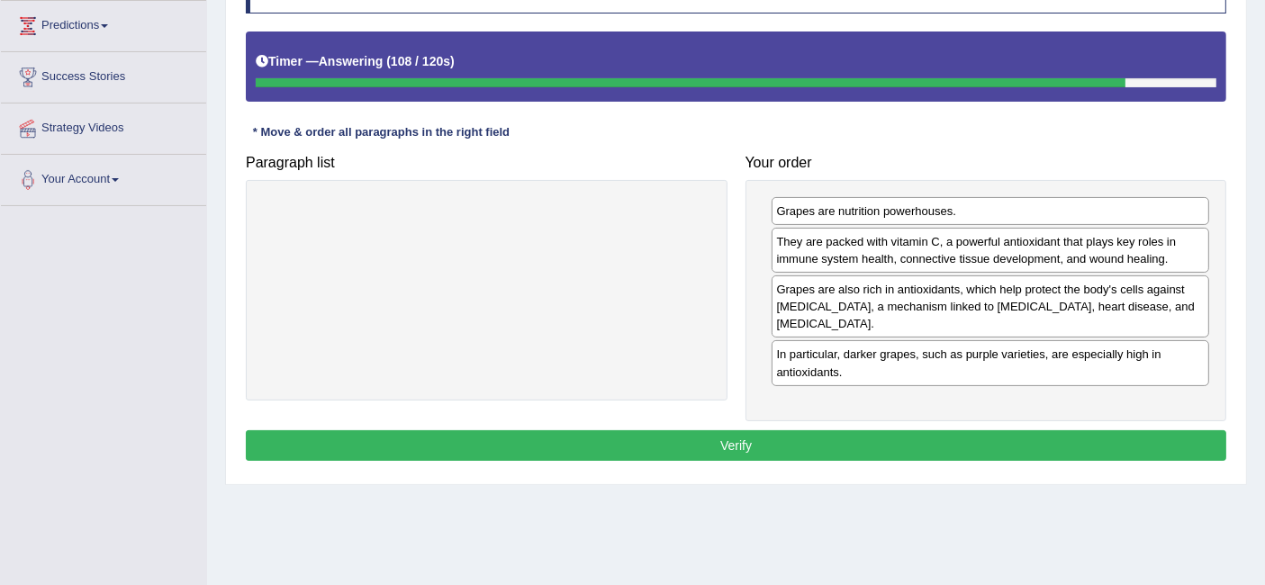
click at [1039, 362] on div "In particular, darker grapes, such as purple varieties, are especially high in …" at bounding box center [991, 362] width 438 height 45
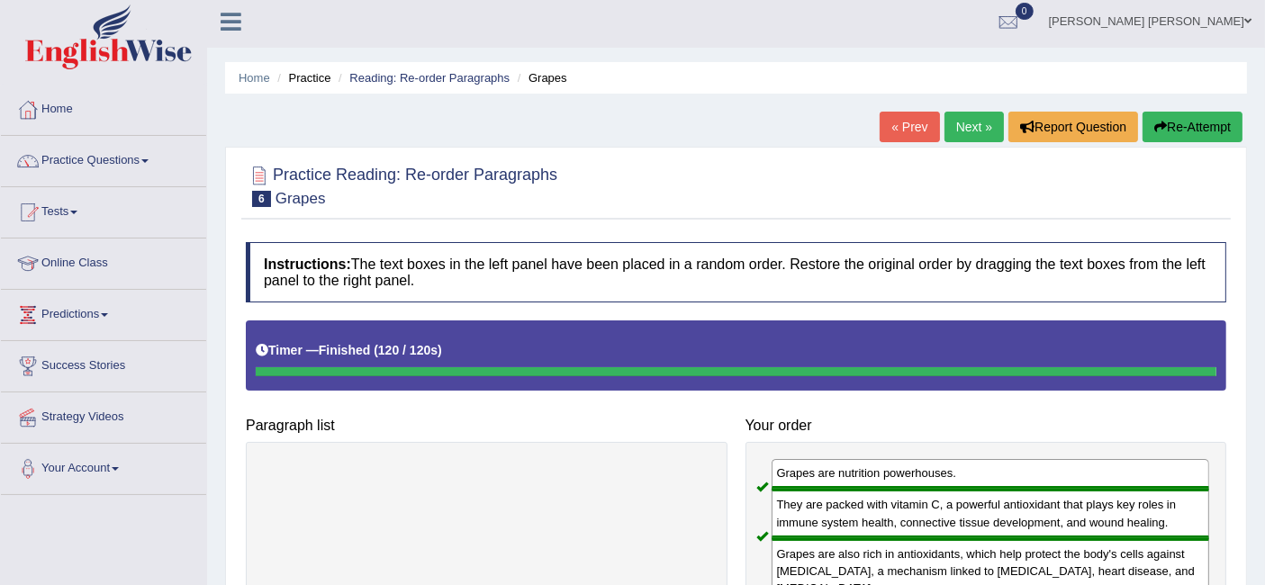
scroll to position [0, 0]
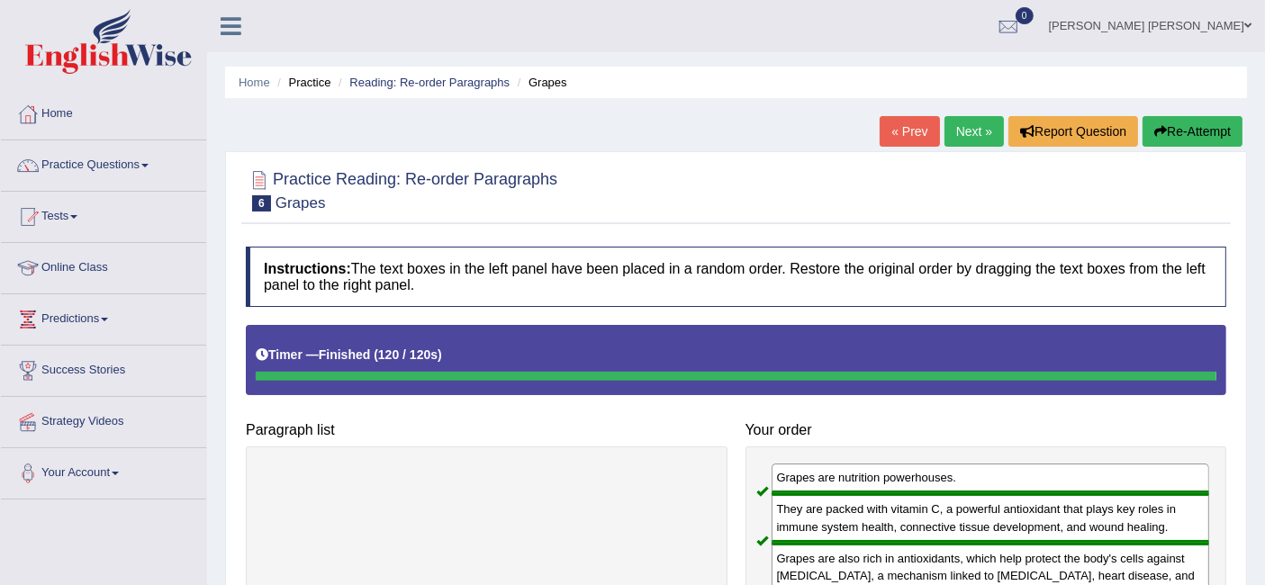
click at [979, 138] on link "Next »" at bounding box center [973, 131] width 59 height 31
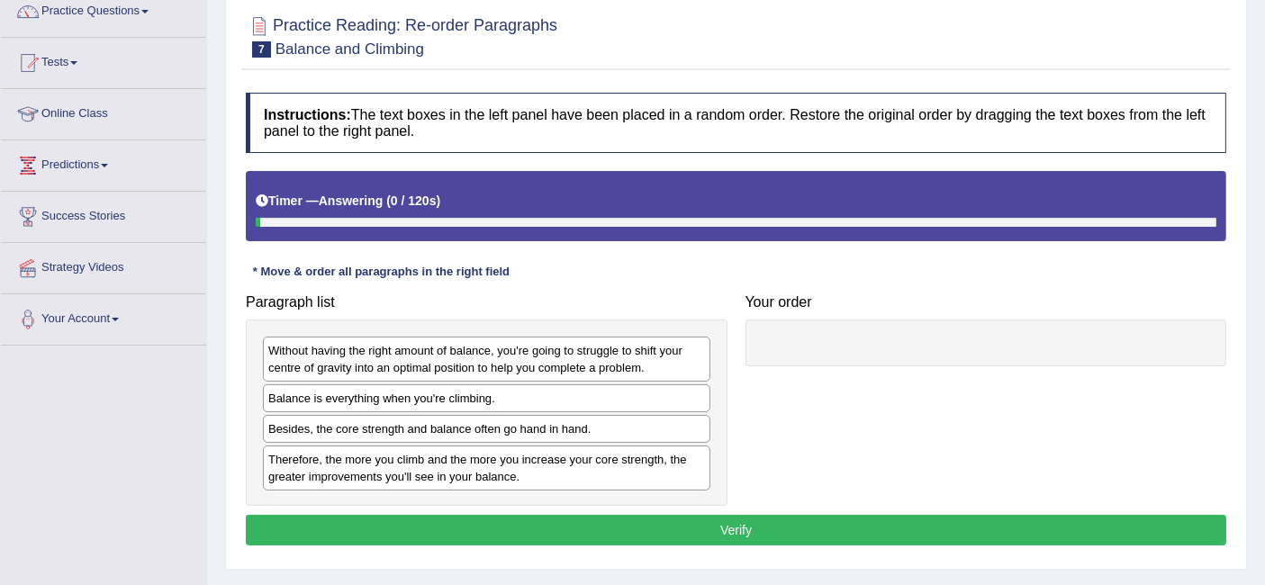
scroll to position [161, 0]
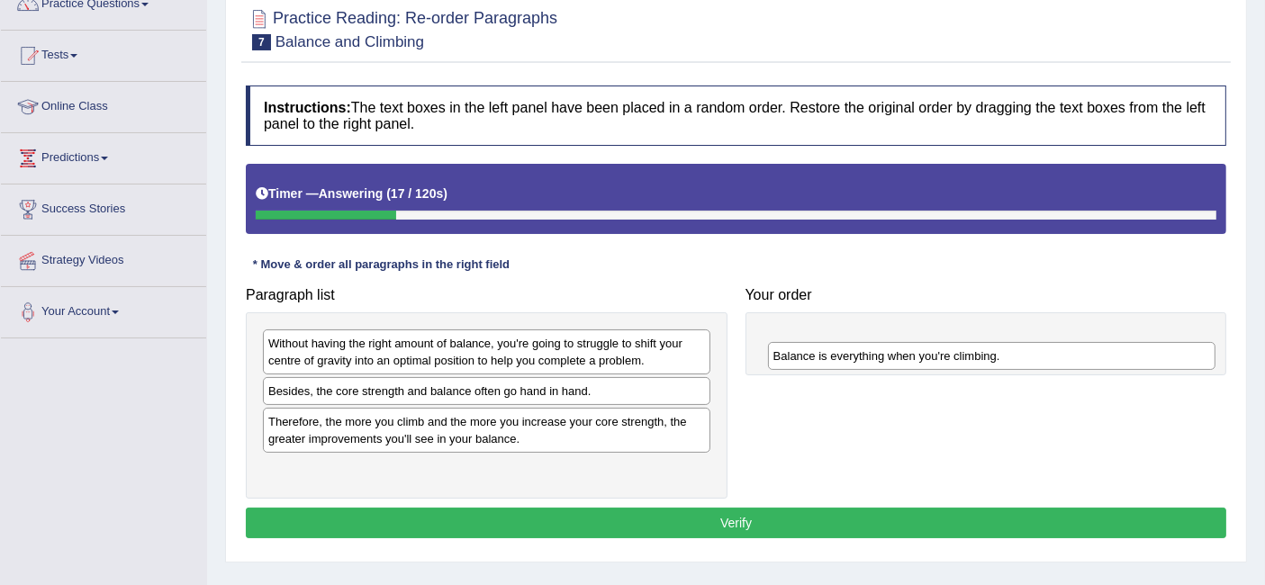
drag, startPoint x: 508, startPoint y: 392, endPoint x: 1013, endPoint y: 338, distance: 507.9
click at [1013, 342] on div "Balance is everything when you're climbing." at bounding box center [991, 356] width 447 height 28
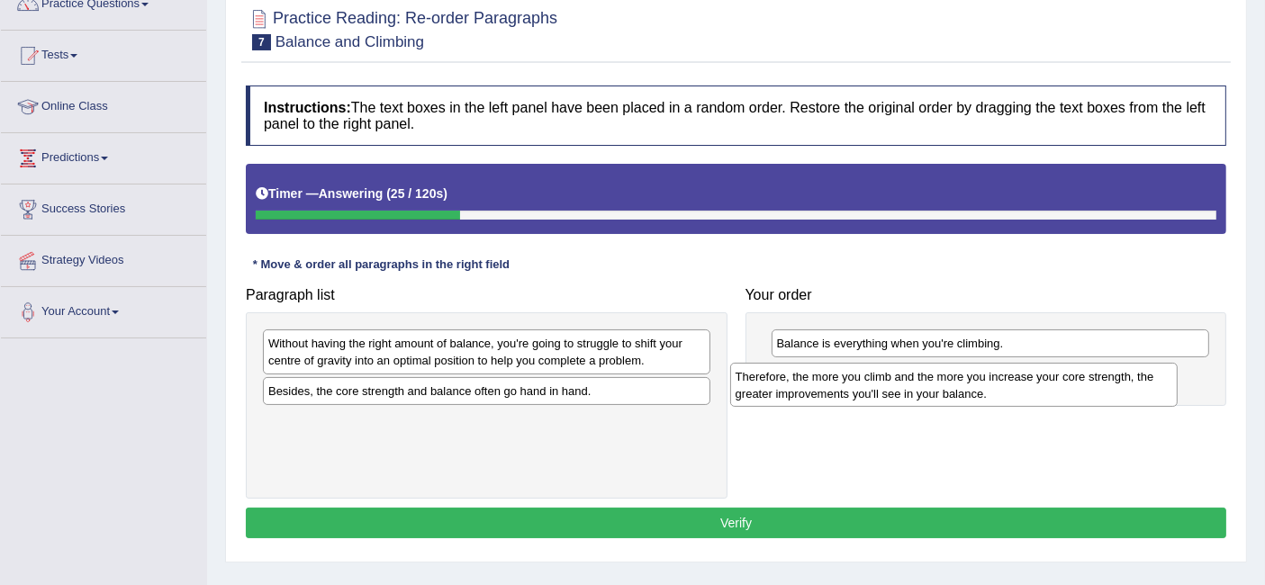
drag, startPoint x: 654, startPoint y: 420, endPoint x: 1116, endPoint y: 375, distance: 463.9
click at [1116, 375] on div "Therefore, the more you climb and the more you increase your core strength, the…" at bounding box center [953, 385] width 447 height 45
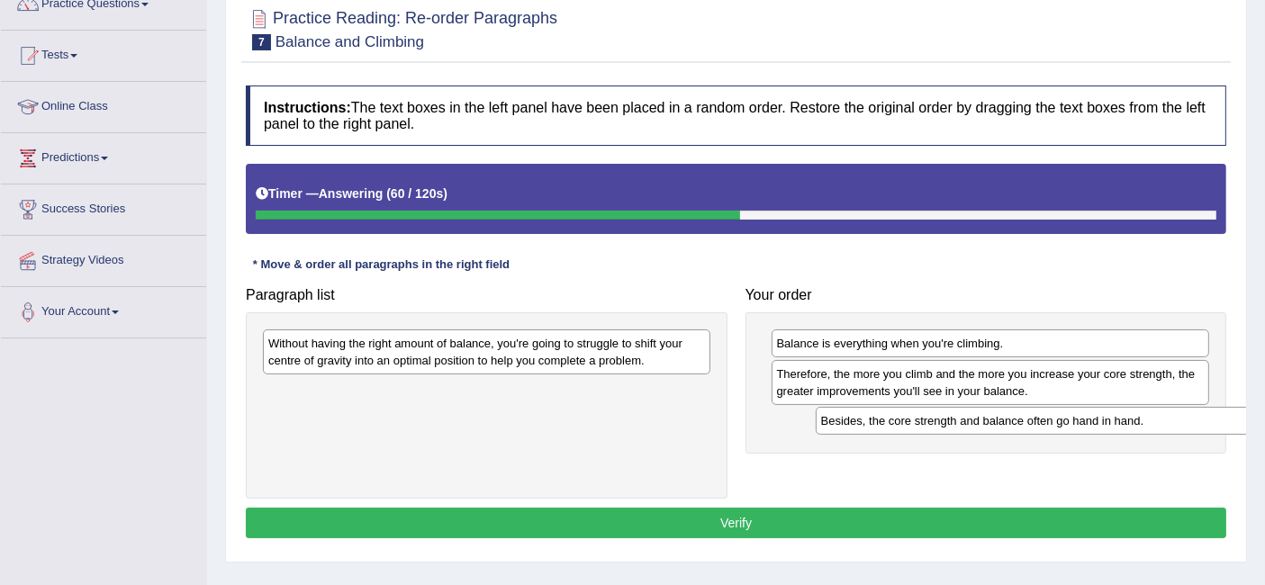
drag, startPoint x: 597, startPoint y: 394, endPoint x: 1150, endPoint y: 426, distance: 553.7
click at [1150, 426] on div "Besides, the core strength and balance often go hand in hand." at bounding box center [1039, 421] width 447 height 28
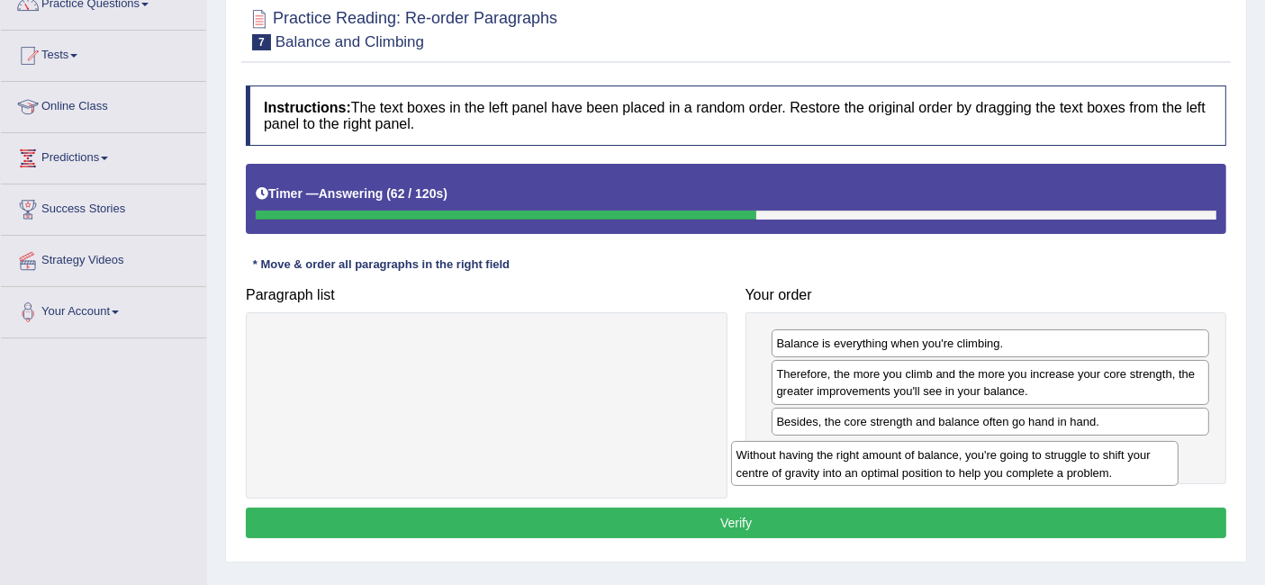
drag, startPoint x: 666, startPoint y: 353, endPoint x: 1136, endPoint y: 461, distance: 482.2
click at [1136, 461] on div "Without having the right amount of balance, you're going to struggle to shift y…" at bounding box center [954, 463] width 447 height 45
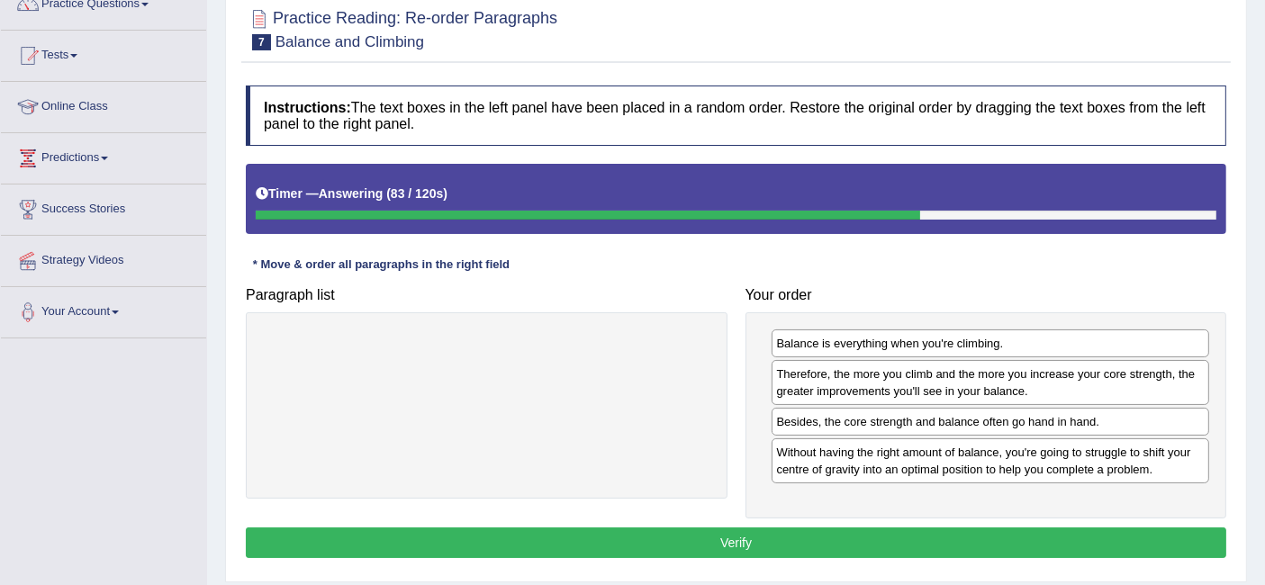
click at [834, 528] on button "Verify" at bounding box center [736, 543] width 980 height 31
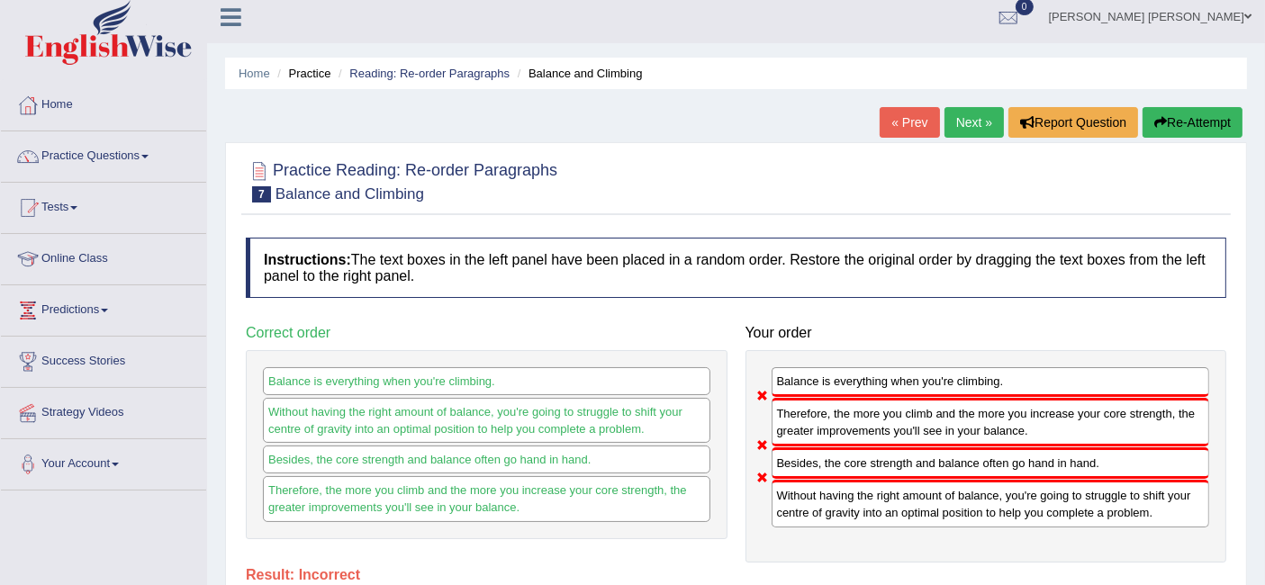
scroll to position [0, 0]
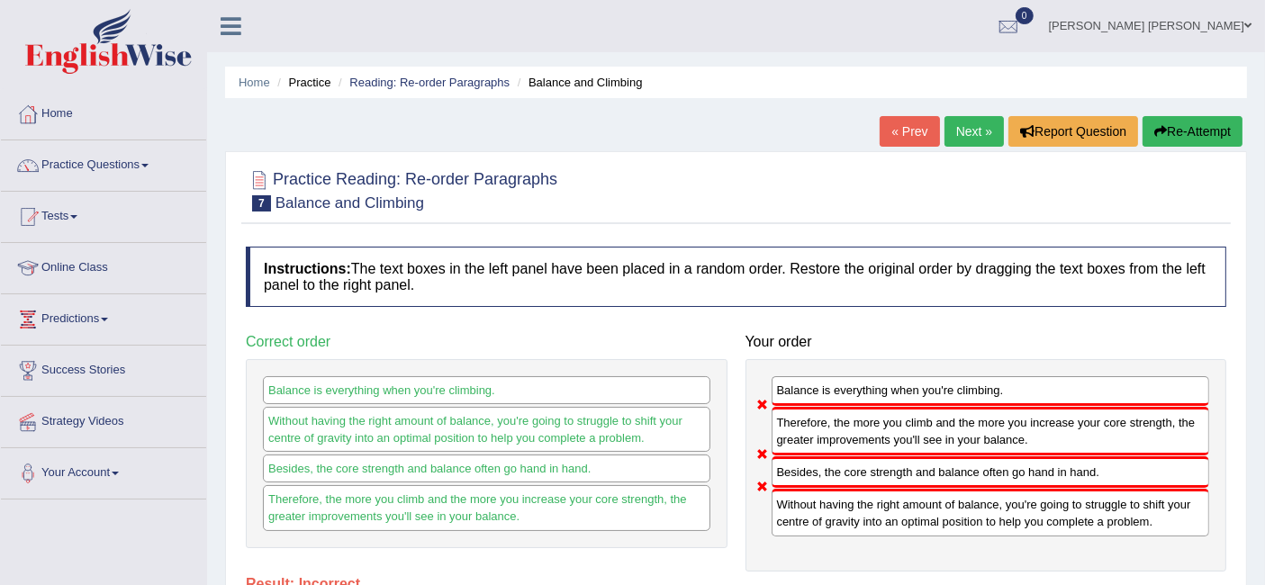
click at [954, 140] on link "Next »" at bounding box center [973, 131] width 59 height 31
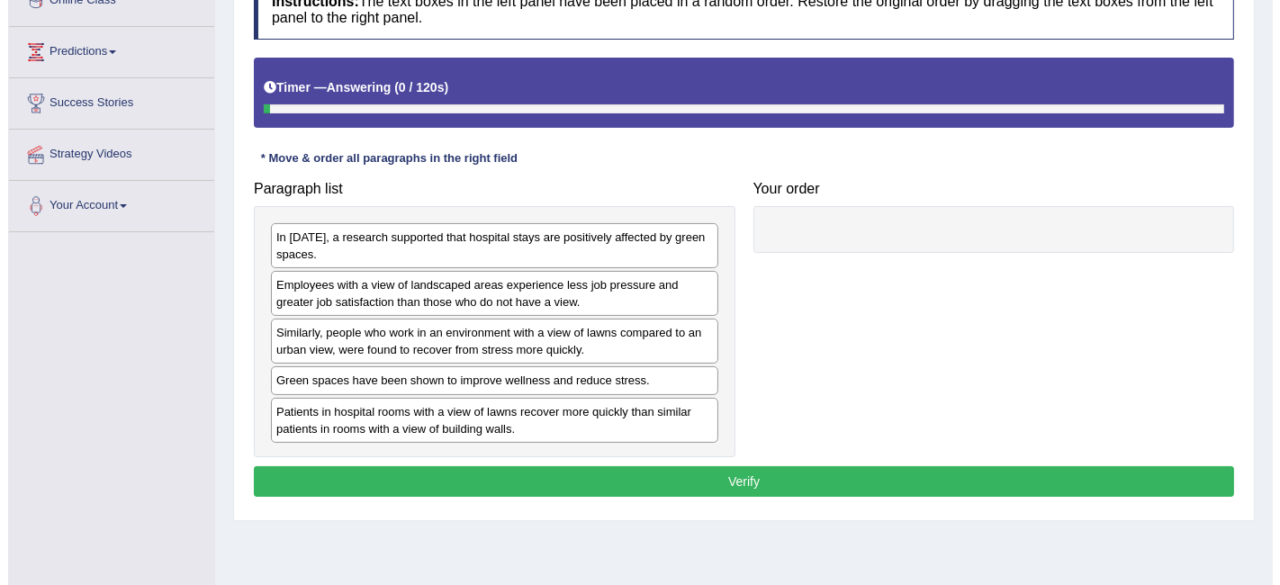
scroll to position [267, 0]
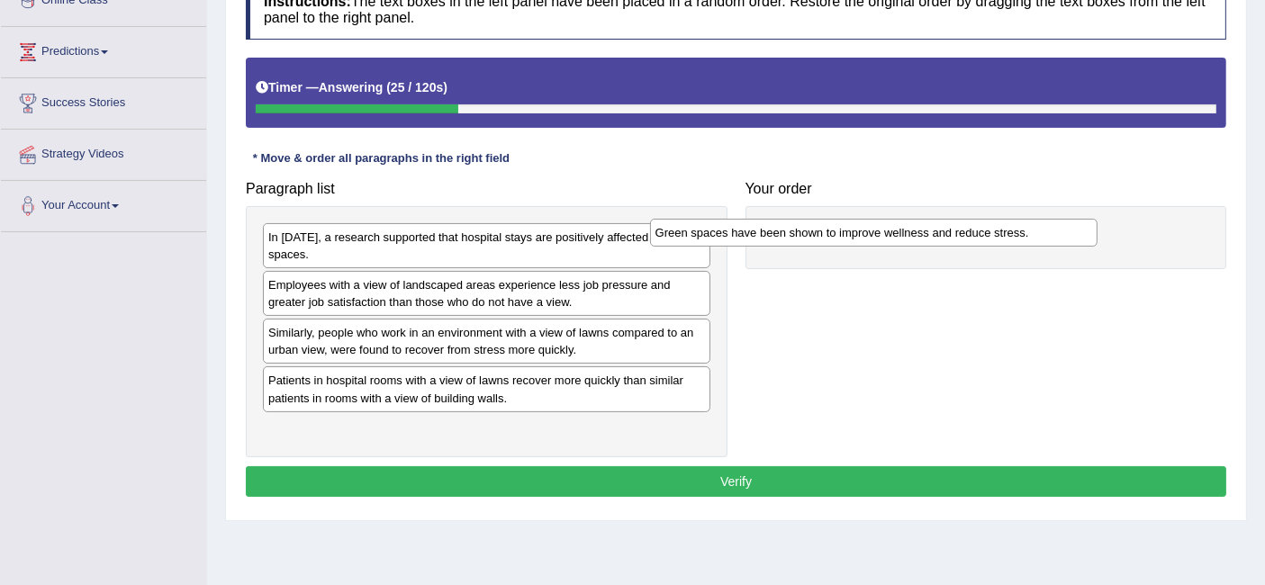
drag, startPoint x: 550, startPoint y: 375, endPoint x: 937, endPoint y: 230, distance: 413.7
click at [937, 230] on div "Green spaces have been shown to improve wellness and reduce stress." at bounding box center [873, 233] width 447 height 28
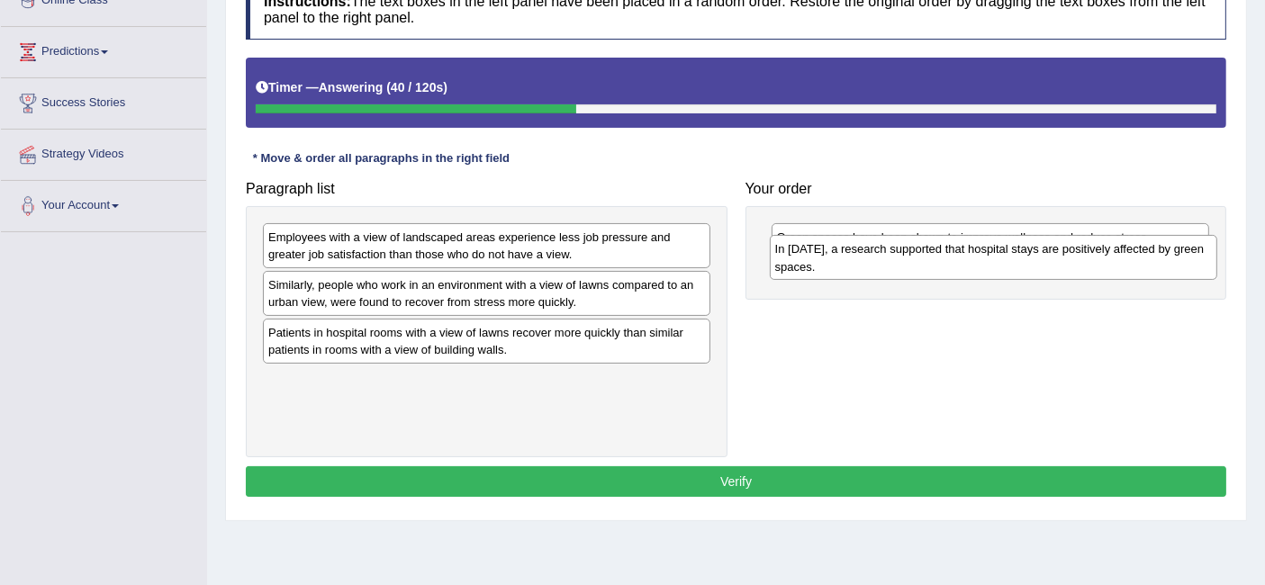
drag, startPoint x: 661, startPoint y: 232, endPoint x: 1168, endPoint y: 245, distance: 507.0
click at [1168, 245] on div "In [DATE], a research supported that hospital stays are positively affected by …" at bounding box center [993, 257] width 447 height 45
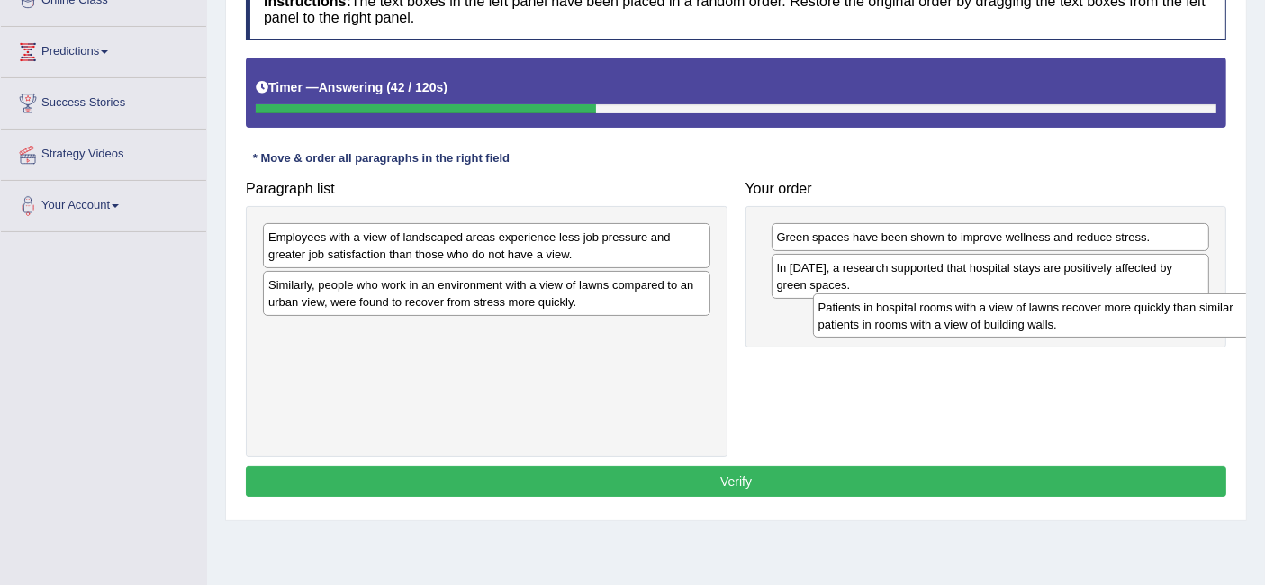
drag, startPoint x: 619, startPoint y: 334, endPoint x: 1166, endPoint y: 309, distance: 547.0
click at [1166, 309] on div "Patients in hospital rooms with a view of lawns recover more quickly than simil…" at bounding box center [1036, 315] width 447 height 45
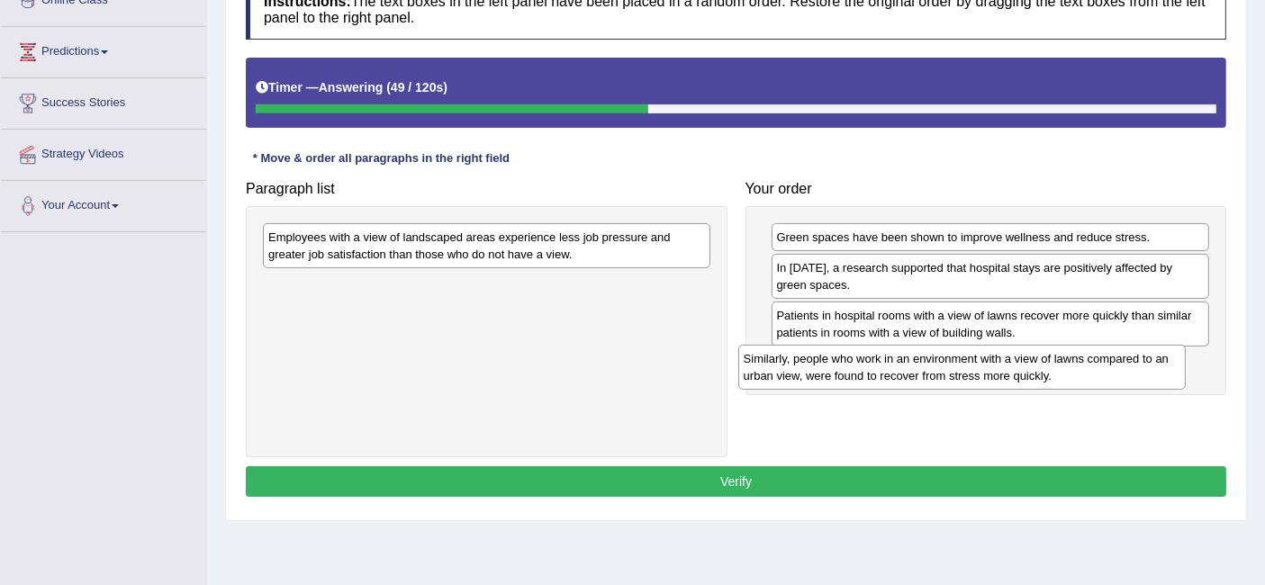
drag, startPoint x: 669, startPoint y: 294, endPoint x: 1143, endPoint y: 368, distance: 480.1
click at [1143, 368] on div "Similarly, people who work in an environment with a view of lawns compared to a…" at bounding box center [961, 367] width 447 height 45
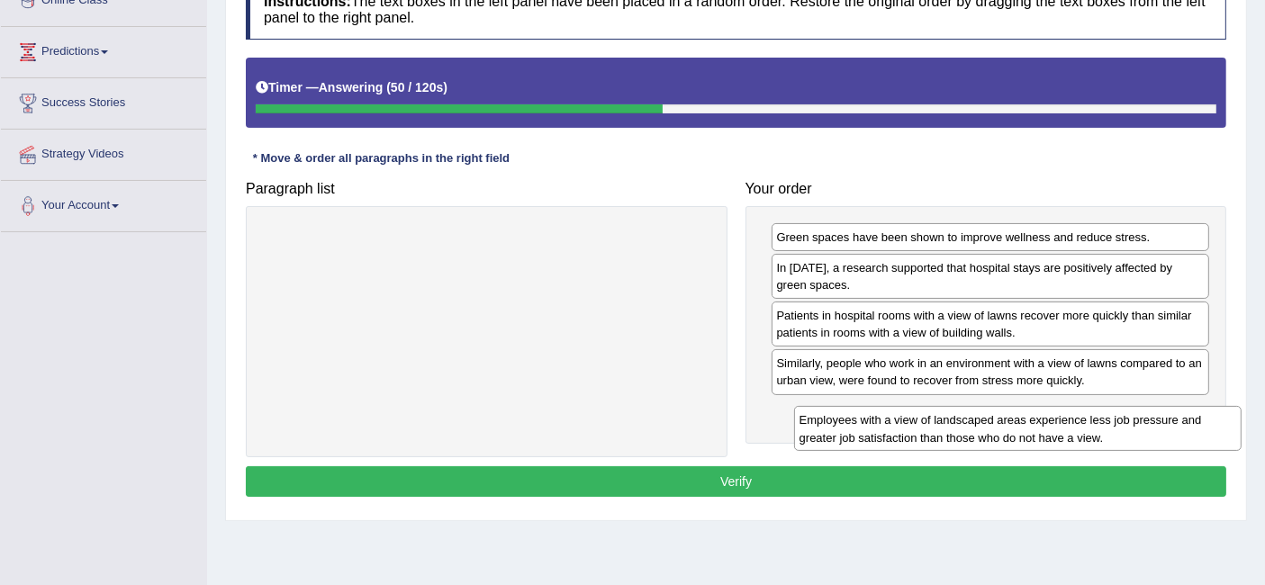
drag, startPoint x: 561, startPoint y: 240, endPoint x: 1091, endPoint y: 423, distance: 560.9
click at [1091, 423] on div "Employees with a view of landscaped areas experience less job pressure and grea…" at bounding box center [1017, 428] width 447 height 45
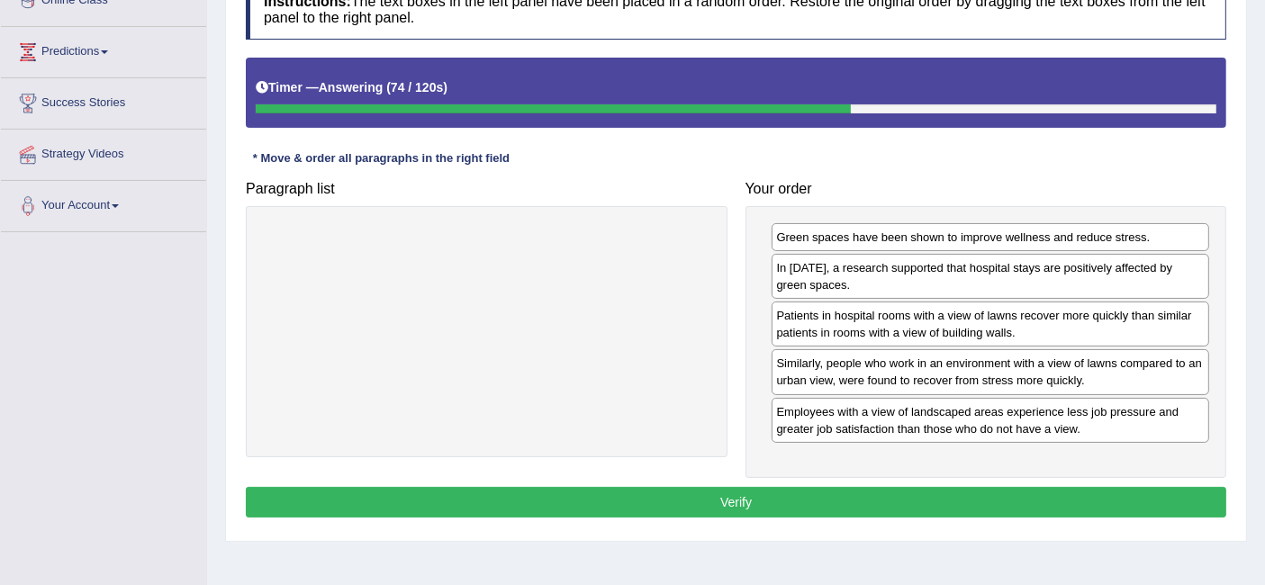
click at [864, 502] on button "Verify" at bounding box center [736, 502] width 980 height 31
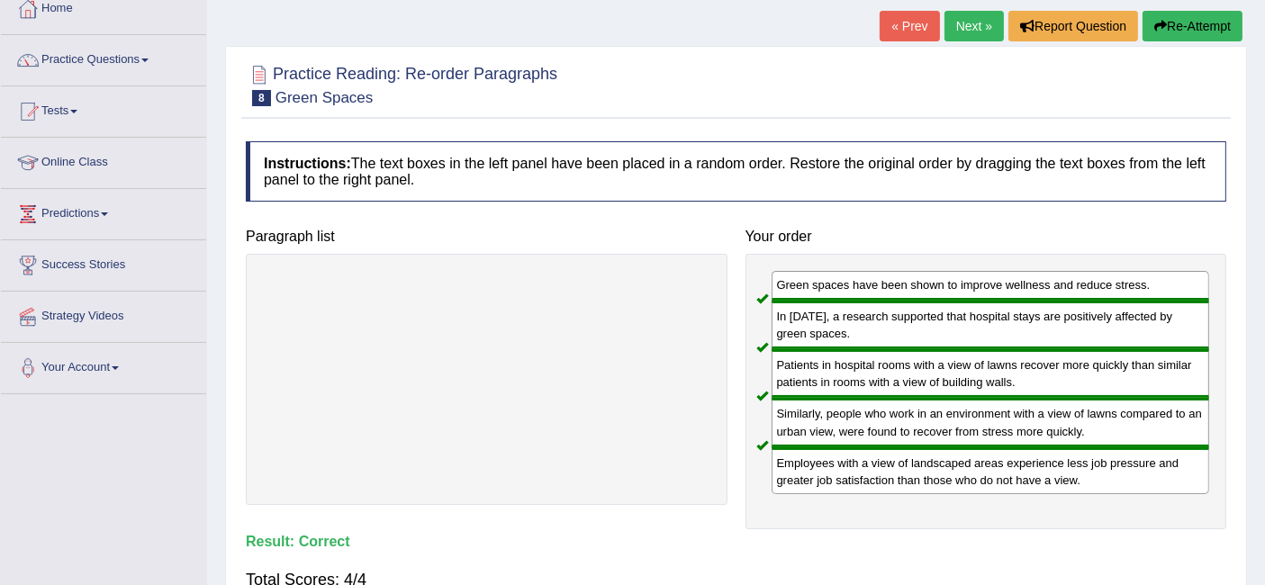
scroll to position [0, 0]
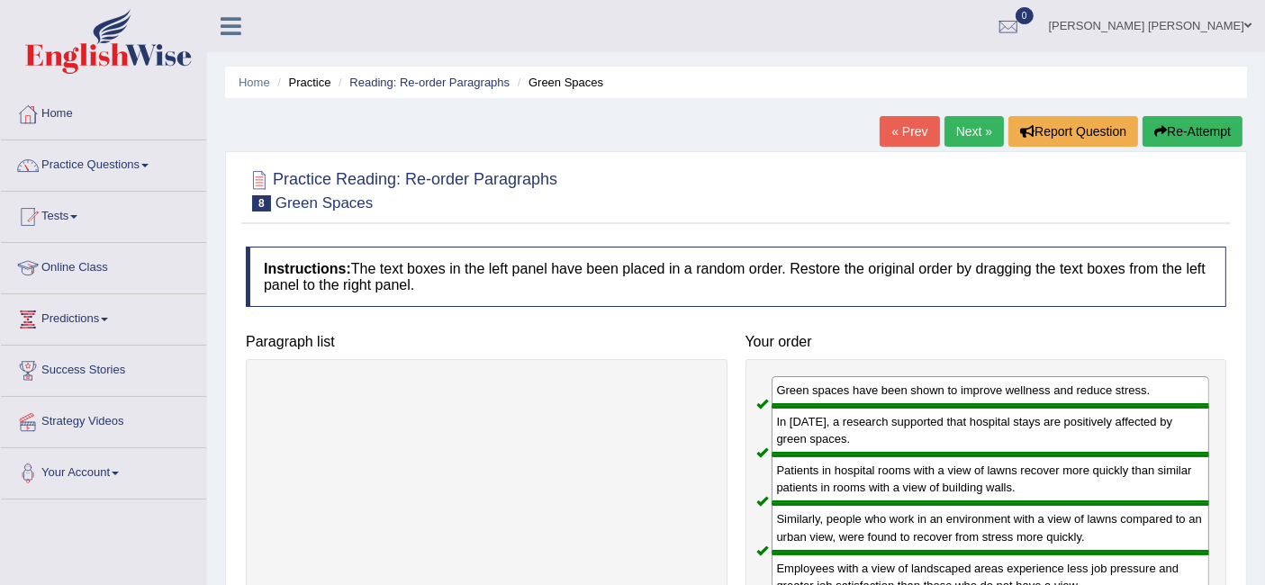
click at [961, 142] on link "Next »" at bounding box center [973, 131] width 59 height 31
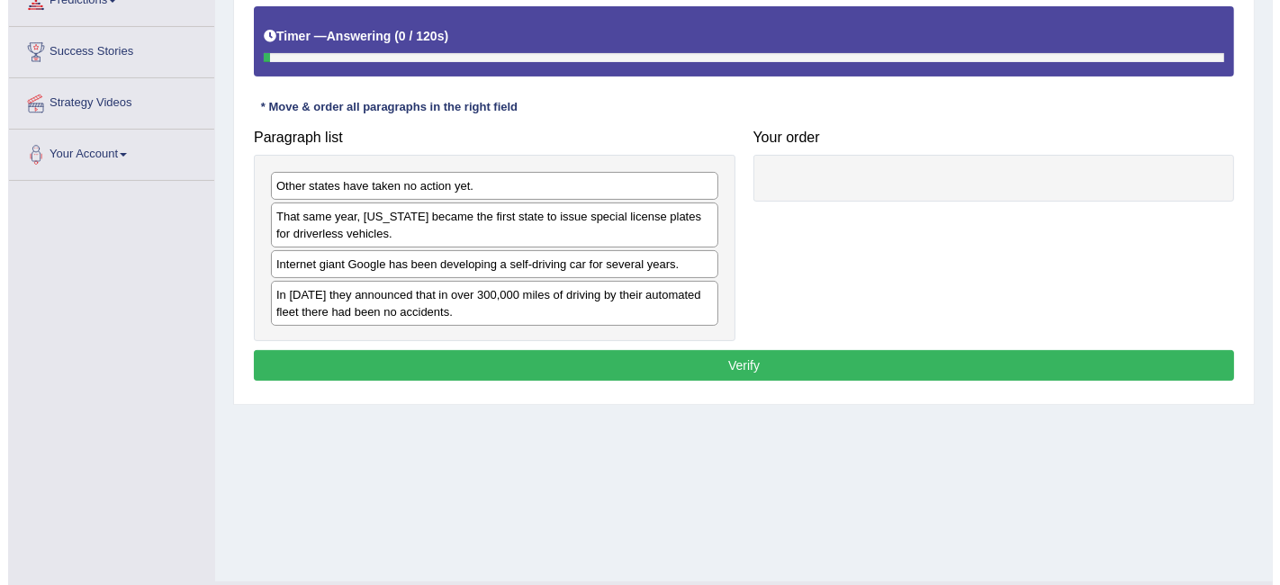
scroll to position [320, 0]
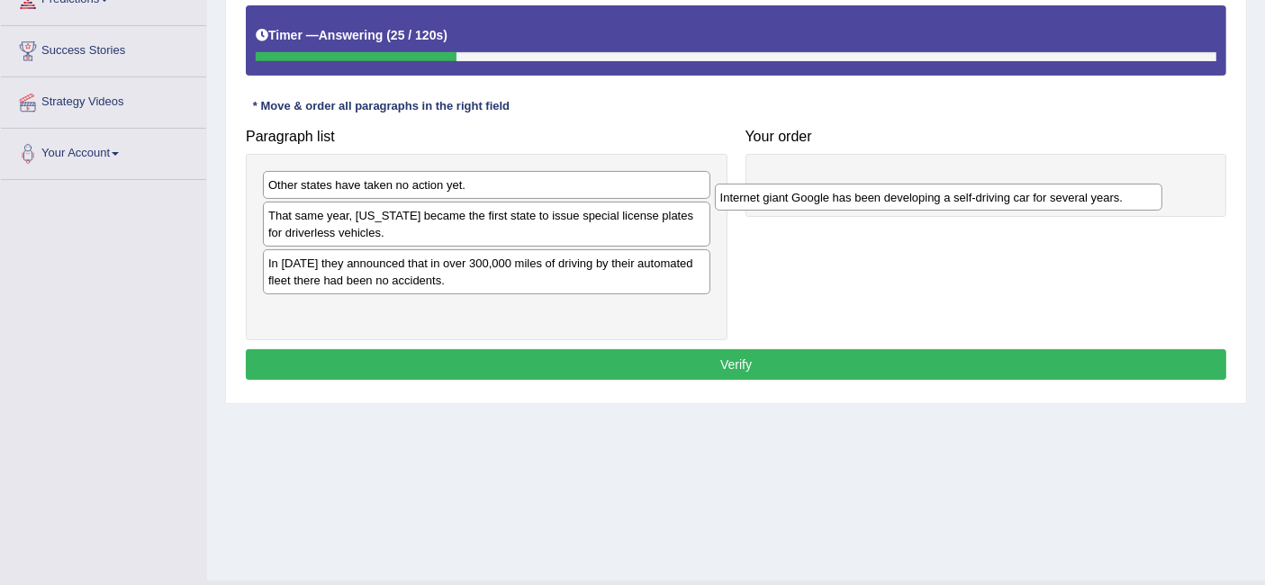
drag, startPoint x: 609, startPoint y: 248, endPoint x: 1060, endPoint y: 182, distance: 456.7
click at [1060, 184] on div "Internet giant Google has been developing a self-driving car for several years." at bounding box center [938, 198] width 447 height 28
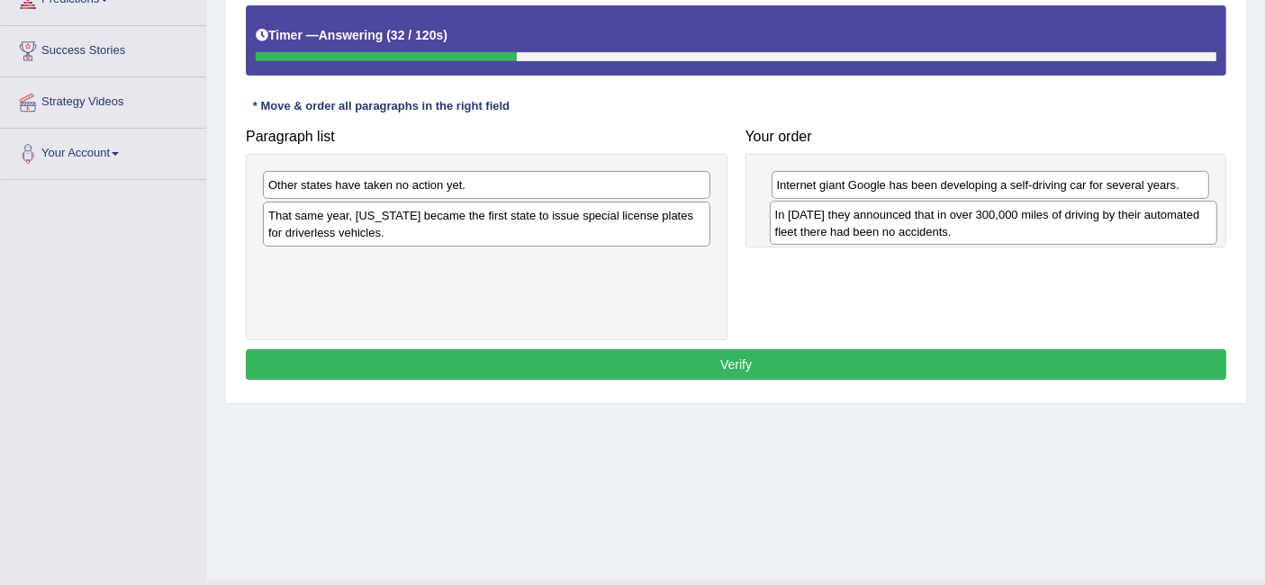
drag, startPoint x: 617, startPoint y: 275, endPoint x: 1124, endPoint y: 227, distance: 509.1
click at [1124, 227] on div "In [DATE] they announced that in over 300,000 miles of driving by their automat…" at bounding box center [993, 223] width 447 height 45
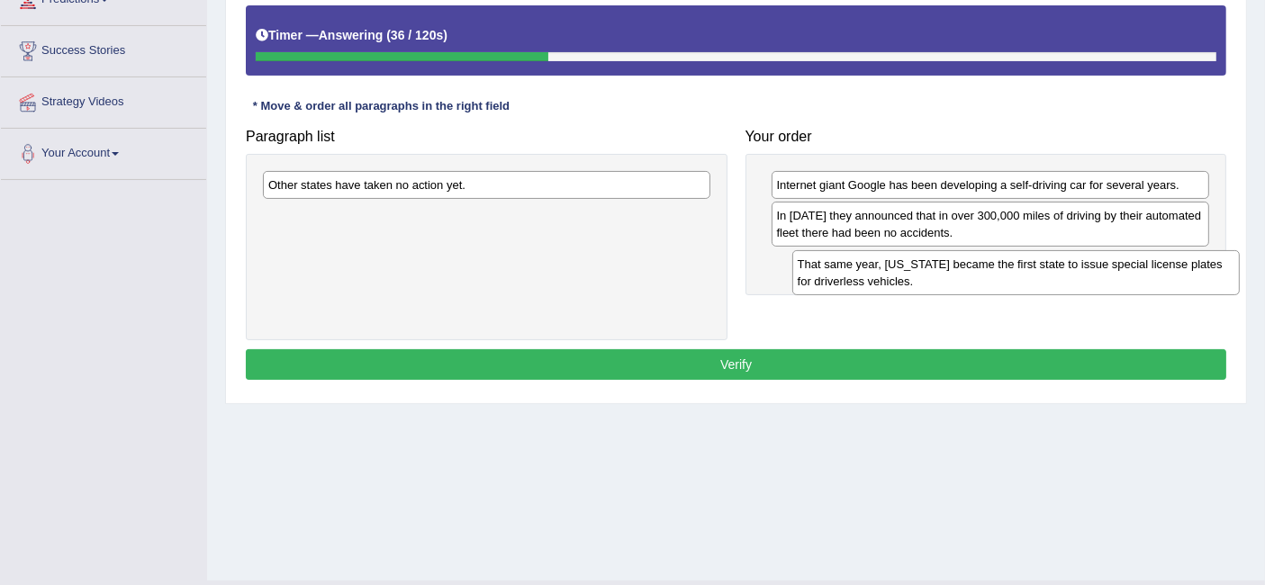
drag, startPoint x: 690, startPoint y: 222, endPoint x: 1216, endPoint y: 266, distance: 527.5
click at [1216, 266] on div "That same year, [US_STATE] became the first state to issue special license plat…" at bounding box center [1015, 272] width 447 height 45
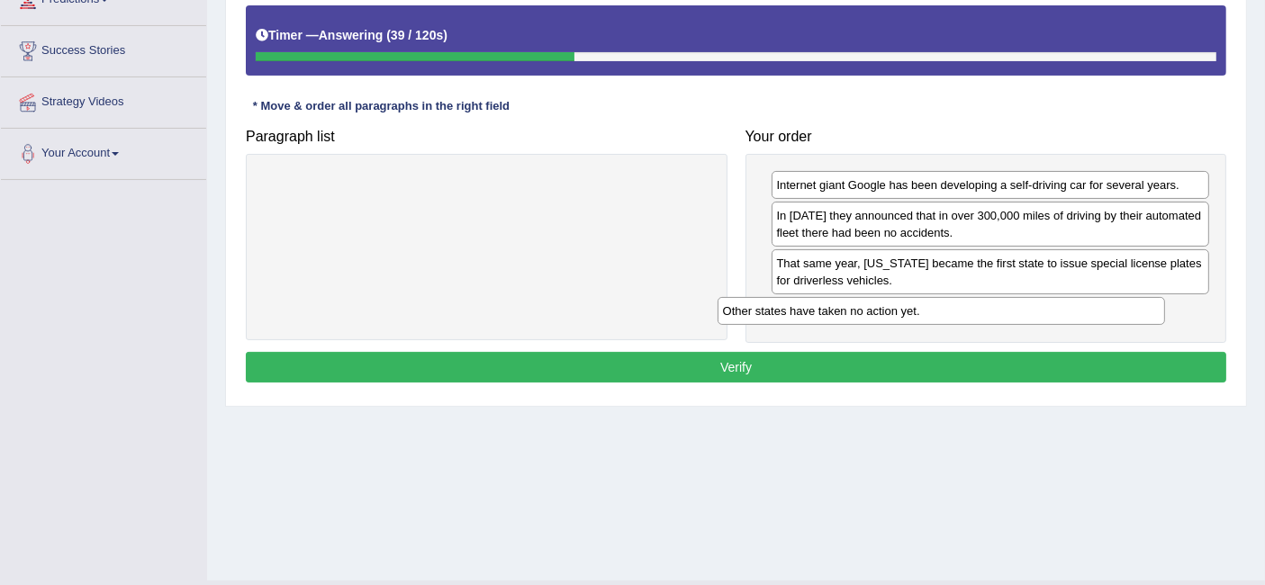
drag, startPoint x: 594, startPoint y: 187, endPoint x: 1049, endPoint y: 314, distance: 472.0
click at [1049, 314] on div "Other states have taken no action yet." at bounding box center [941, 311] width 447 height 28
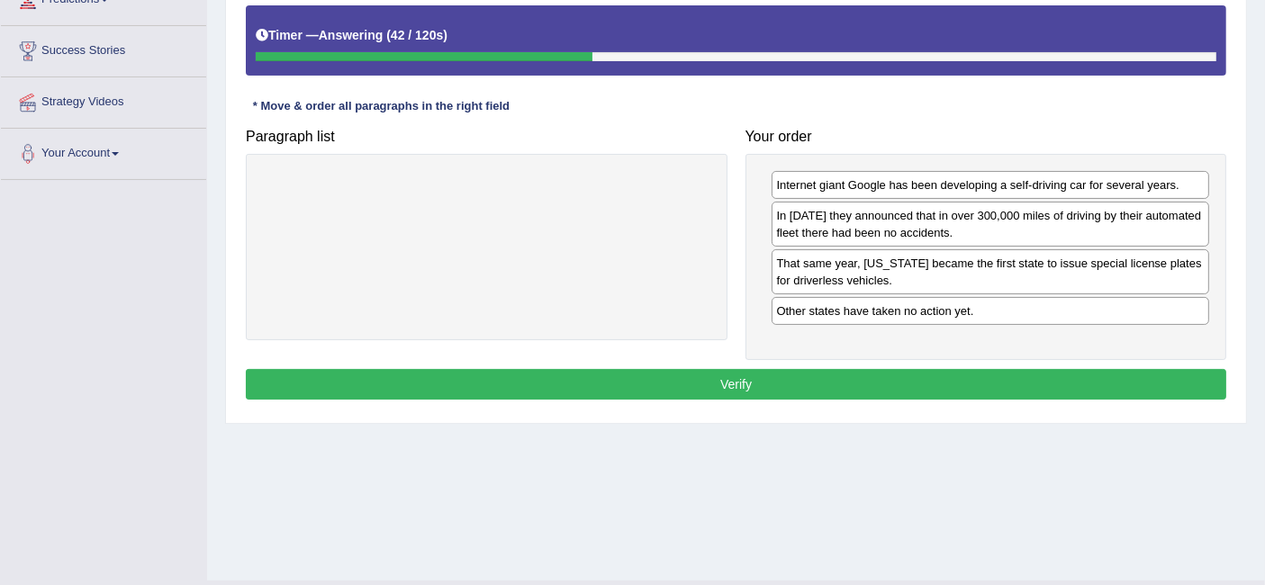
click at [853, 384] on button "Verify" at bounding box center [736, 384] width 980 height 31
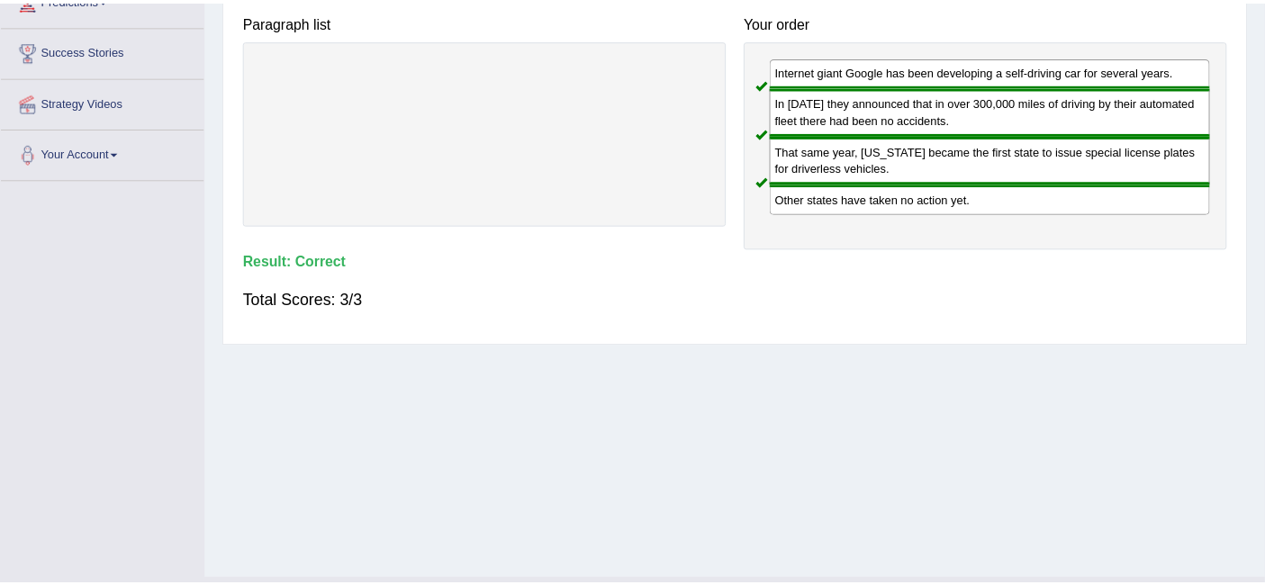
scroll to position [0, 0]
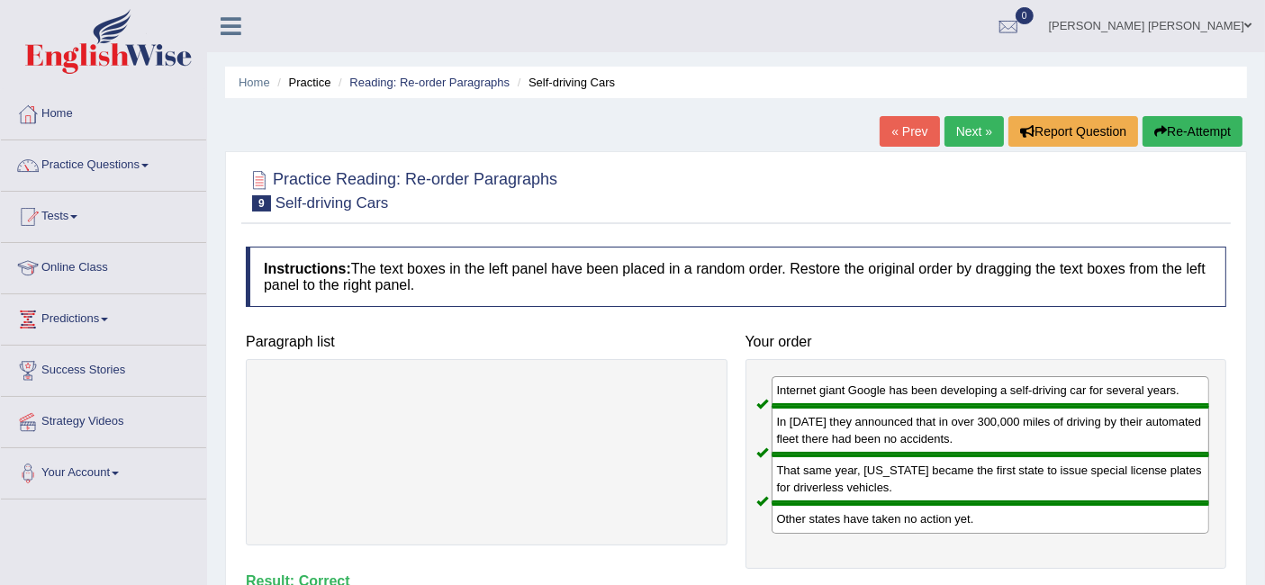
click at [964, 130] on link "Next »" at bounding box center [973, 131] width 59 height 31
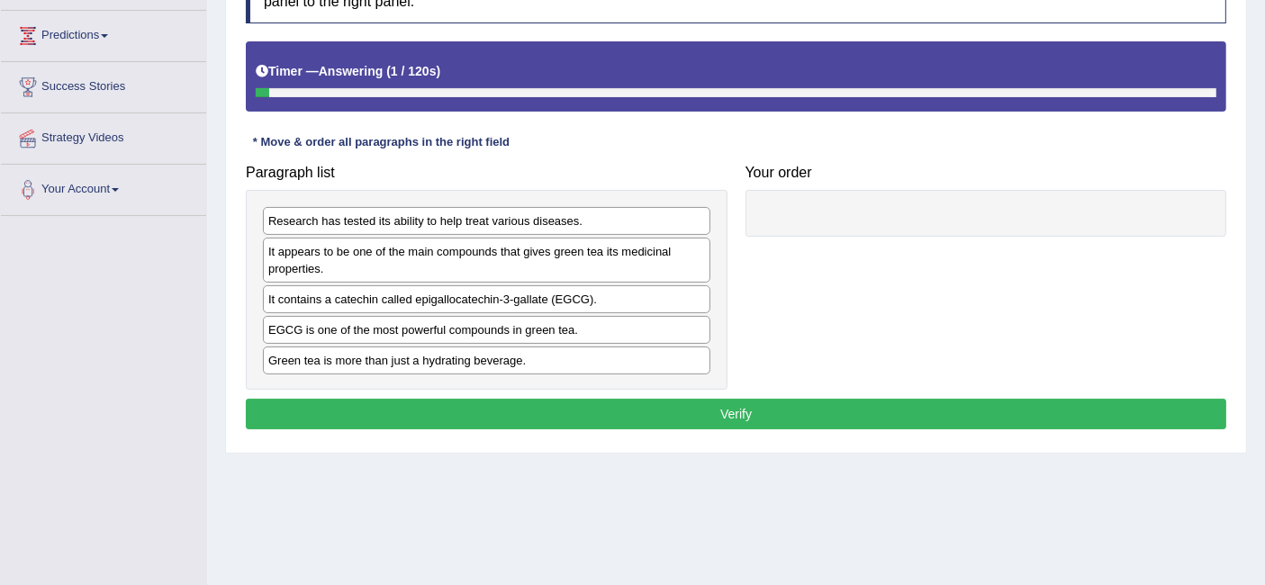
scroll to position [285, 0]
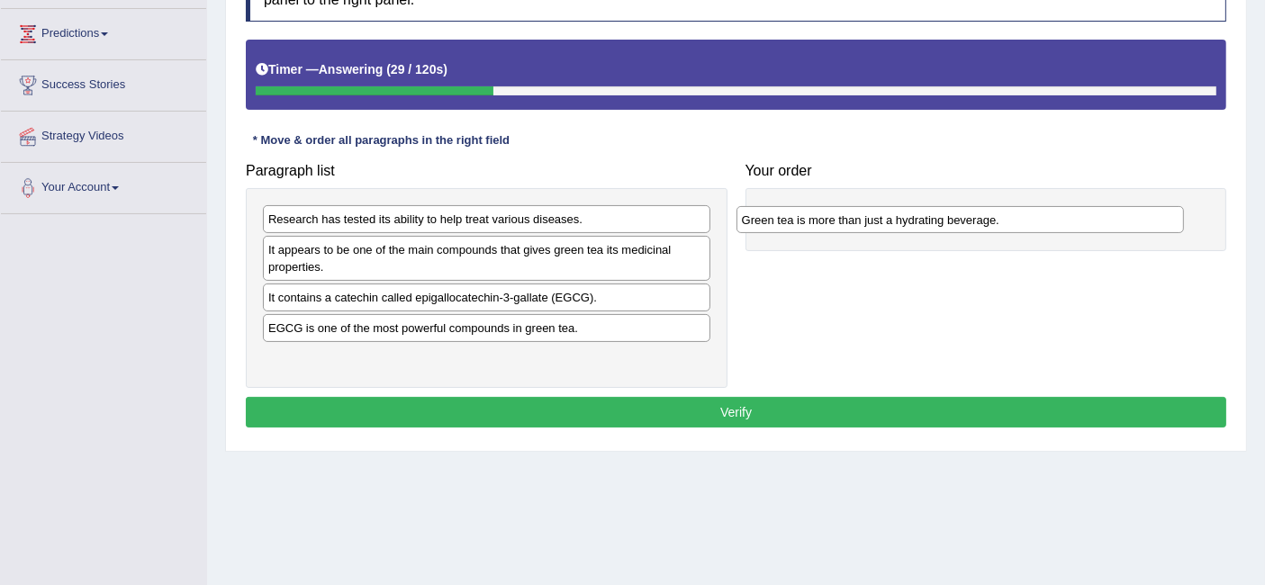
drag, startPoint x: 546, startPoint y: 365, endPoint x: 1019, endPoint y: 228, distance: 492.9
click at [1019, 228] on div "Green tea is more than just a hydrating beverage." at bounding box center [959, 220] width 447 height 28
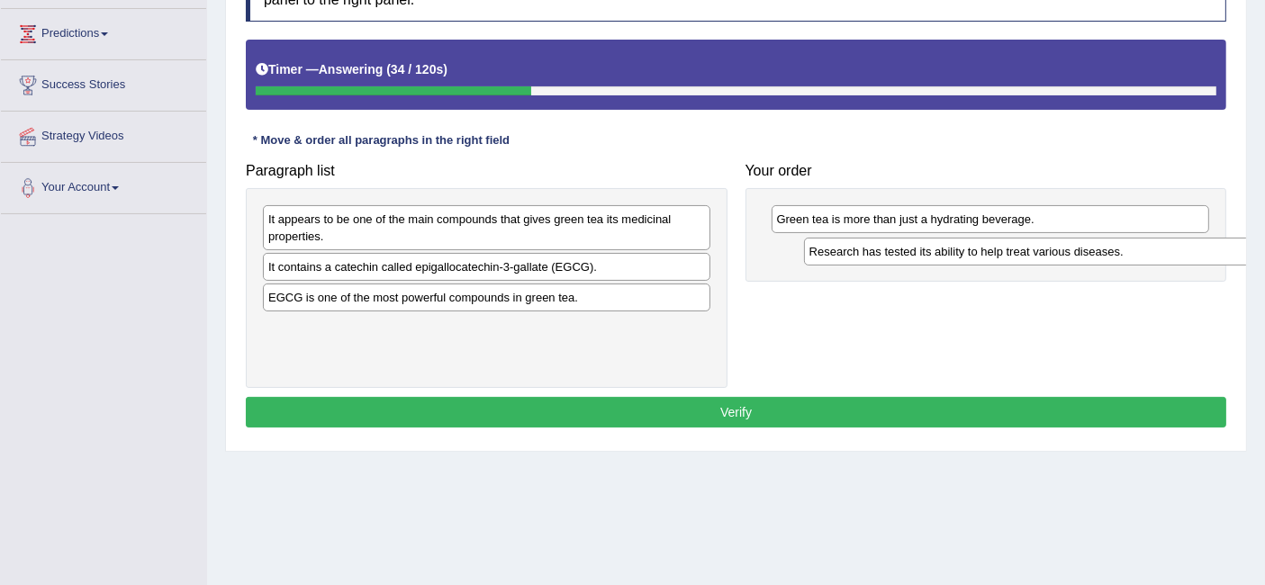
drag, startPoint x: 553, startPoint y: 220, endPoint x: 1074, endPoint y: 250, distance: 522.1
click at [1074, 250] on div "Research has tested its ability to help treat various diseases." at bounding box center [1027, 252] width 447 height 28
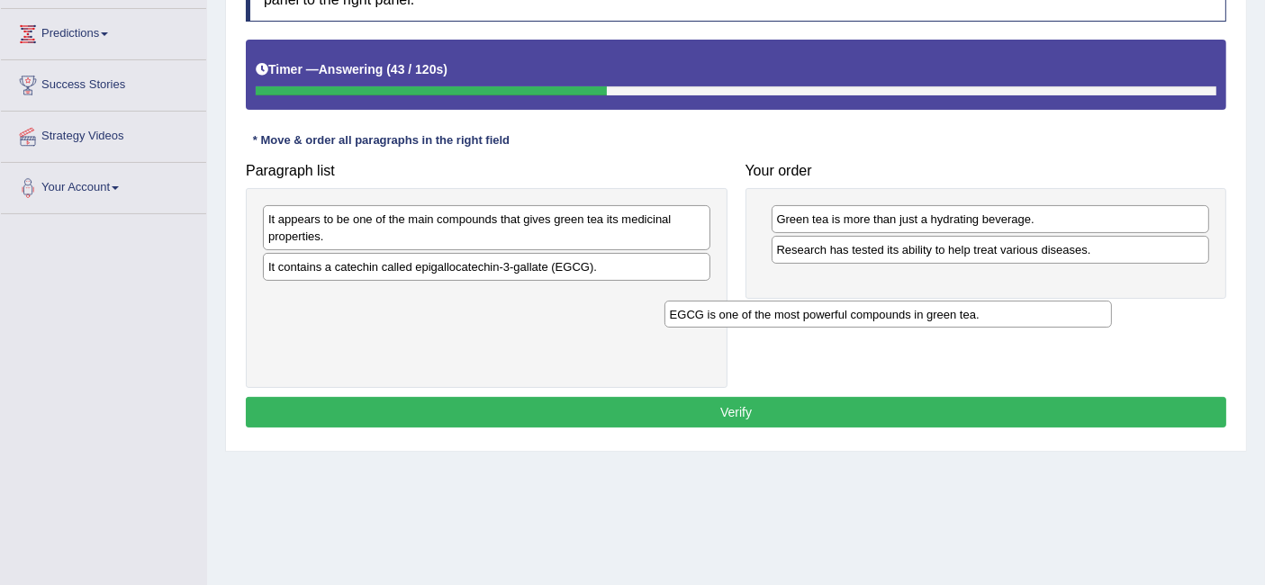
drag, startPoint x: 990, startPoint y: 315, endPoint x: 1000, endPoint y: 320, distance: 10.9
click at [997, 318] on div "EGCG is one of the most powerful compounds in green tea." at bounding box center [887, 315] width 447 height 28
drag, startPoint x: 1000, startPoint y: 320, endPoint x: 990, endPoint y: 311, distance: 12.8
click at [994, 320] on div "Paragraph list It appears to be one of the main compounds that gives green tea …" at bounding box center [736, 271] width 998 height 234
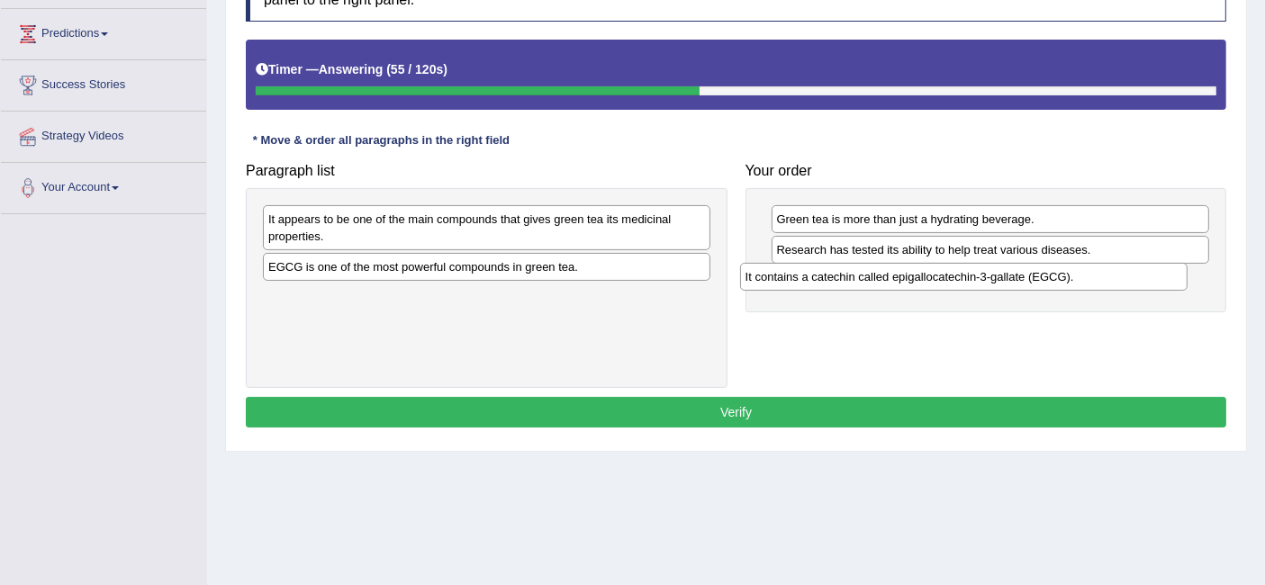
drag, startPoint x: 595, startPoint y: 268, endPoint x: 1072, endPoint y: 279, distance: 477.3
click at [1072, 279] on div "It contains a catechin called epigallocatechin-3-gallate (EGCG)." at bounding box center [963, 277] width 447 height 28
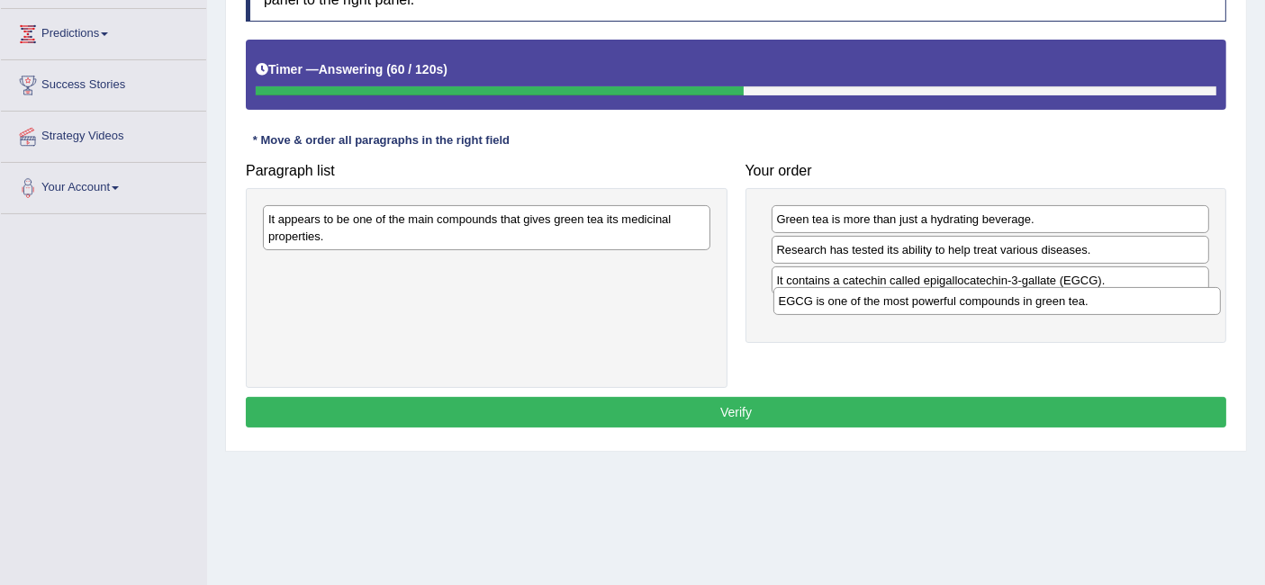
drag, startPoint x: 622, startPoint y: 271, endPoint x: 1133, endPoint y: 306, distance: 512.5
click at [1133, 306] on div "EGCG is one of the most powerful compounds in green tea." at bounding box center [996, 301] width 447 height 28
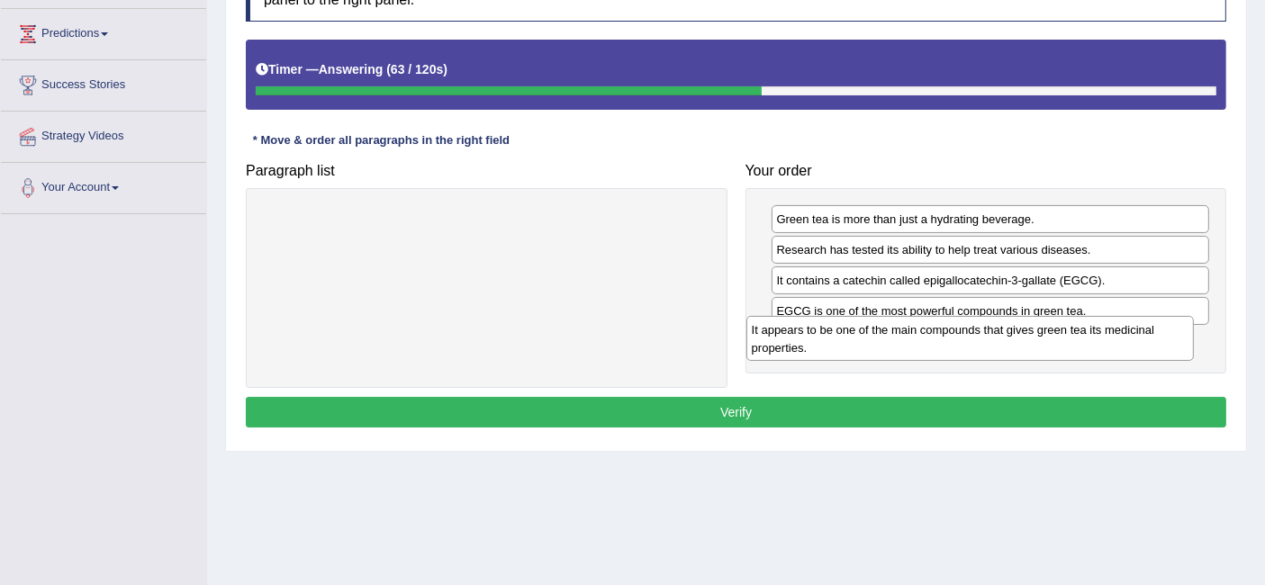
drag, startPoint x: 457, startPoint y: 225, endPoint x: 941, endPoint y: 337, distance: 496.2
click at [941, 337] on div "It appears to be one of the main compounds that gives green tea its medicinal p…" at bounding box center [969, 338] width 447 height 45
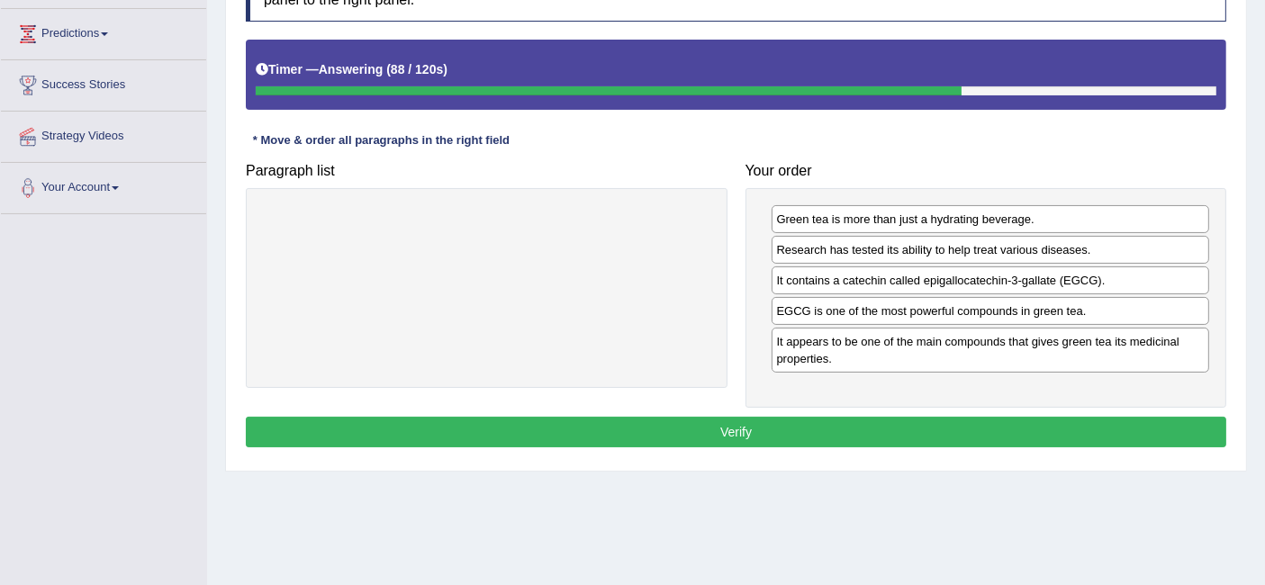
click at [980, 426] on button "Verify" at bounding box center [736, 432] width 980 height 31
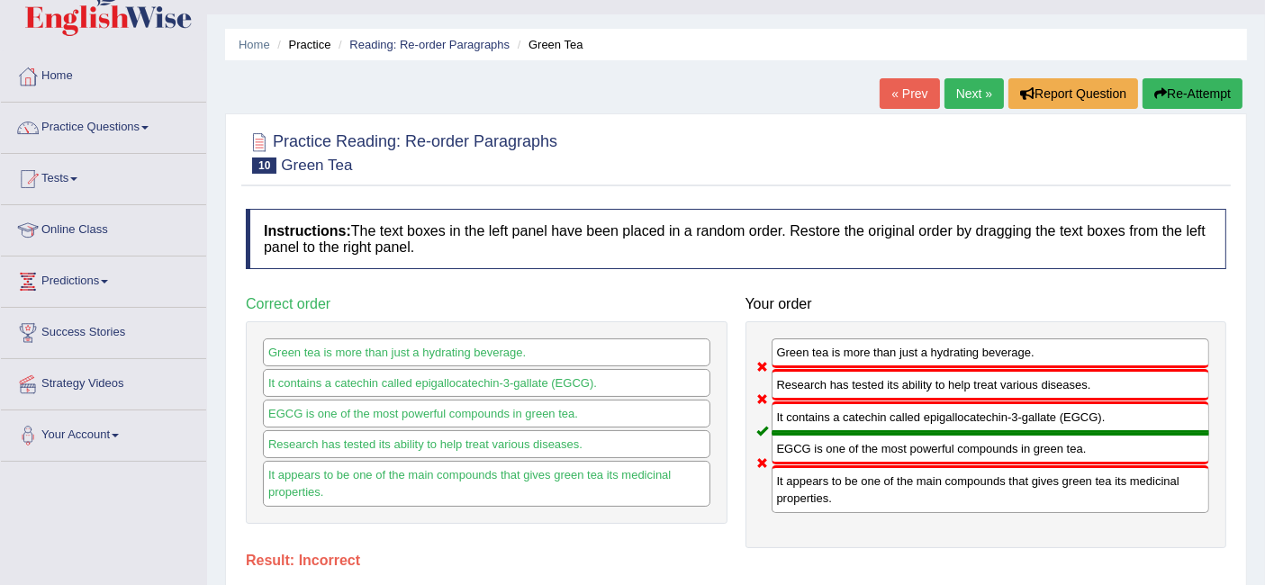
scroll to position [0, 0]
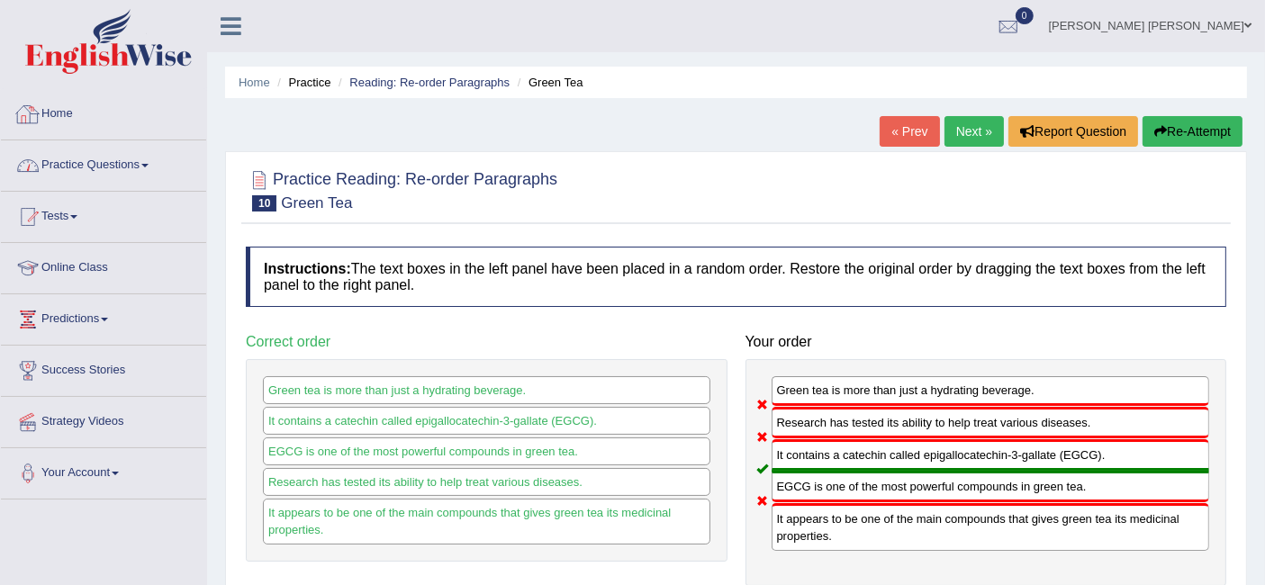
click at [117, 183] on link "Practice Questions" at bounding box center [103, 162] width 205 height 45
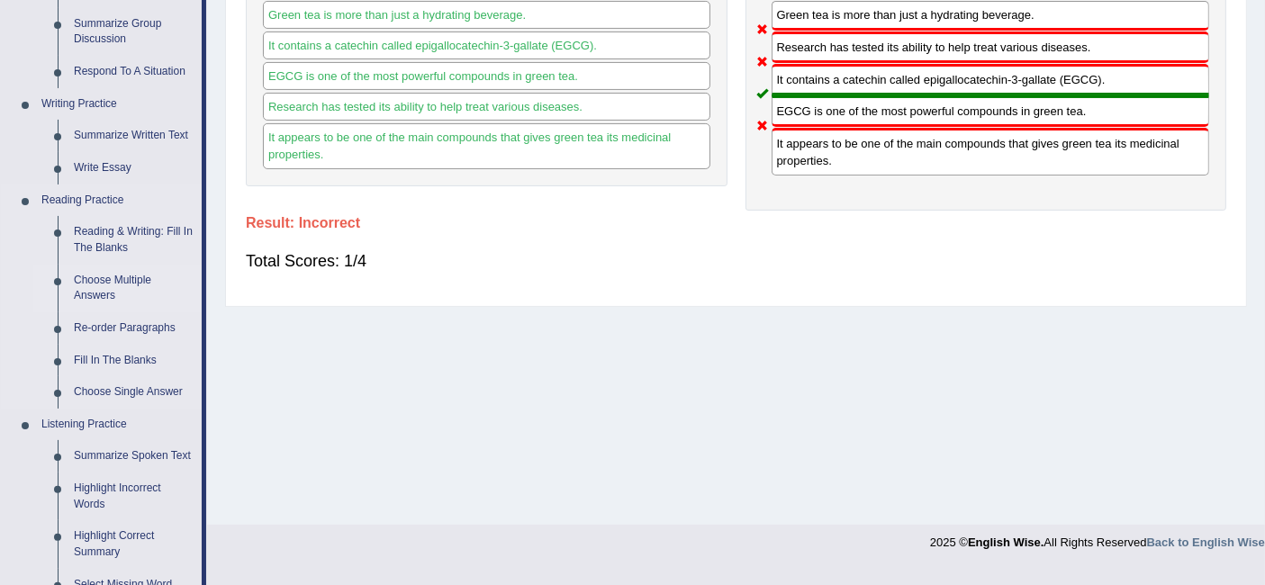
scroll to position [421, 0]
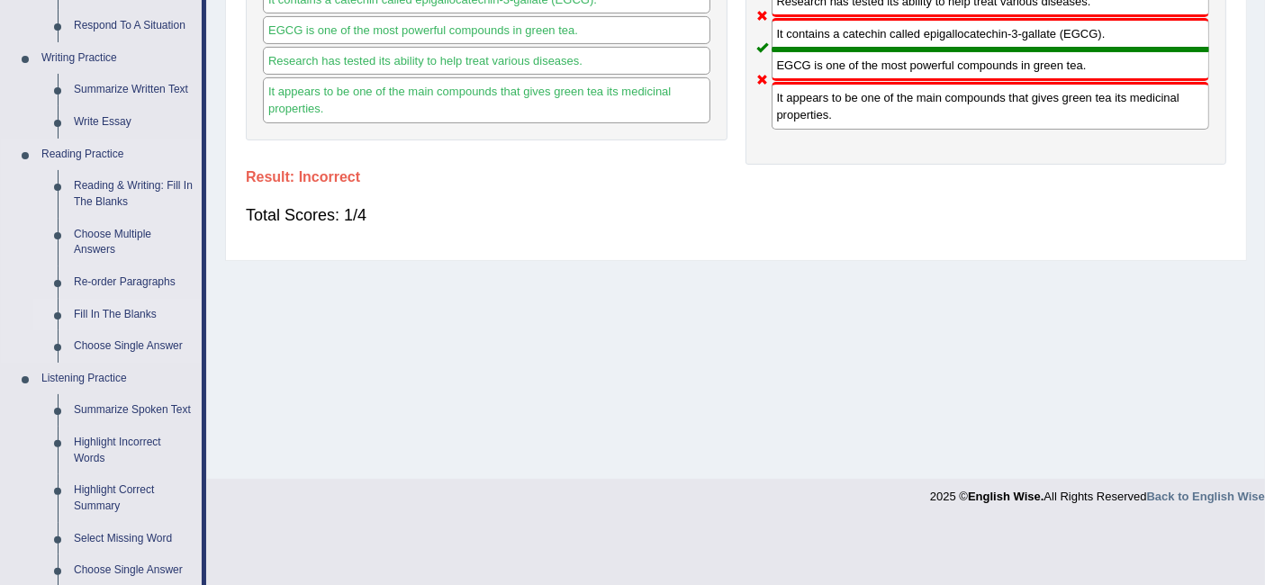
click at [147, 313] on link "Fill In The Blanks" at bounding box center [134, 315] width 136 height 32
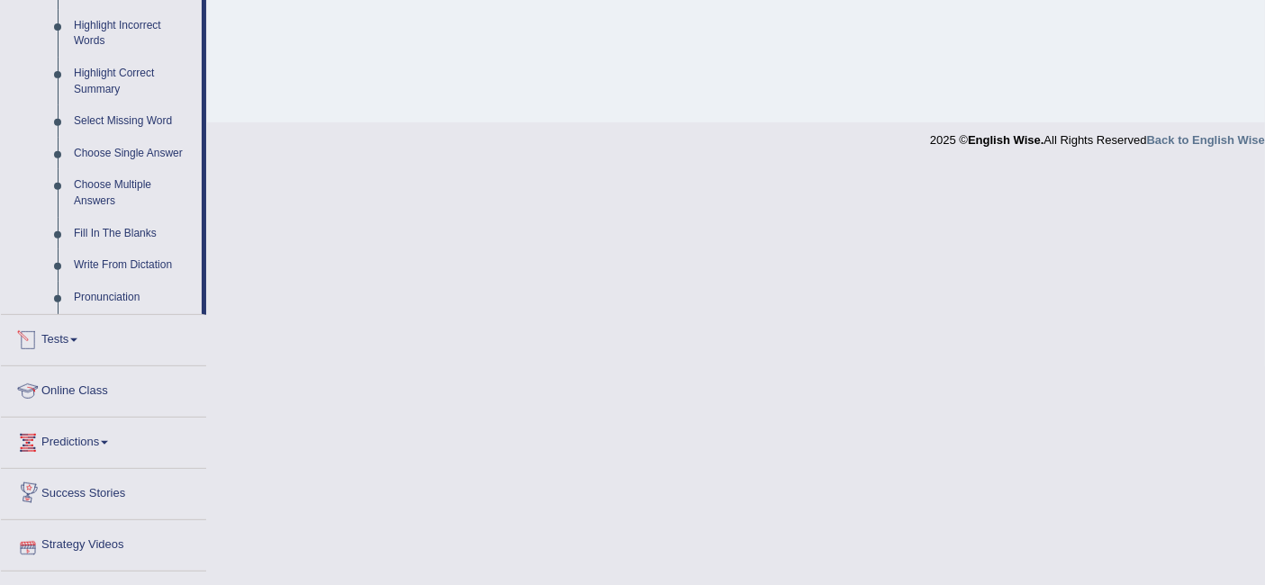
scroll to position [702, 0]
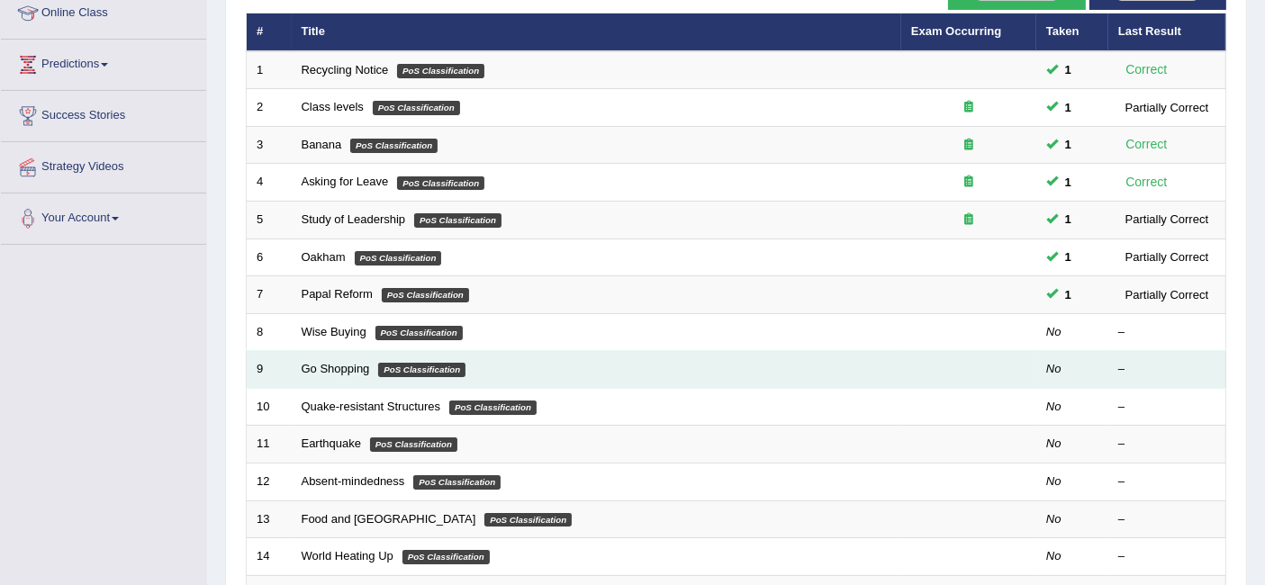
scroll to position [256, 0]
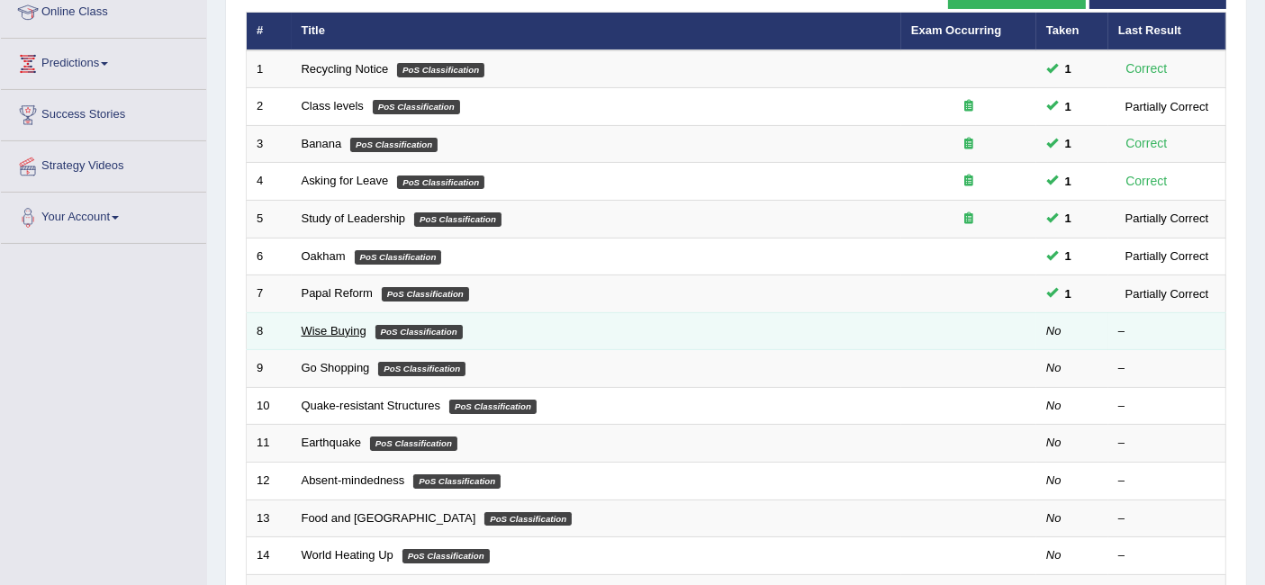
click at [349, 324] on link "Wise Buying" at bounding box center [334, 331] width 65 height 14
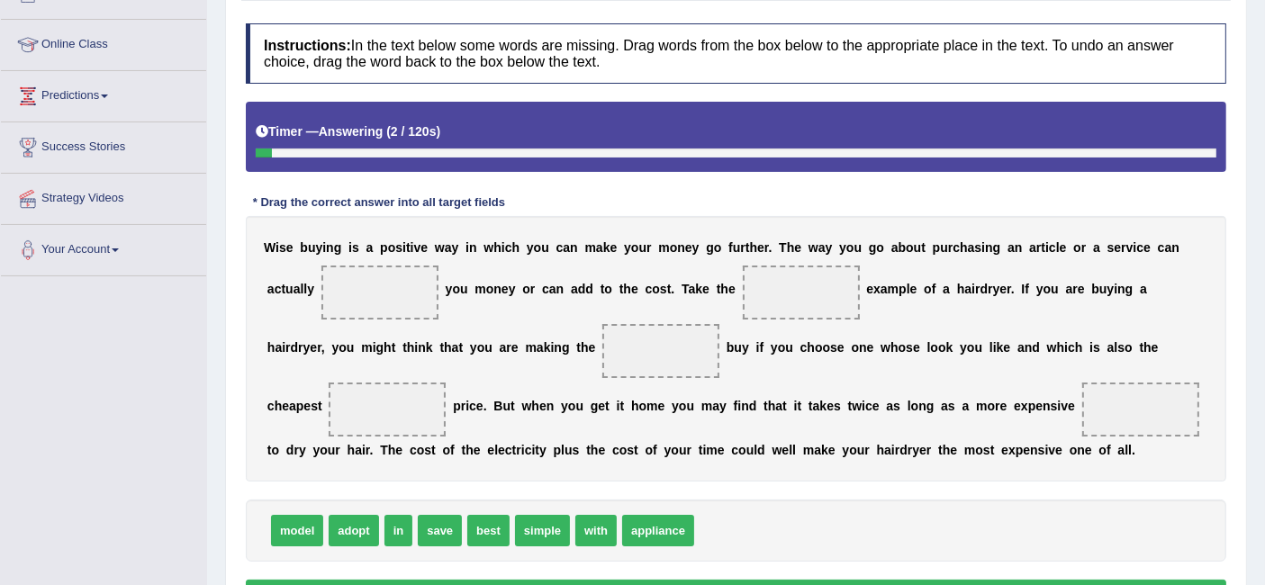
scroll to position [219, 0]
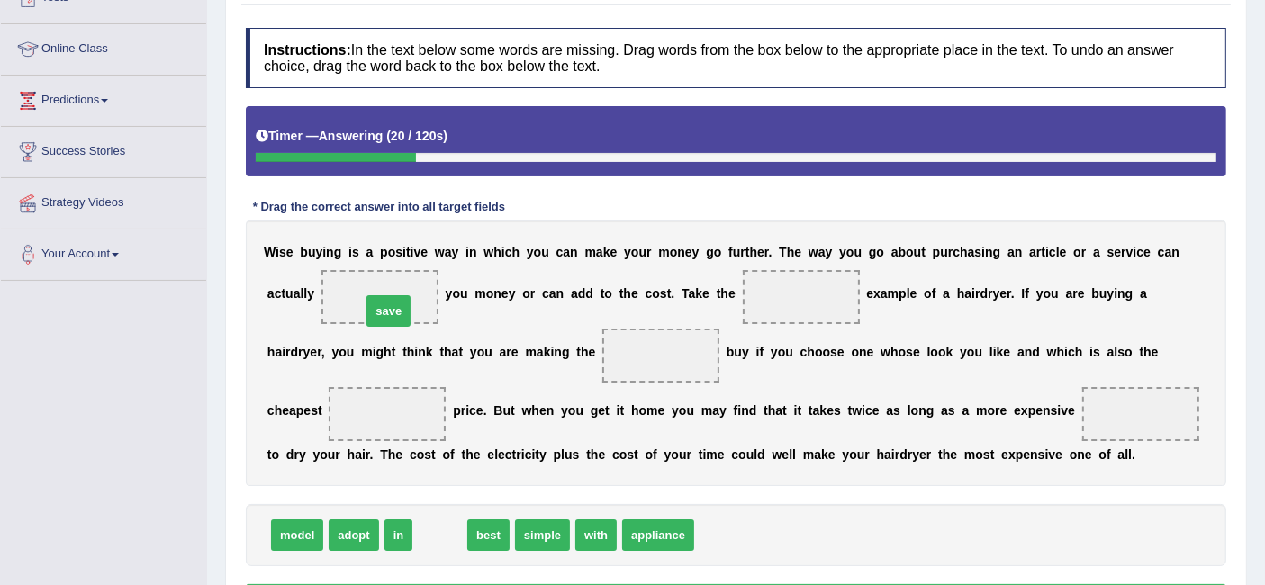
drag, startPoint x: 457, startPoint y: 533, endPoint x: 406, endPoint y: 309, distance: 230.0
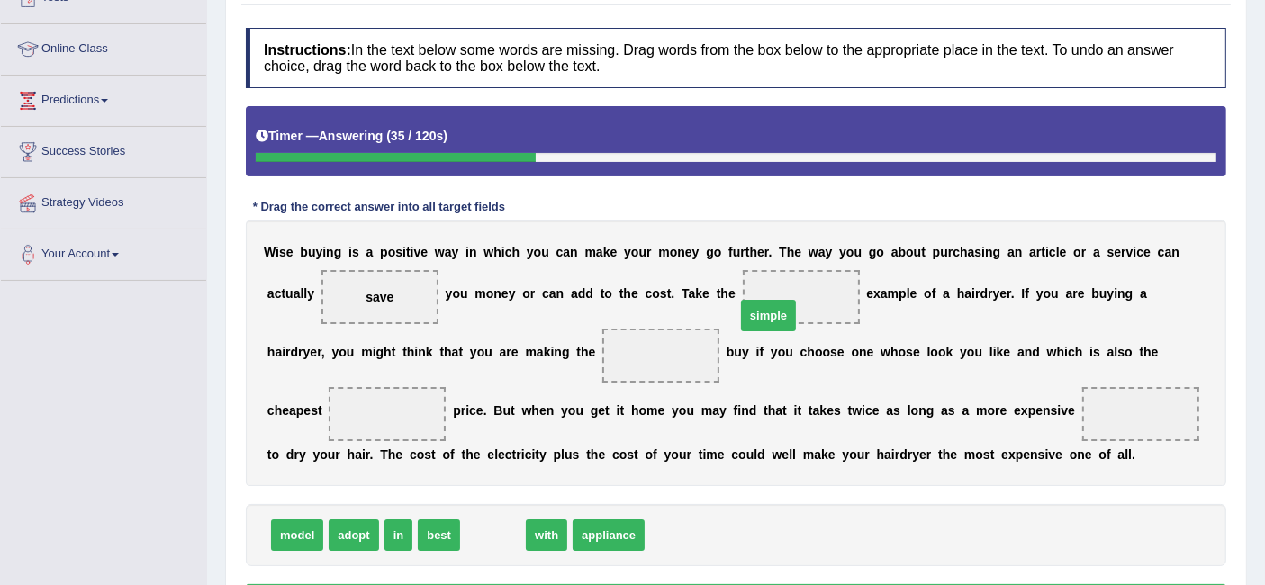
drag, startPoint x: 493, startPoint y: 539, endPoint x: 770, endPoint y: 320, distance: 353.0
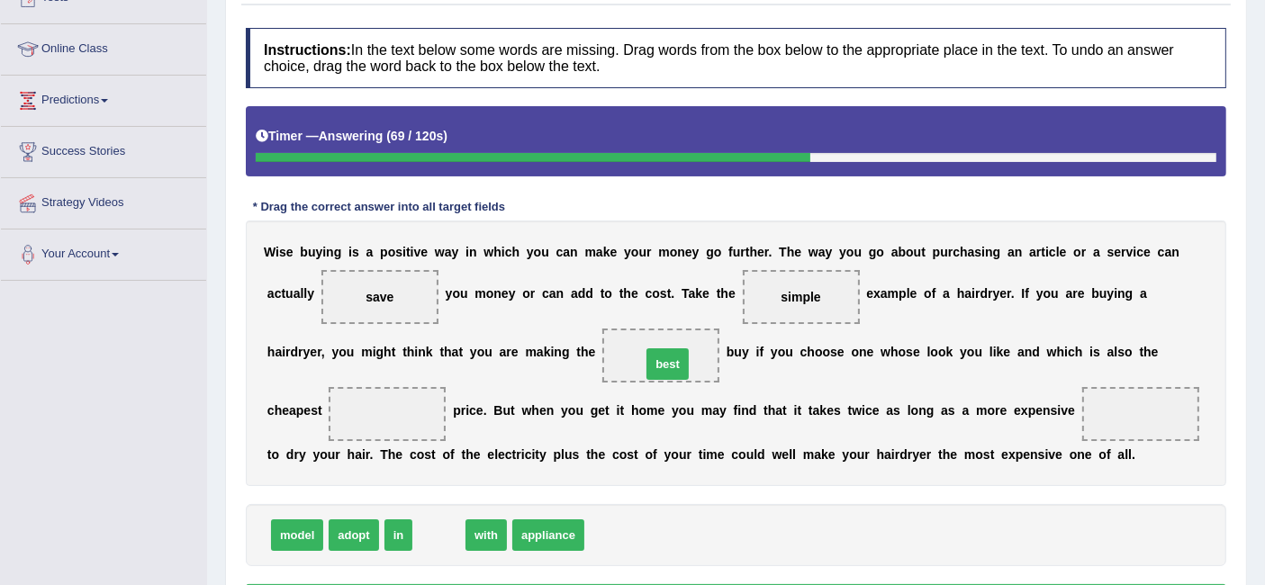
drag, startPoint x: 441, startPoint y: 528, endPoint x: 668, endPoint y: 349, distance: 289.1
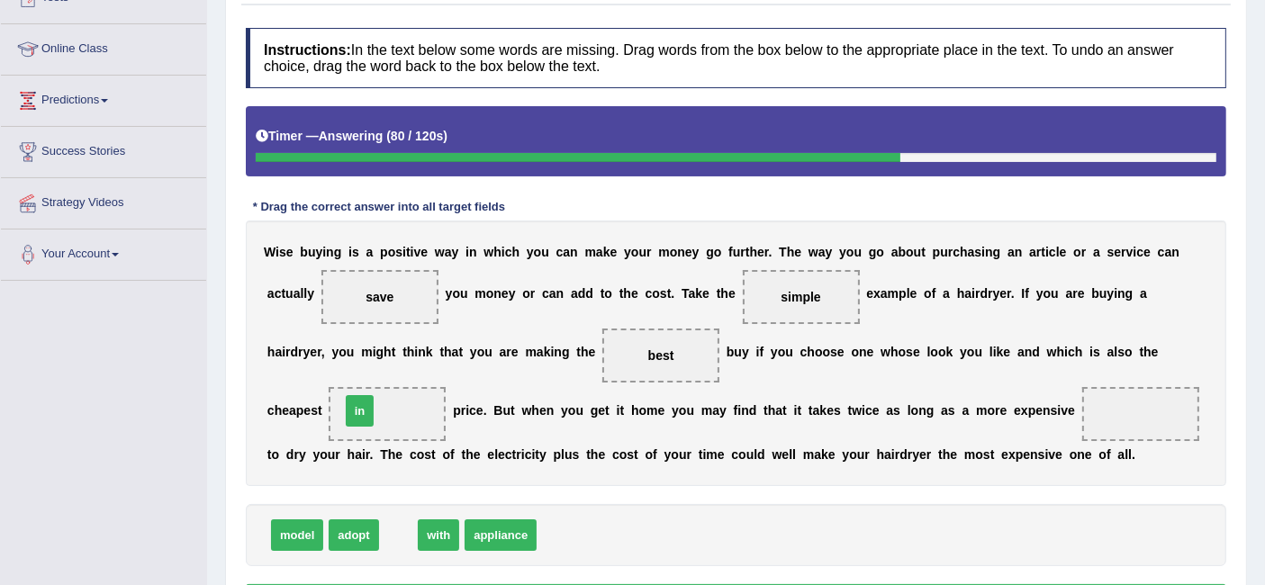
drag, startPoint x: 393, startPoint y: 533, endPoint x: 366, endPoint y: 412, distance: 123.8
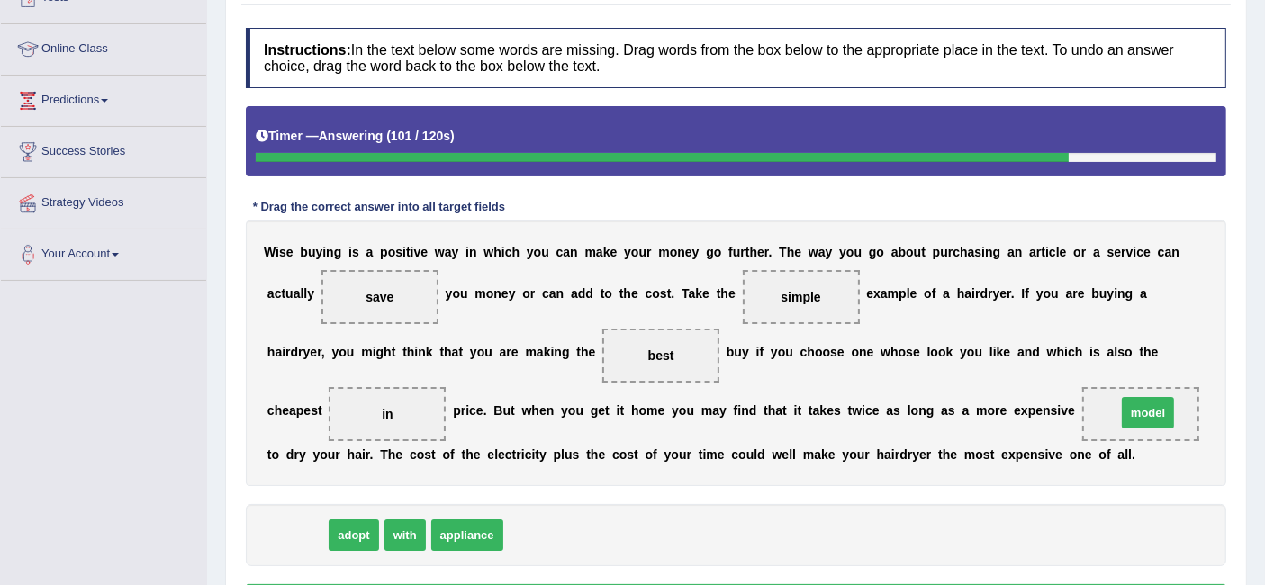
drag, startPoint x: 302, startPoint y: 523, endPoint x: 1154, endPoint y: 401, distance: 860.4
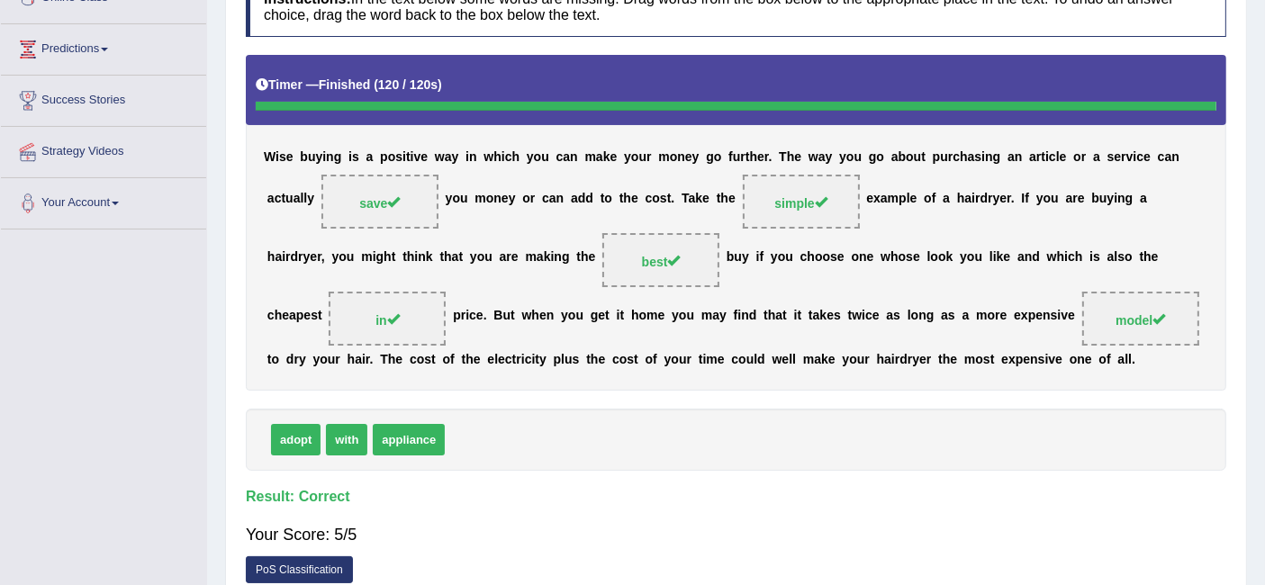
scroll to position [112, 0]
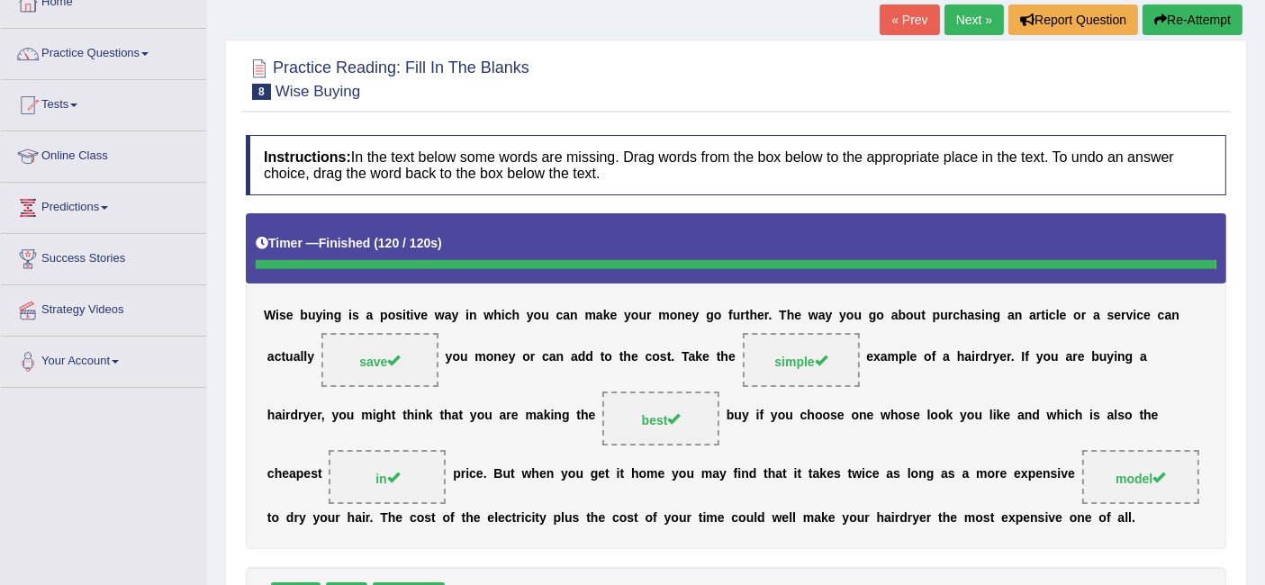
click at [963, 25] on link "Next »" at bounding box center [973, 20] width 59 height 31
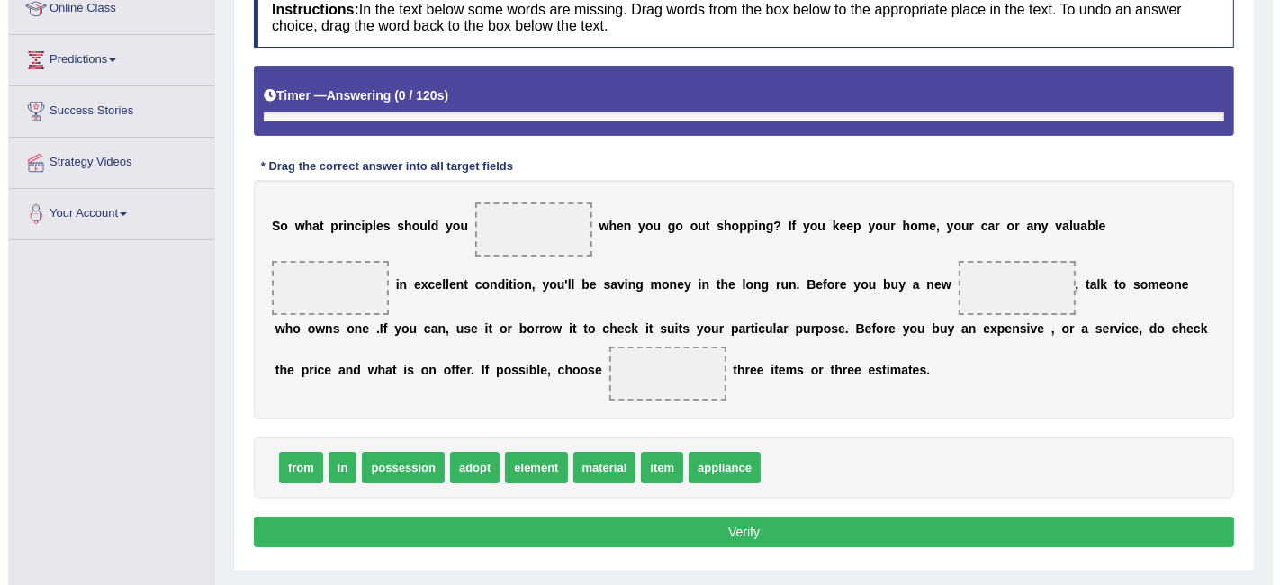
scroll to position [303, 0]
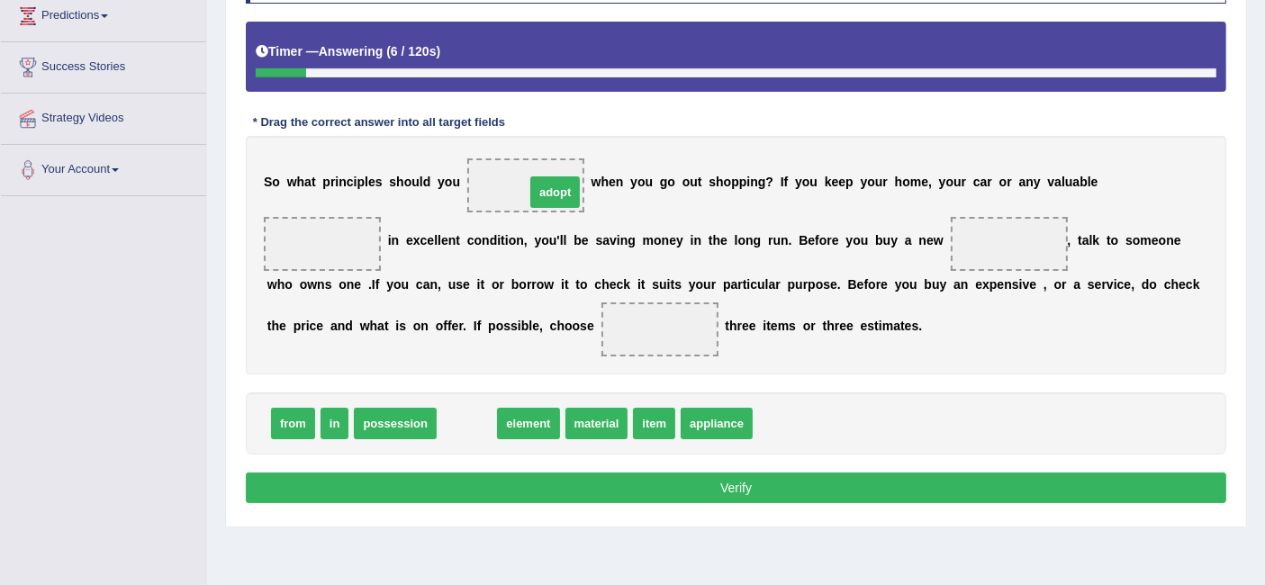
drag, startPoint x: 459, startPoint y: 422, endPoint x: 542, endPoint y: 190, distance: 246.6
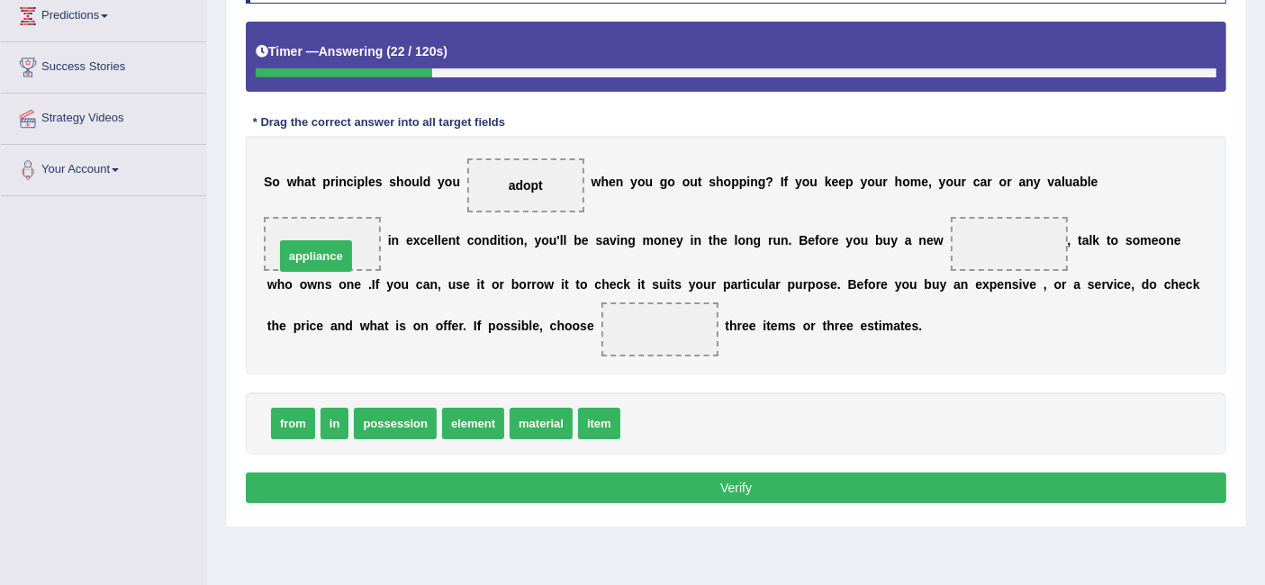
drag, startPoint x: 653, startPoint y: 420, endPoint x: 307, endPoint y: 253, distance: 384.1
drag, startPoint x: 326, startPoint y: 249, endPoint x: 632, endPoint y: 180, distance: 313.8
click at [632, 180] on div "S o w h a t p r i n c i p l e s s h o u l d y o u adopt w h e n y o u g o o u t…" at bounding box center [736, 255] width 980 height 239
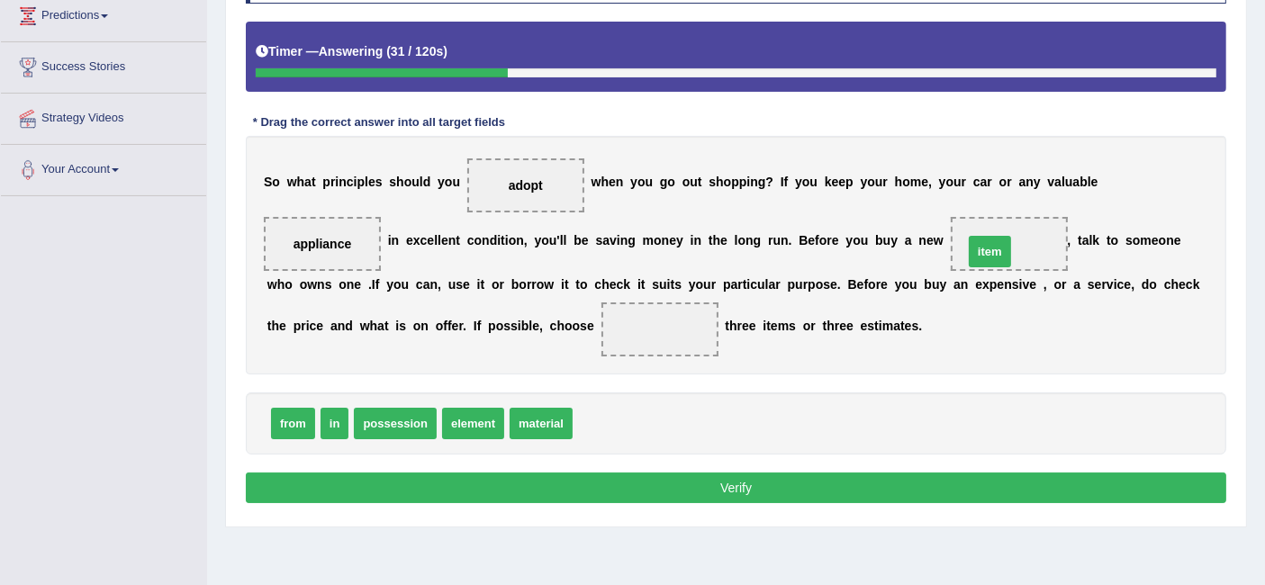
drag, startPoint x: 607, startPoint y: 424, endPoint x: 997, endPoint y: 250, distance: 426.8
drag, startPoint x: 1013, startPoint y: 243, endPoint x: 315, endPoint y: 243, distance: 697.7
drag, startPoint x: 633, startPoint y: 425, endPoint x: 1014, endPoint y: 239, distance: 424.0
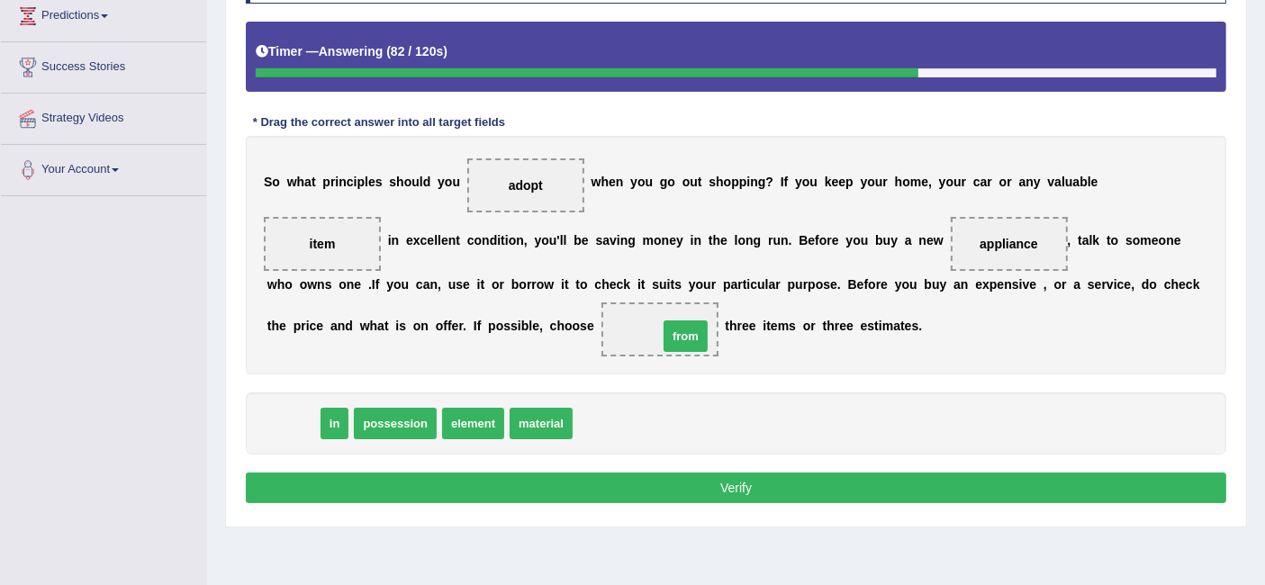
drag, startPoint x: 286, startPoint y: 426, endPoint x: 675, endPoint y: 338, distance: 398.8
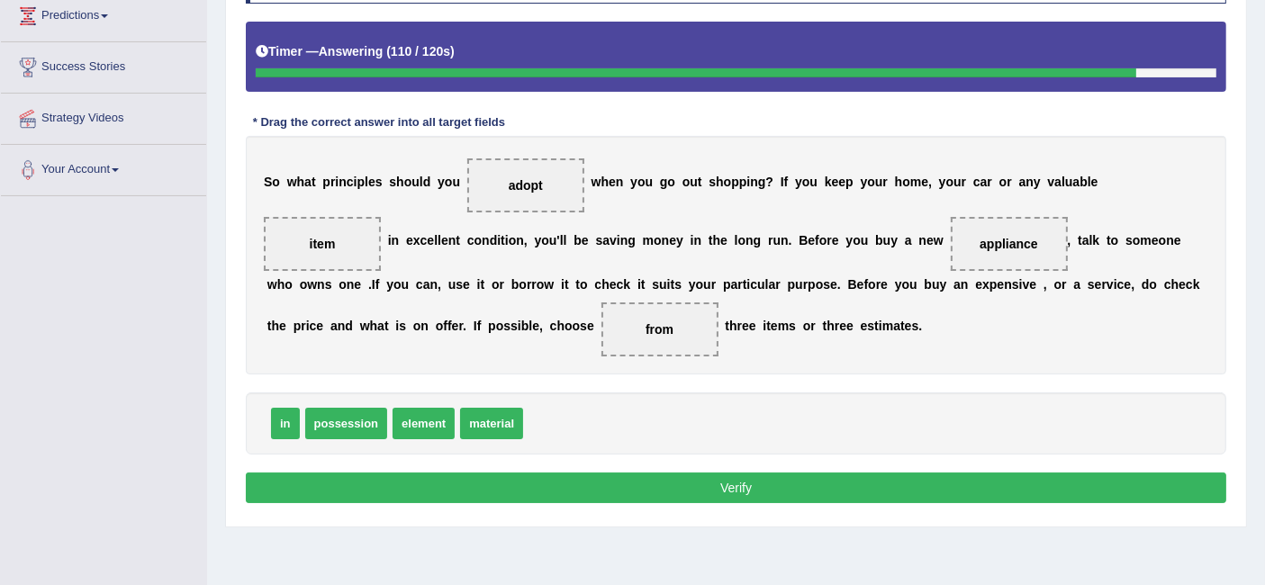
click at [596, 473] on button "Verify" at bounding box center [736, 488] width 980 height 31
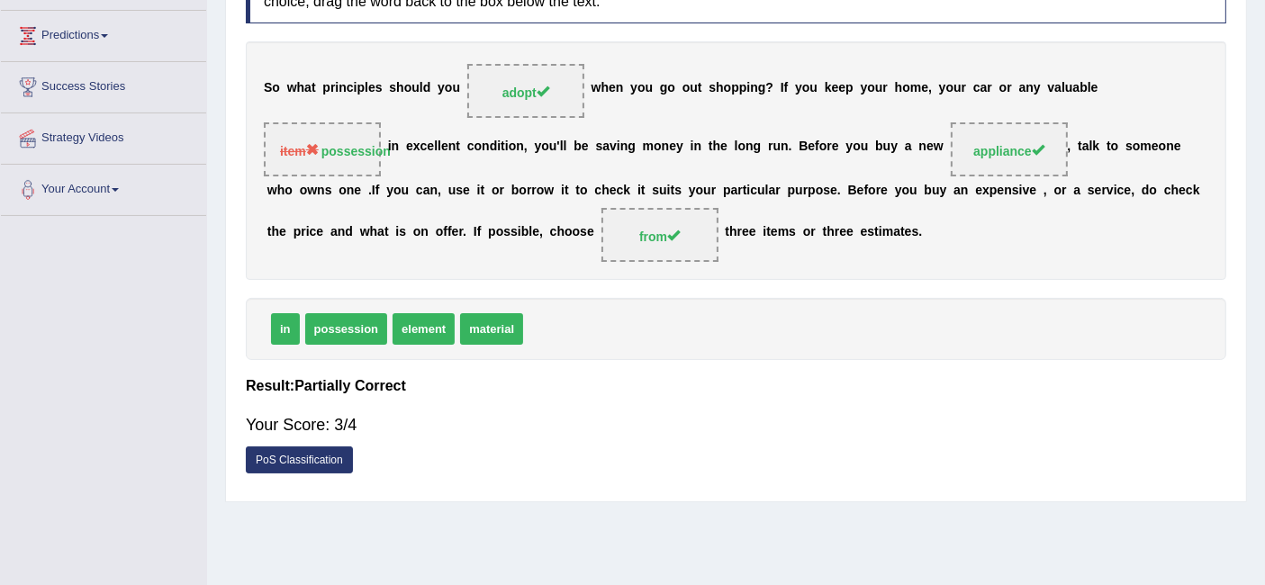
scroll to position [283, 0]
